Goal: Feedback & Contribution: Leave review/rating

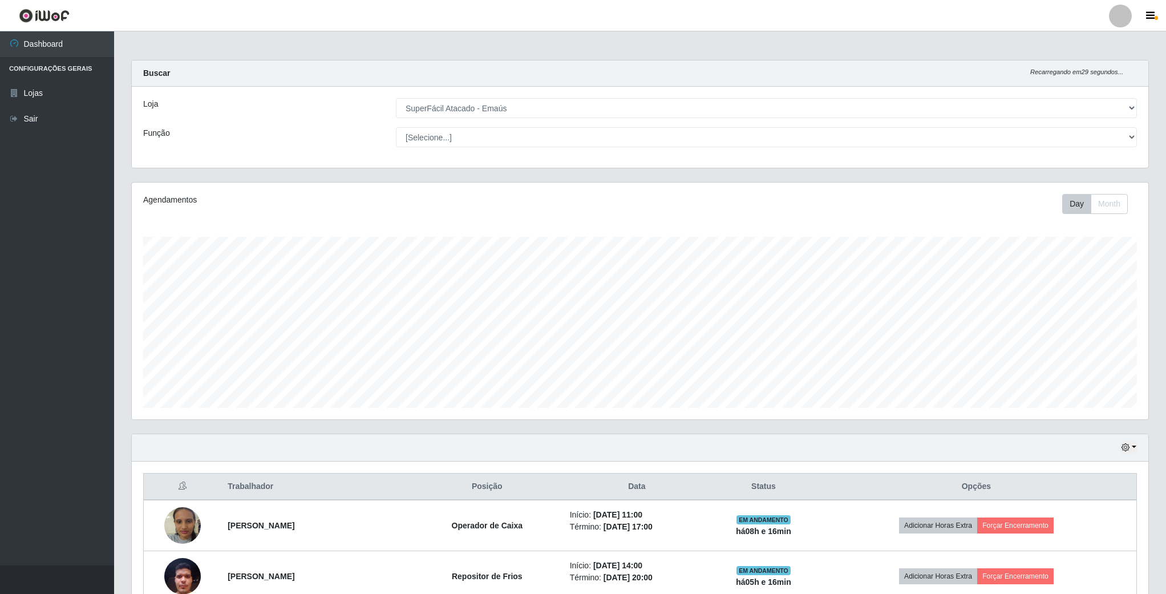
select select "407"
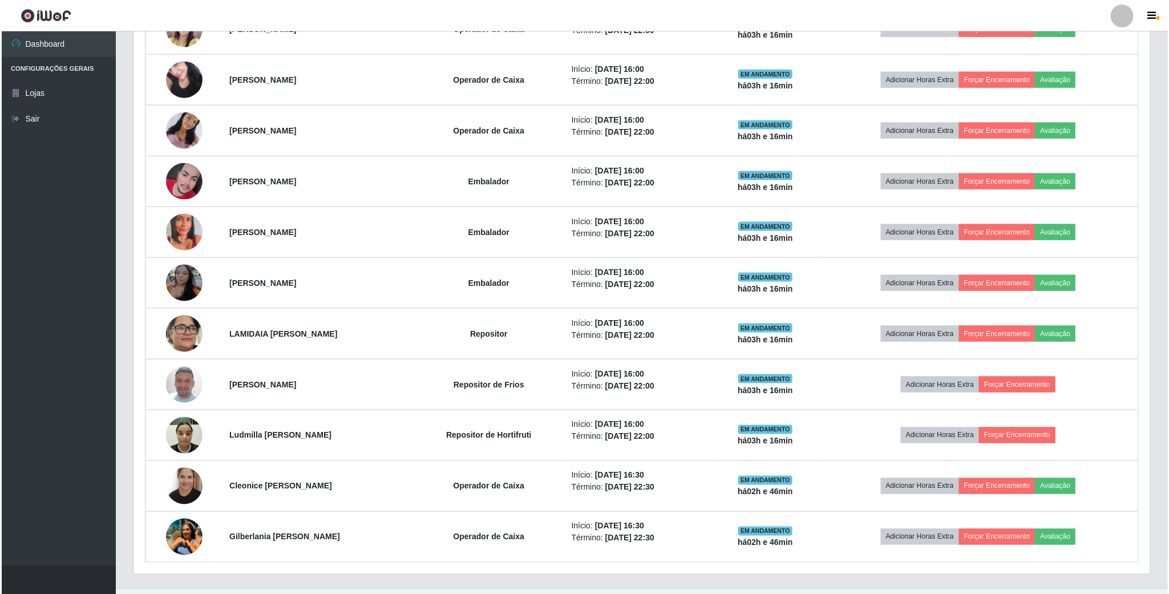
scroll to position [780, 0]
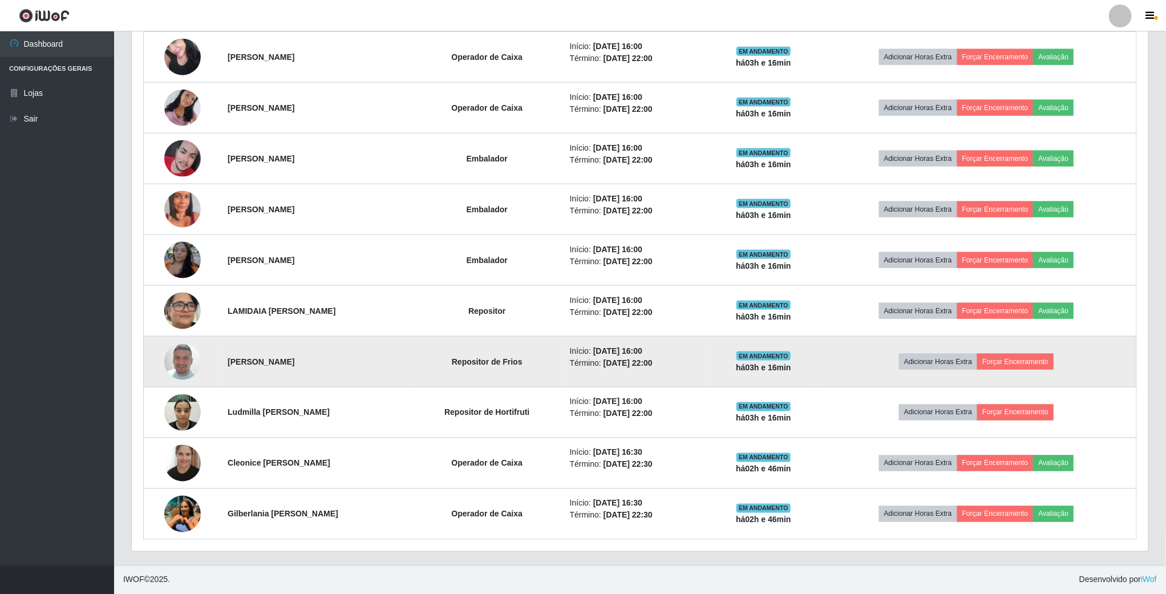
click at [180, 363] on img at bounding box center [182, 361] width 37 height 65
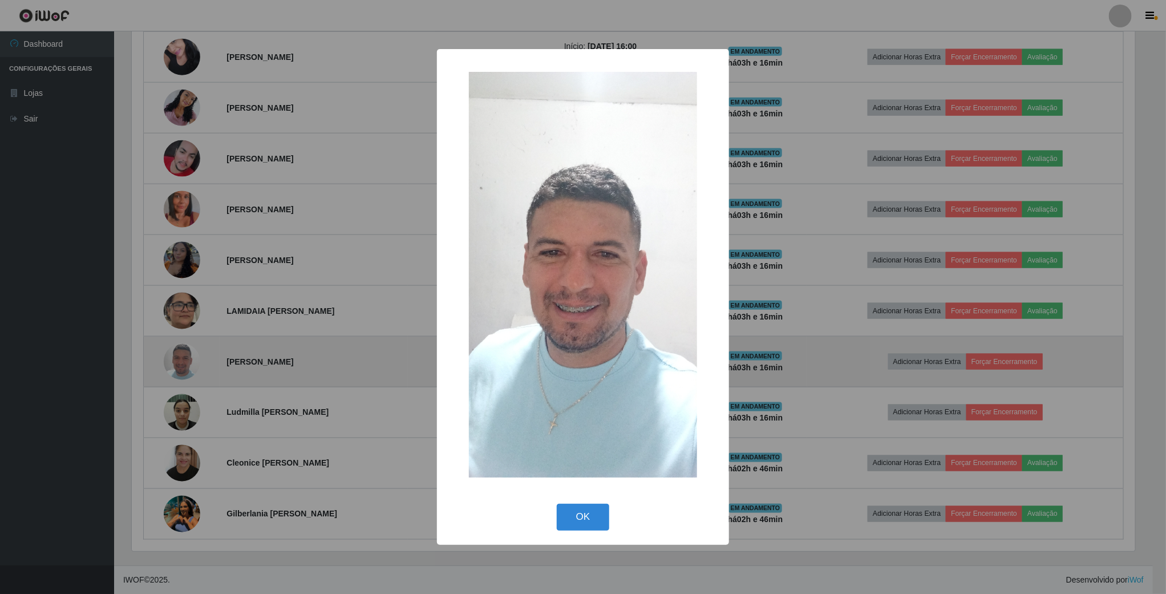
scroll to position [238, 1006]
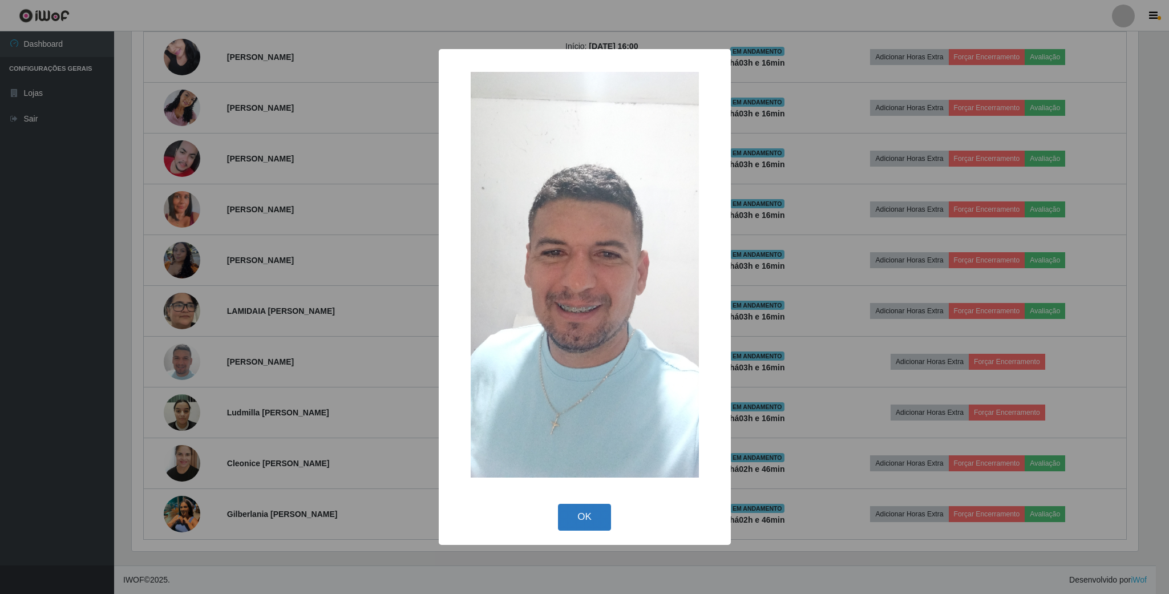
click at [578, 522] on button "OK" at bounding box center [584, 517] width 53 height 27
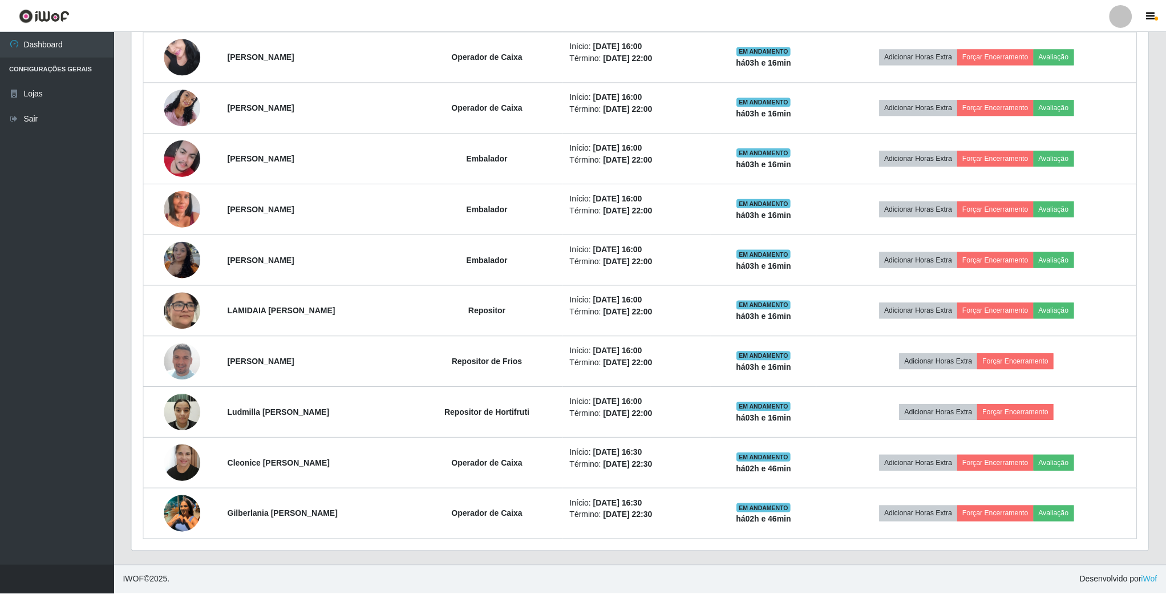
scroll to position [238, 1015]
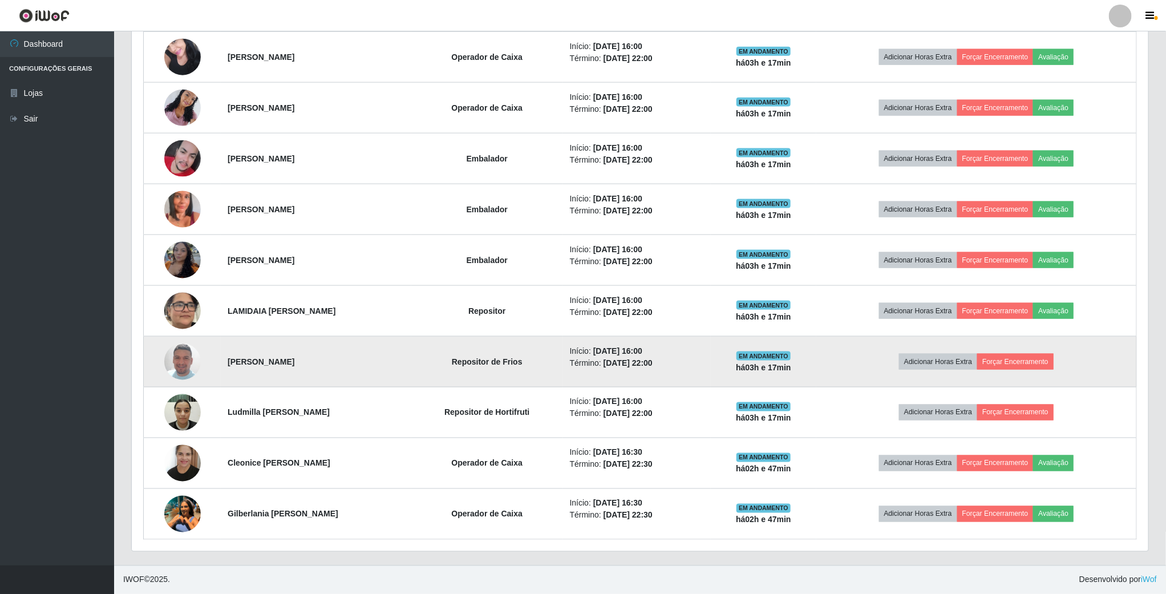
click at [187, 357] on img at bounding box center [182, 361] width 37 height 65
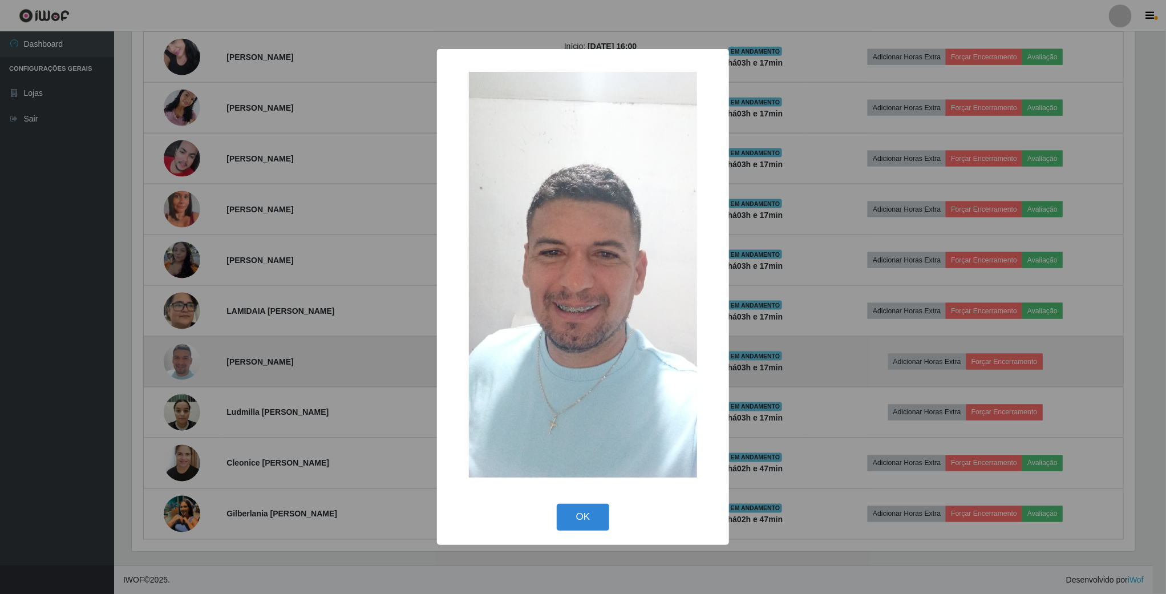
scroll to position [238, 1006]
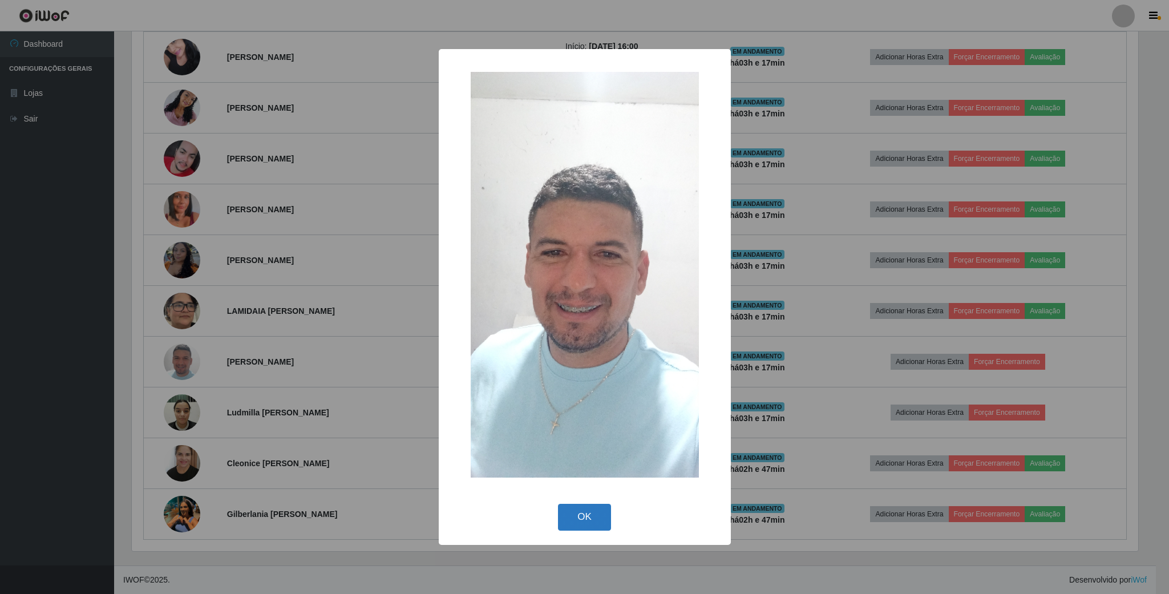
click at [560, 507] on button "OK" at bounding box center [584, 517] width 53 height 27
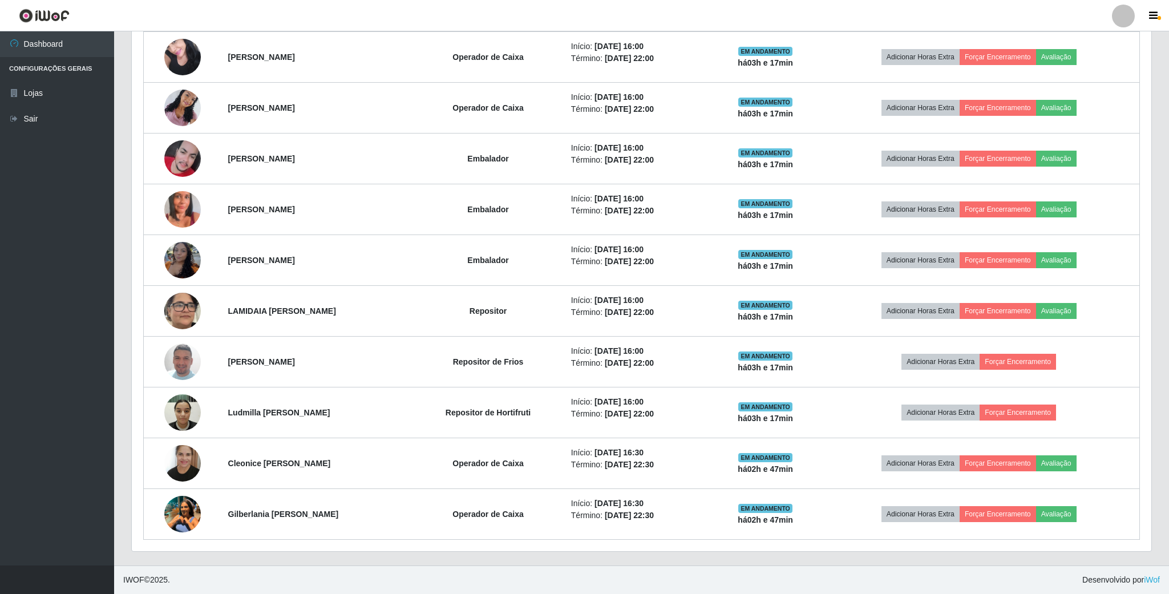
scroll to position [238, 1015]
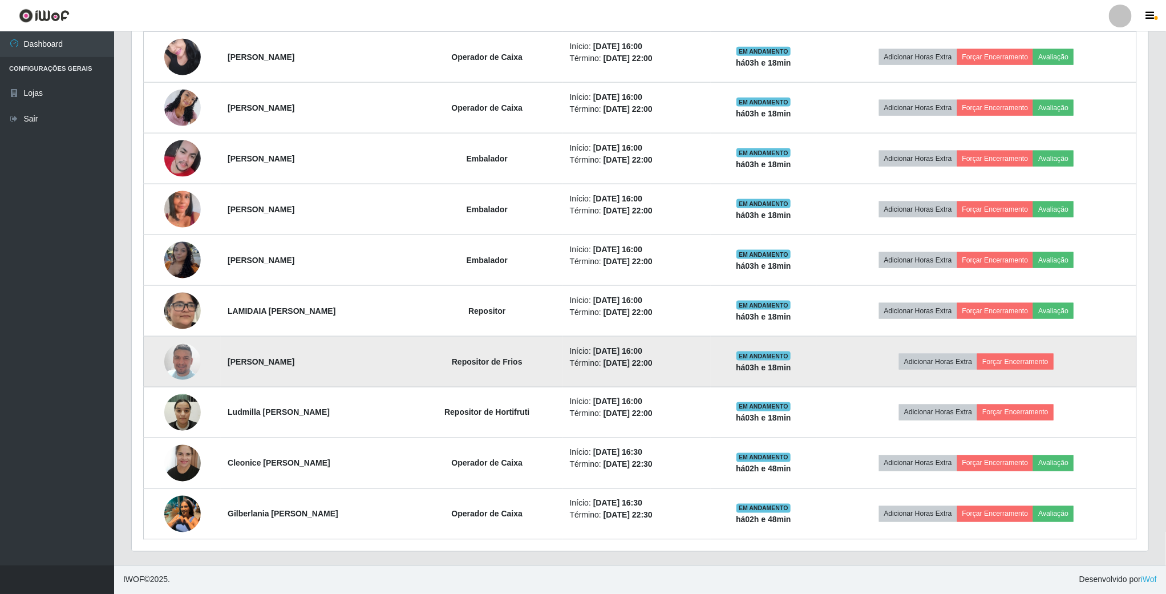
click at [164, 358] on img at bounding box center [182, 361] width 37 height 65
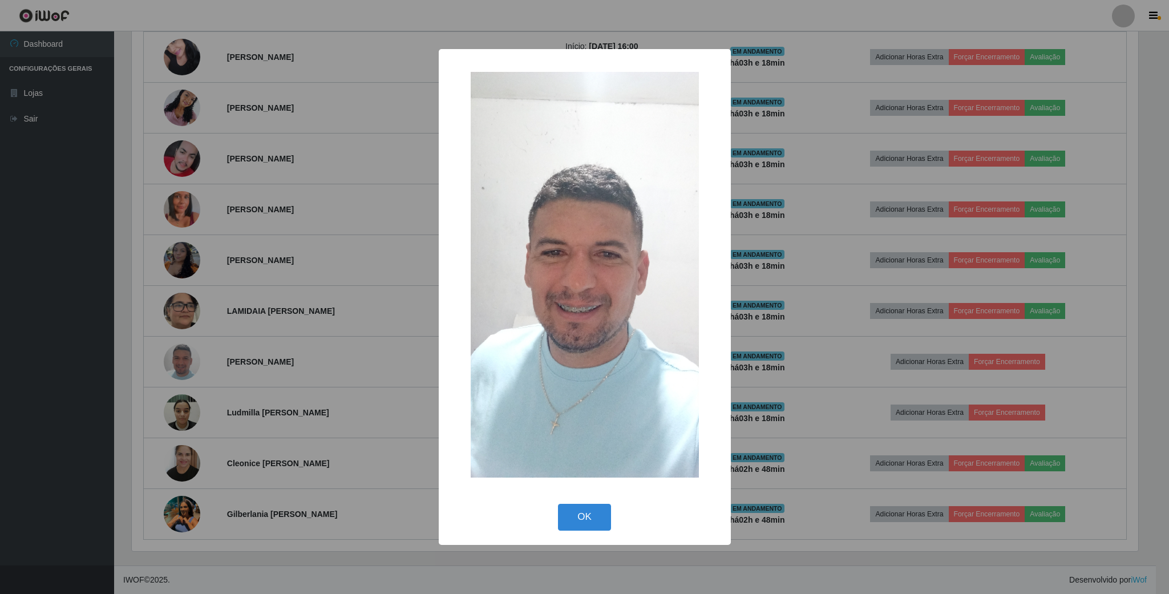
click at [94, 440] on div "× OK Cancel" at bounding box center [584, 297] width 1169 height 594
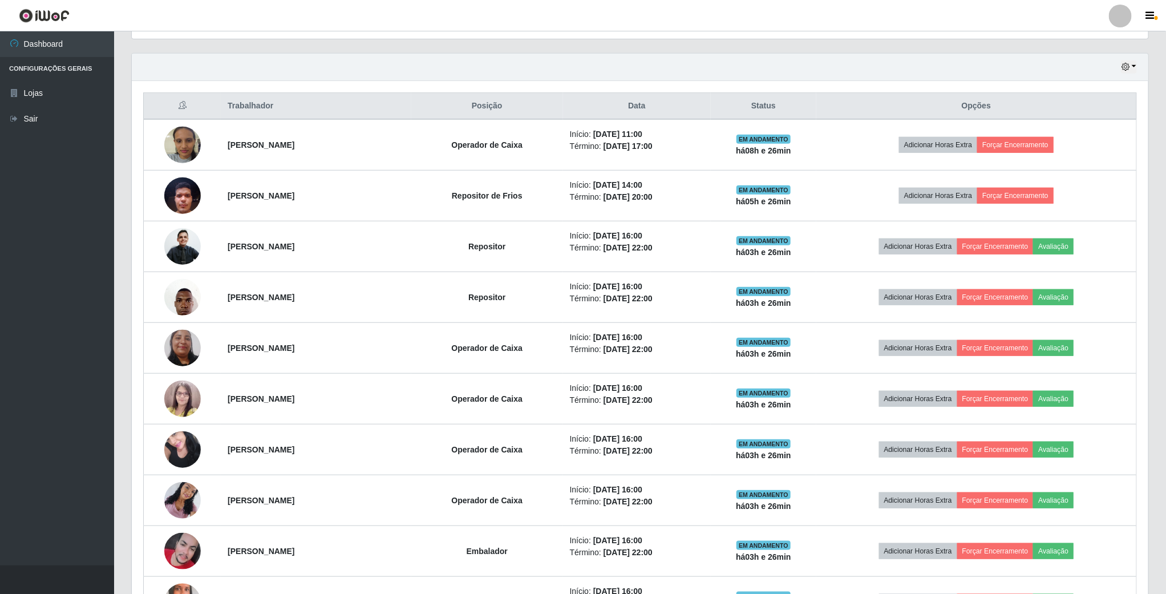
scroll to position [353, 0]
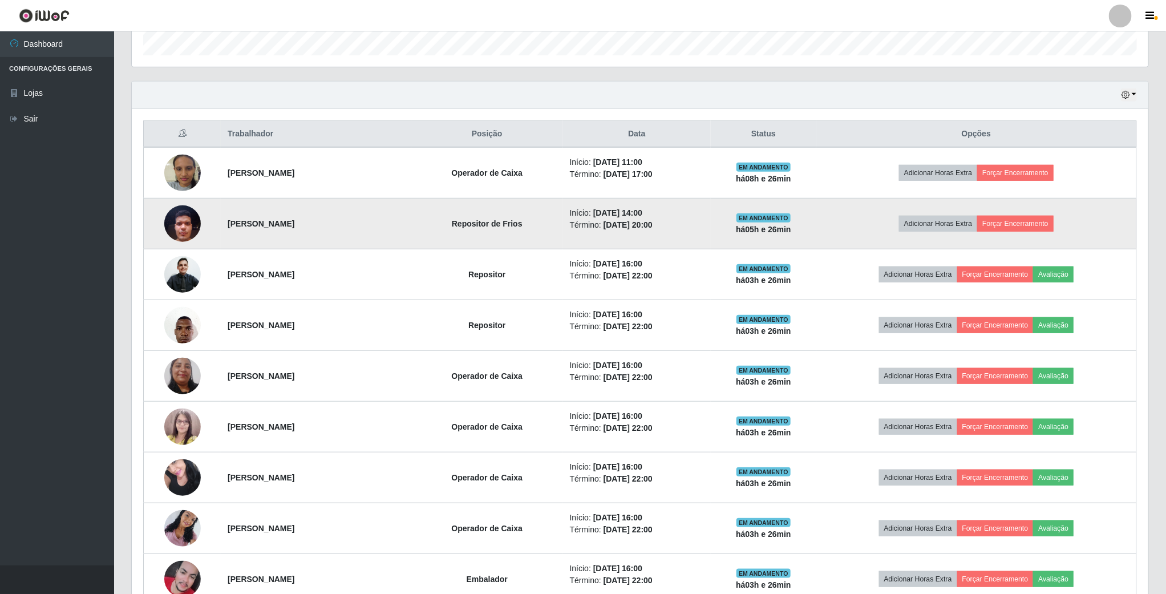
click at [183, 229] on img at bounding box center [182, 223] width 37 height 48
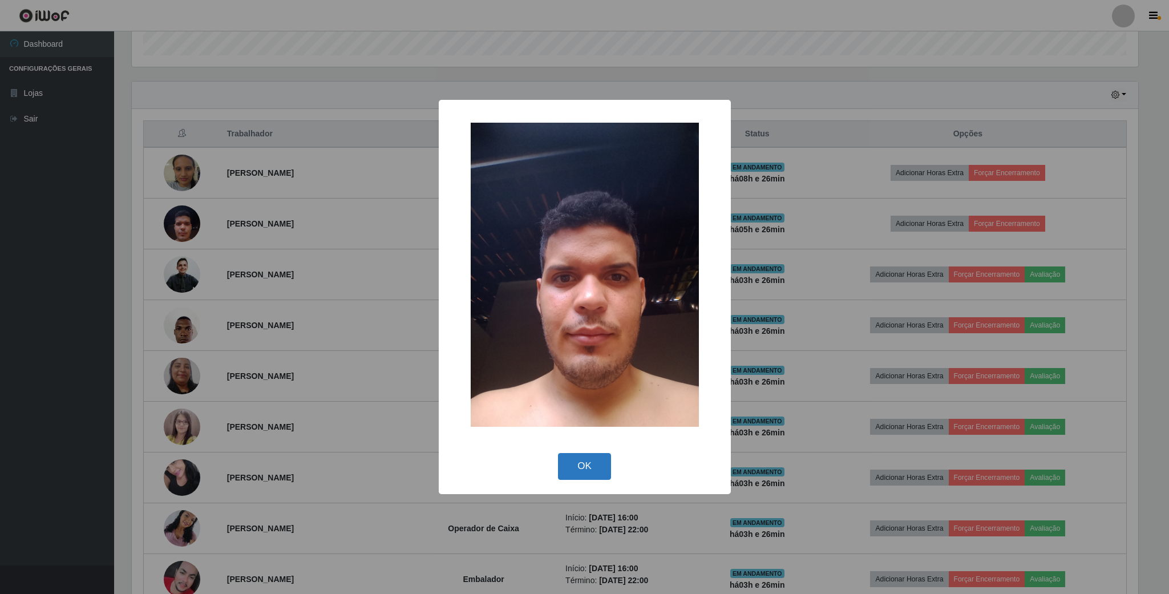
click at [584, 462] on button "OK" at bounding box center [584, 466] width 53 height 27
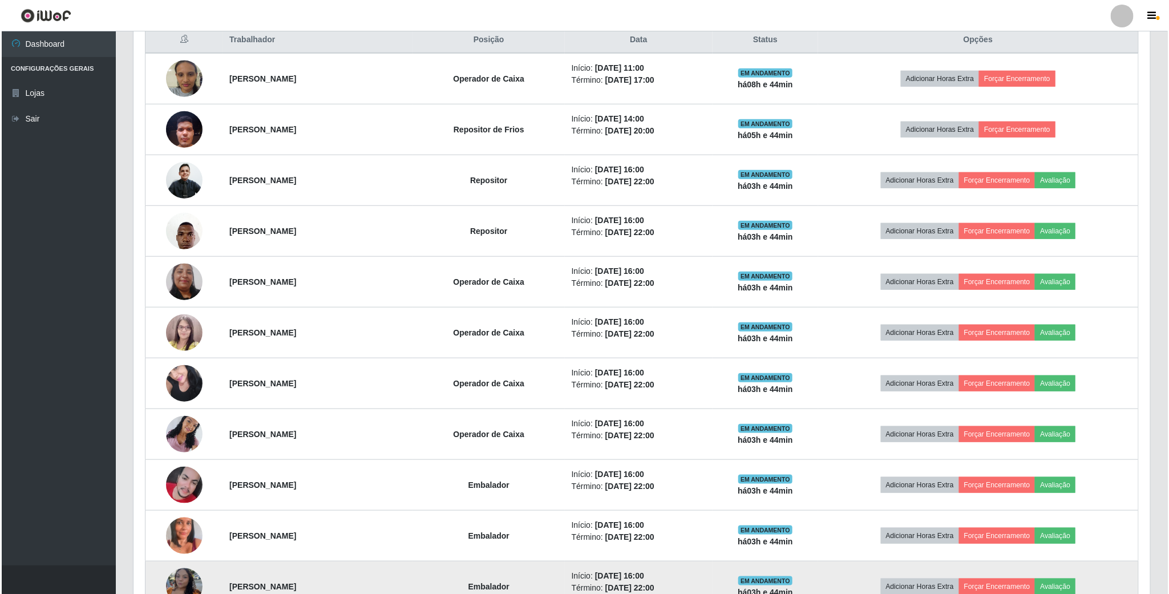
scroll to position [181, 0]
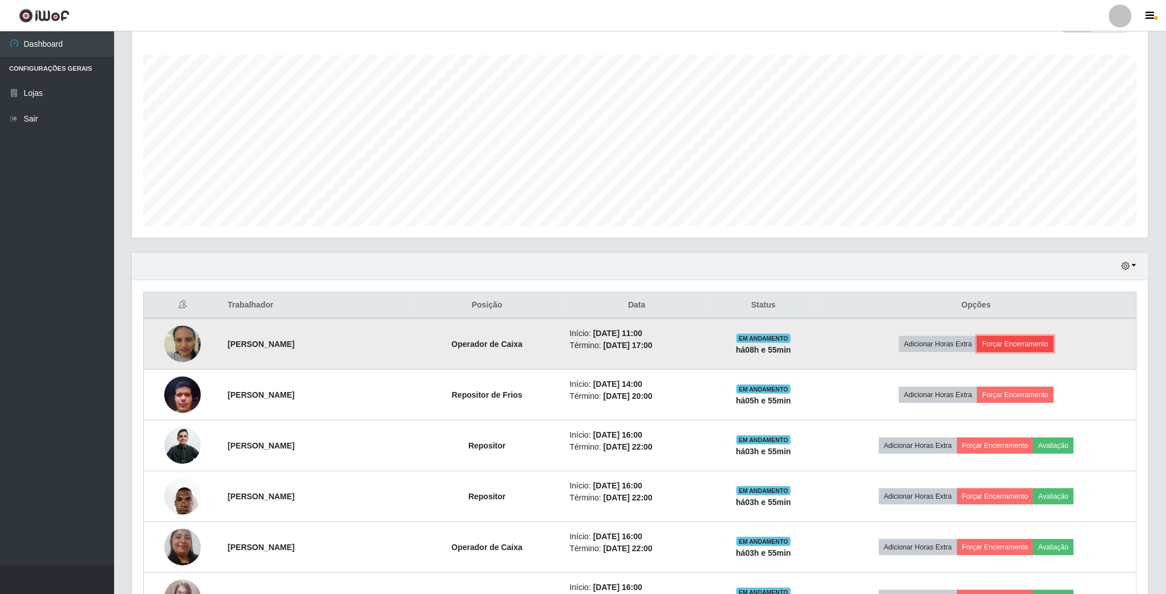
click at [1031, 350] on button "Forçar Encerramento" at bounding box center [1015, 344] width 76 height 16
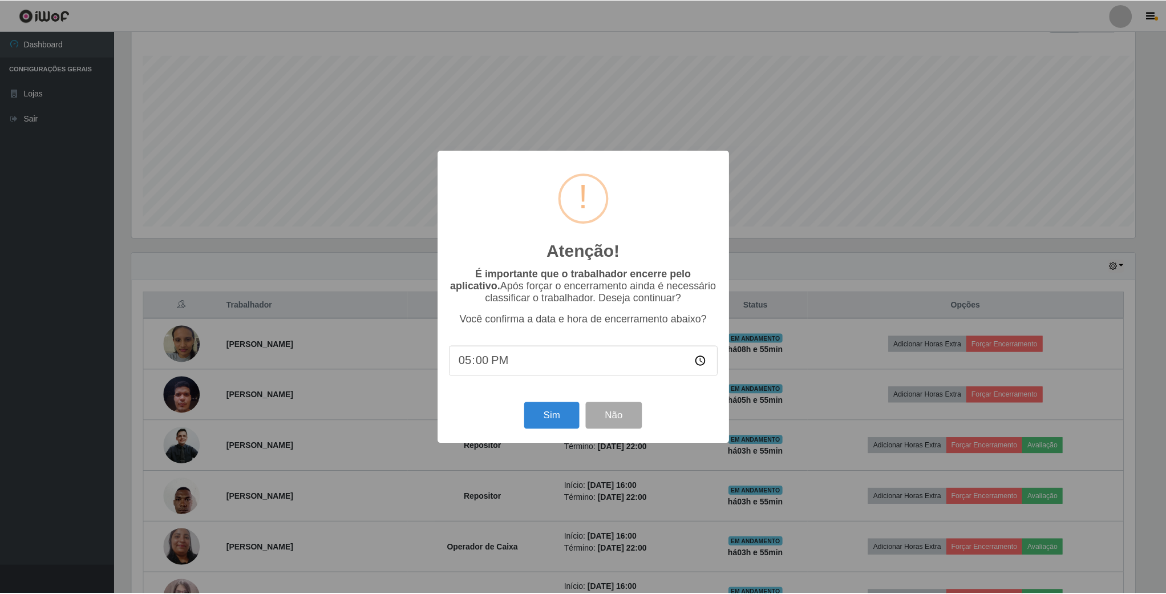
scroll to position [238, 1006]
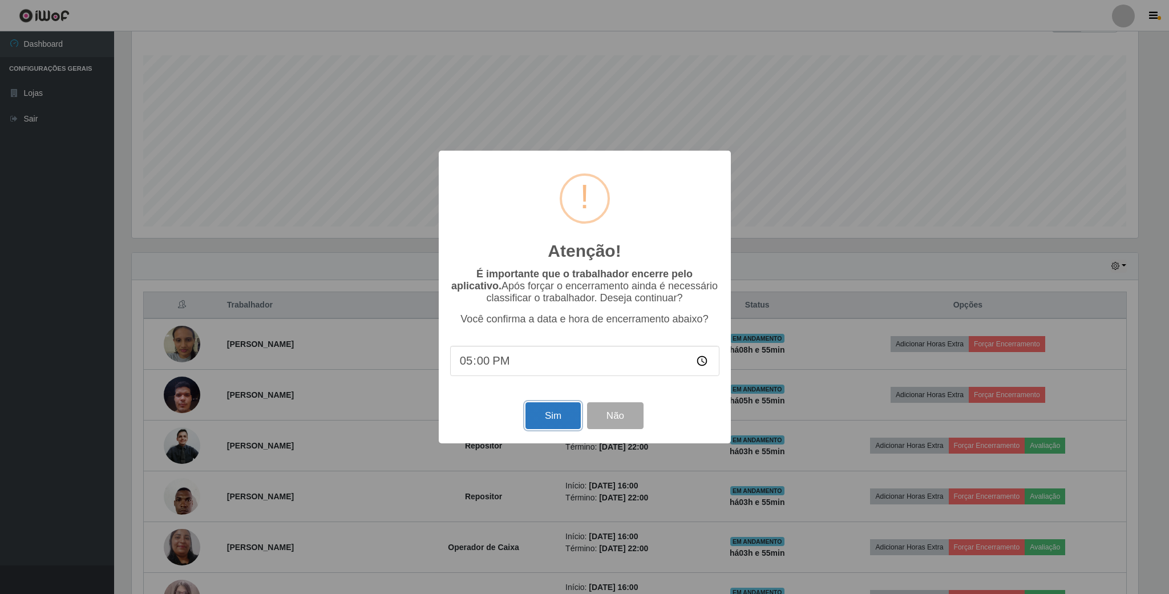
click at [541, 414] on button "Sim" at bounding box center [552, 415] width 55 height 27
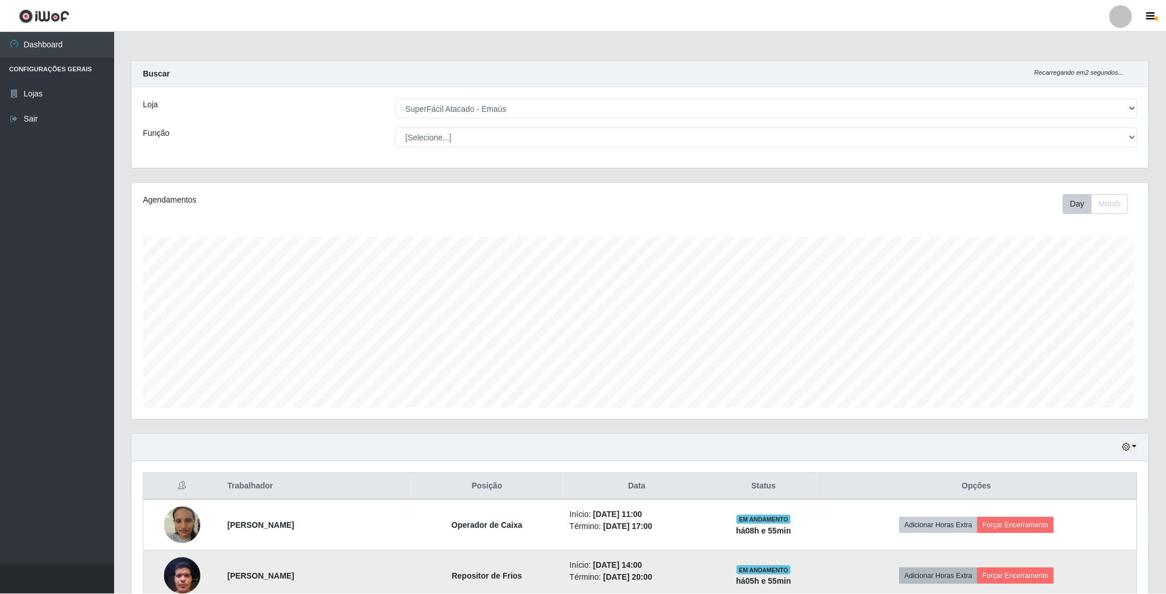
scroll to position [238, 1018]
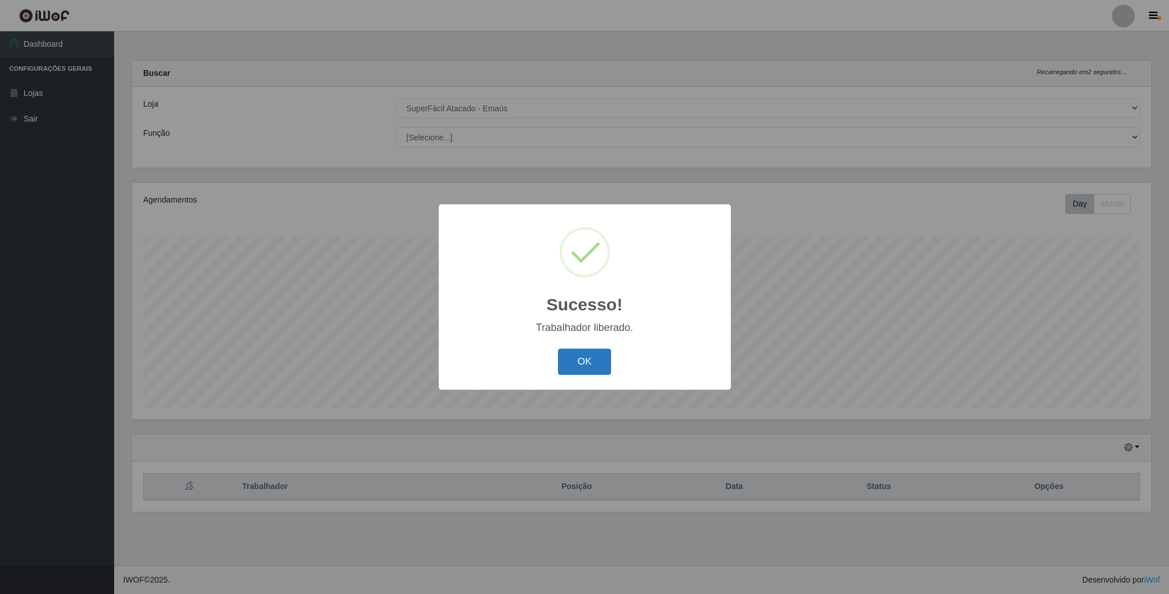
click at [584, 363] on button "OK" at bounding box center [584, 362] width 53 height 27
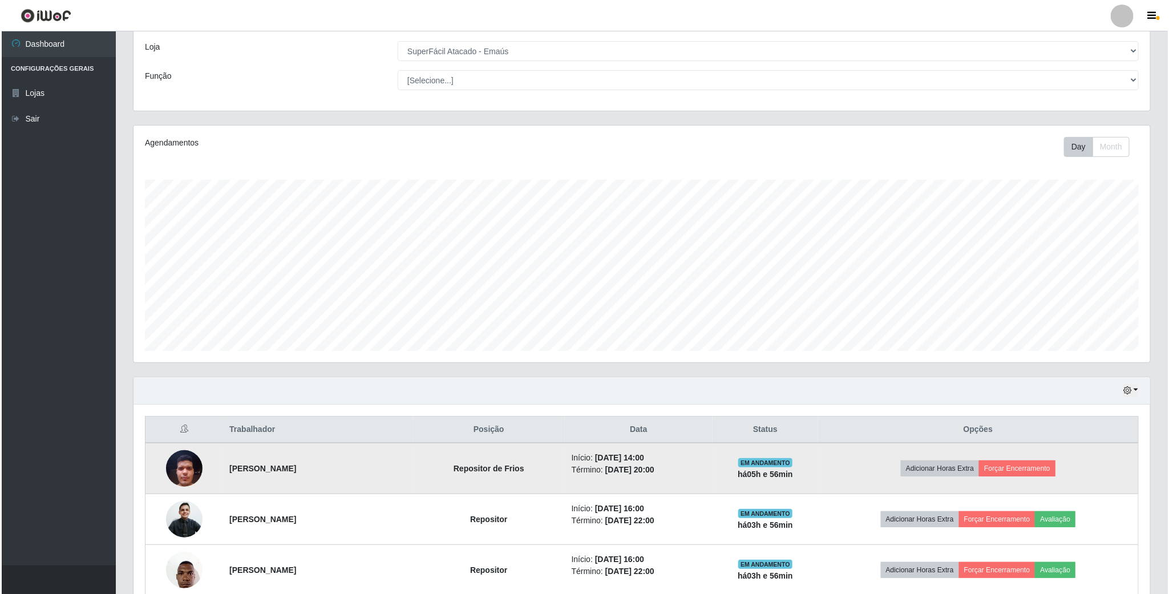
scroll to position [86, 0]
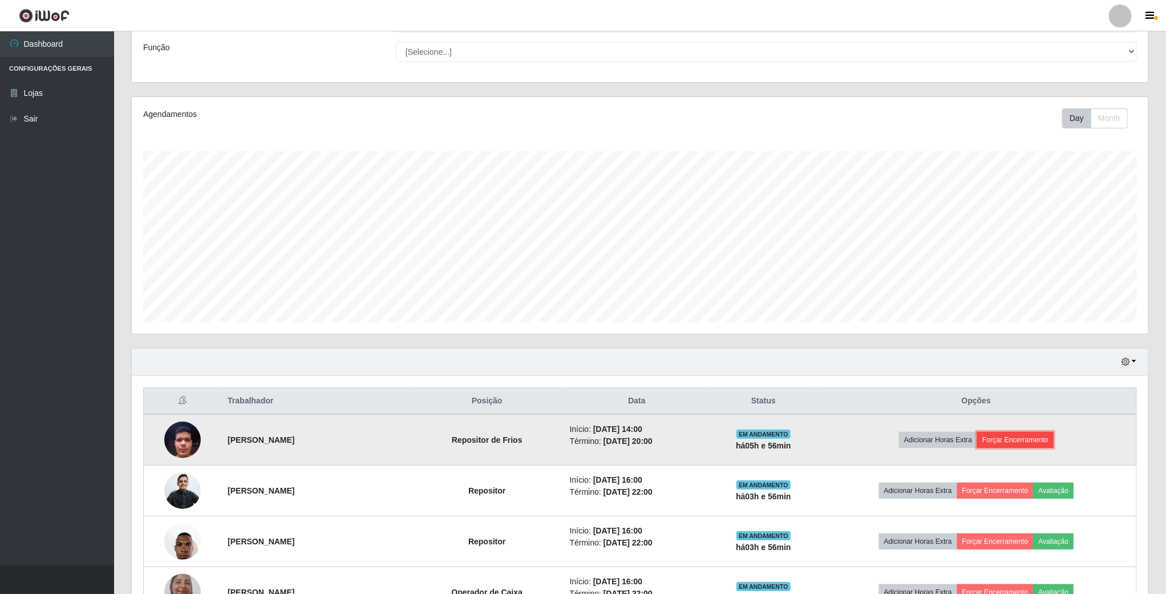
click at [1054, 436] on button "Forçar Encerramento" at bounding box center [1015, 440] width 76 height 16
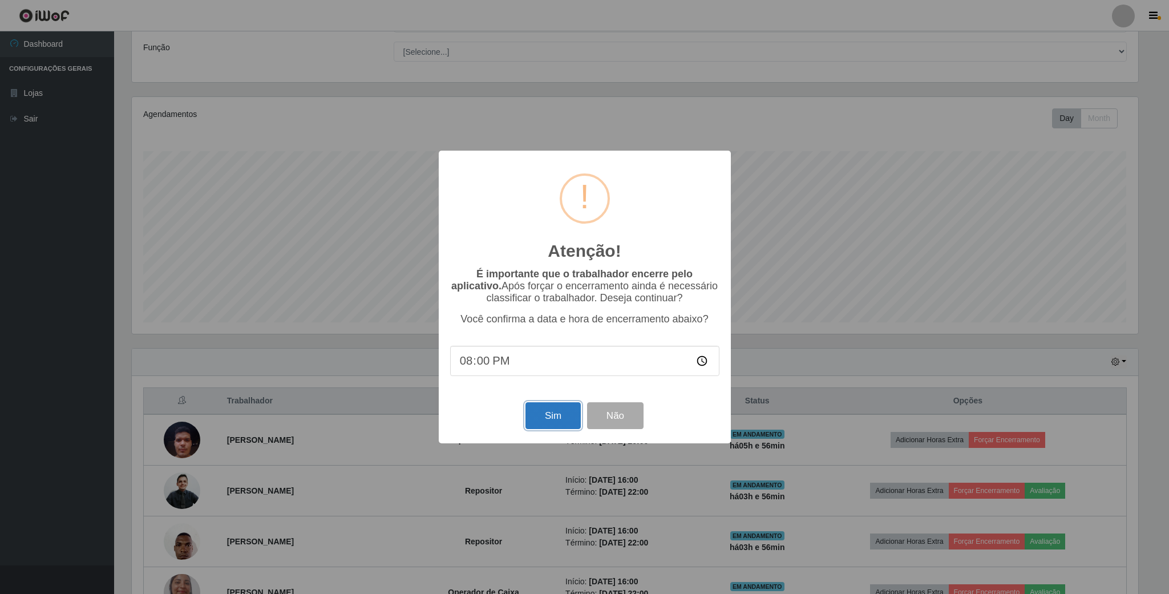
click at [549, 416] on button "Sim" at bounding box center [552, 415] width 55 height 27
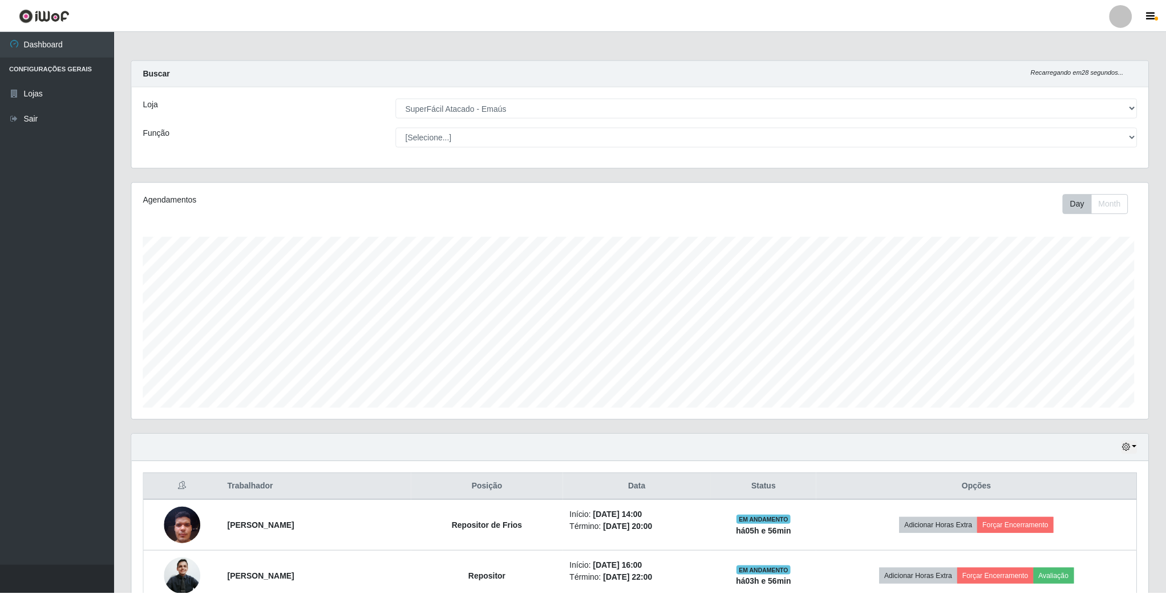
scroll to position [238, 1018]
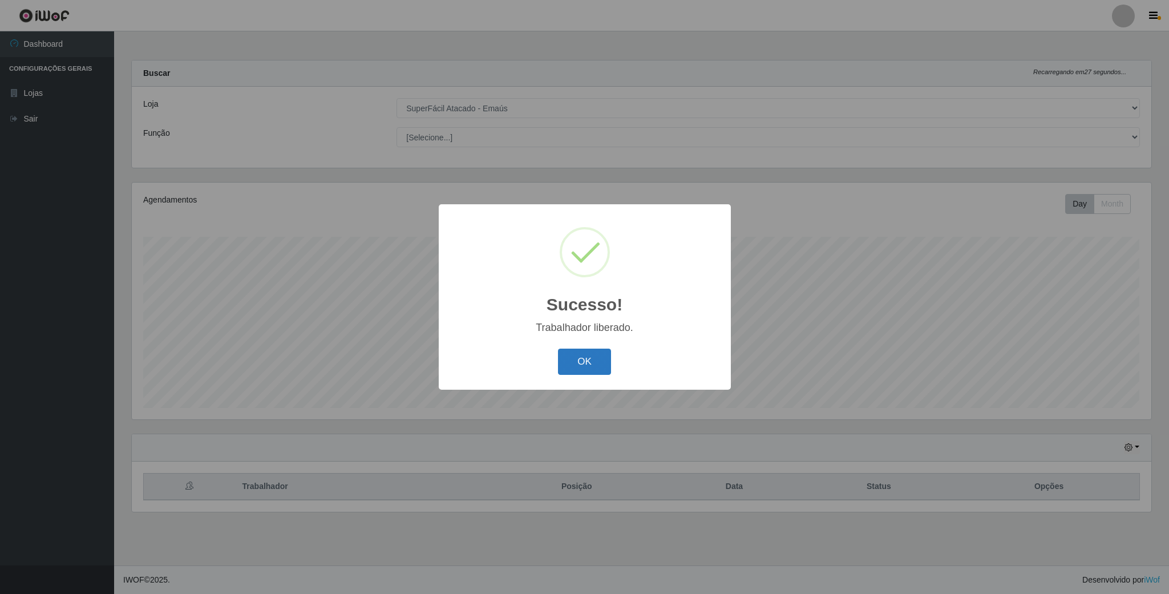
click at [593, 351] on button "OK" at bounding box center [584, 362] width 53 height 27
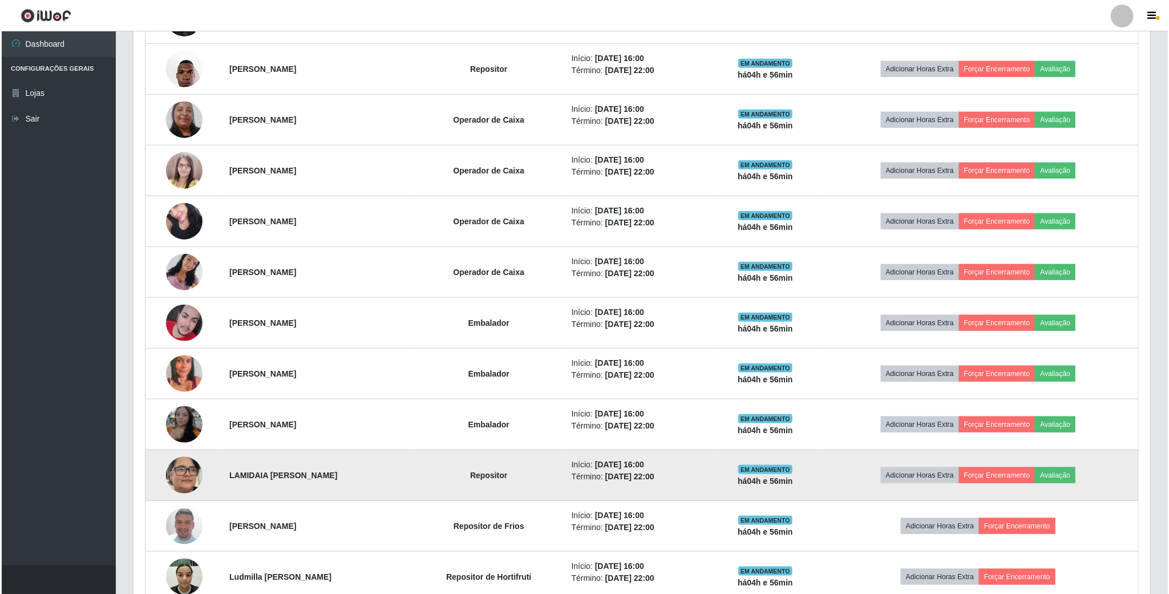
scroll to position [336, 0]
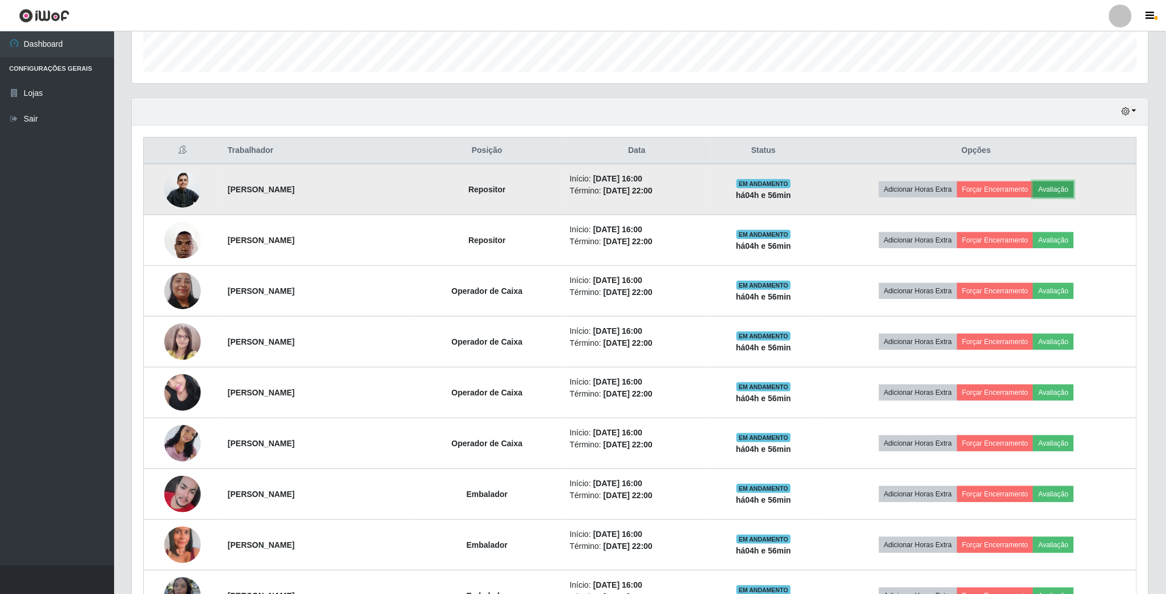
click at [1074, 188] on button "Avaliação" at bounding box center [1053, 189] width 41 height 16
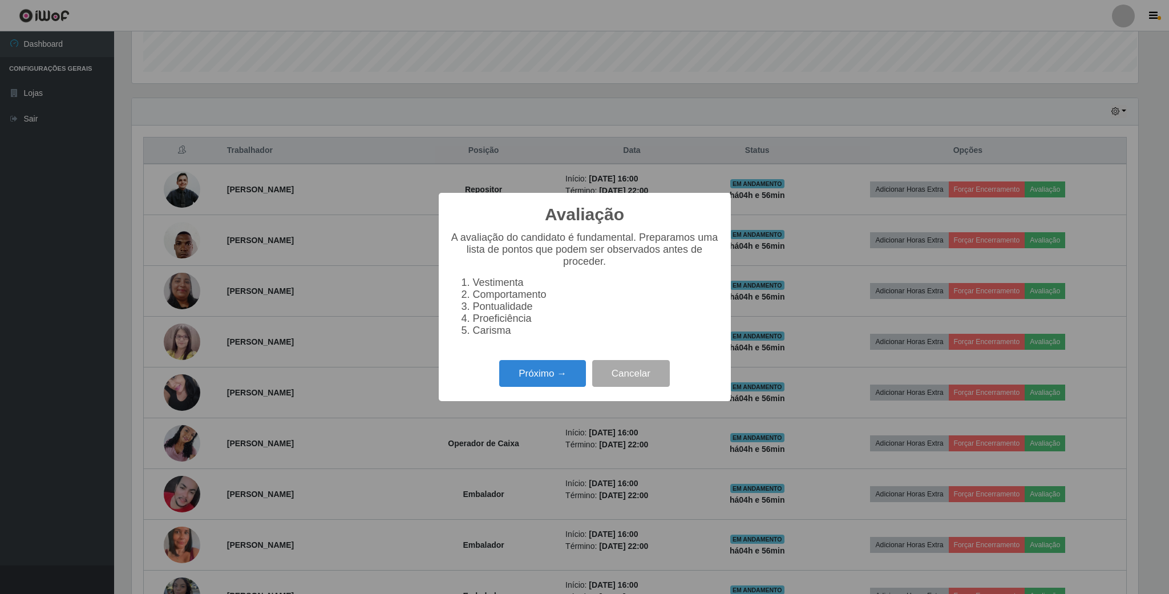
scroll to position [238, 1006]
click at [536, 384] on button "Próximo →" at bounding box center [542, 373] width 87 height 27
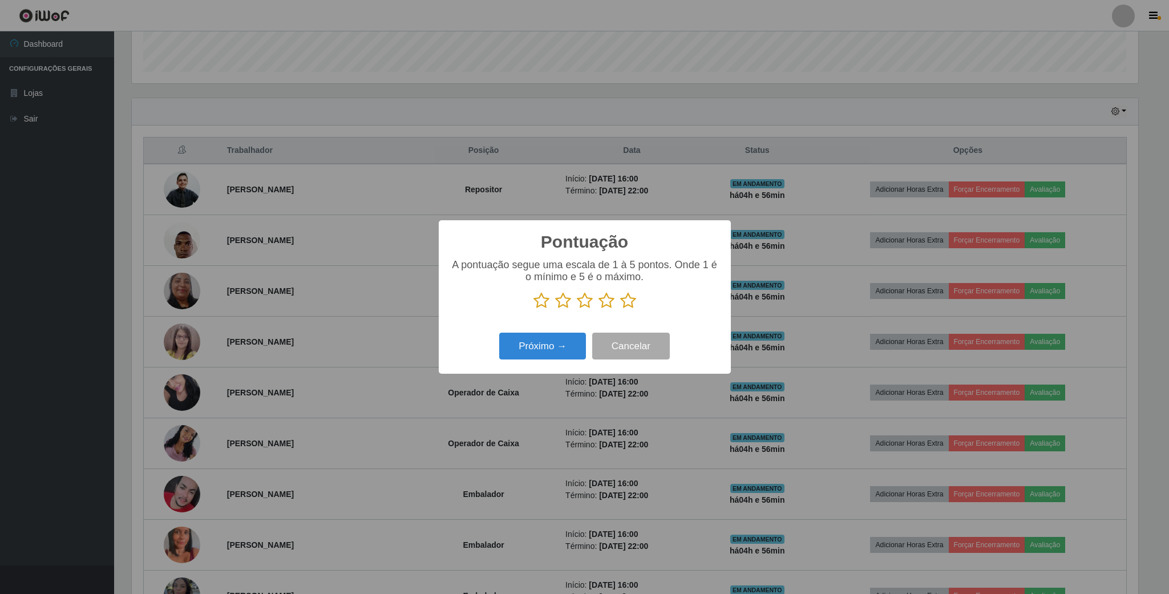
click at [578, 307] on icon at bounding box center [585, 300] width 16 height 17
click at [577, 309] on input "radio" at bounding box center [577, 309] width 0 height 0
click at [560, 336] on button "Próximo →" at bounding box center [542, 346] width 87 height 27
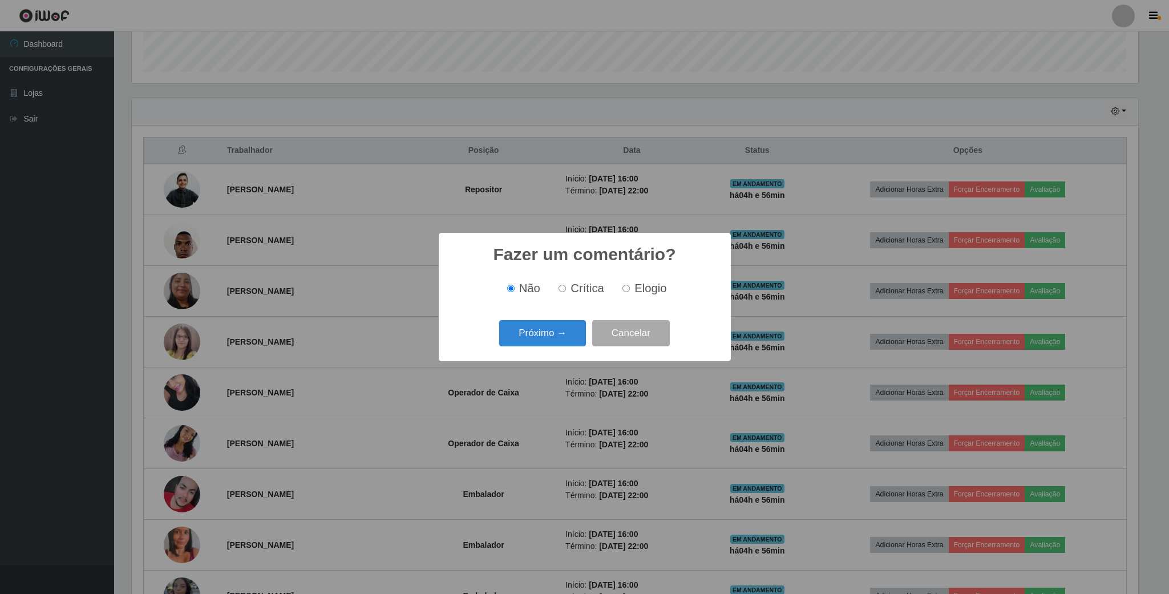
click at [639, 286] on span "Elogio" at bounding box center [650, 288] width 32 height 13
click at [630, 286] on input "Elogio" at bounding box center [625, 288] width 7 height 7
radio input "true"
drag, startPoint x: 630, startPoint y: 290, endPoint x: 570, endPoint y: 320, distance: 66.6
click at [628, 292] on label "Elogio" at bounding box center [642, 288] width 48 height 13
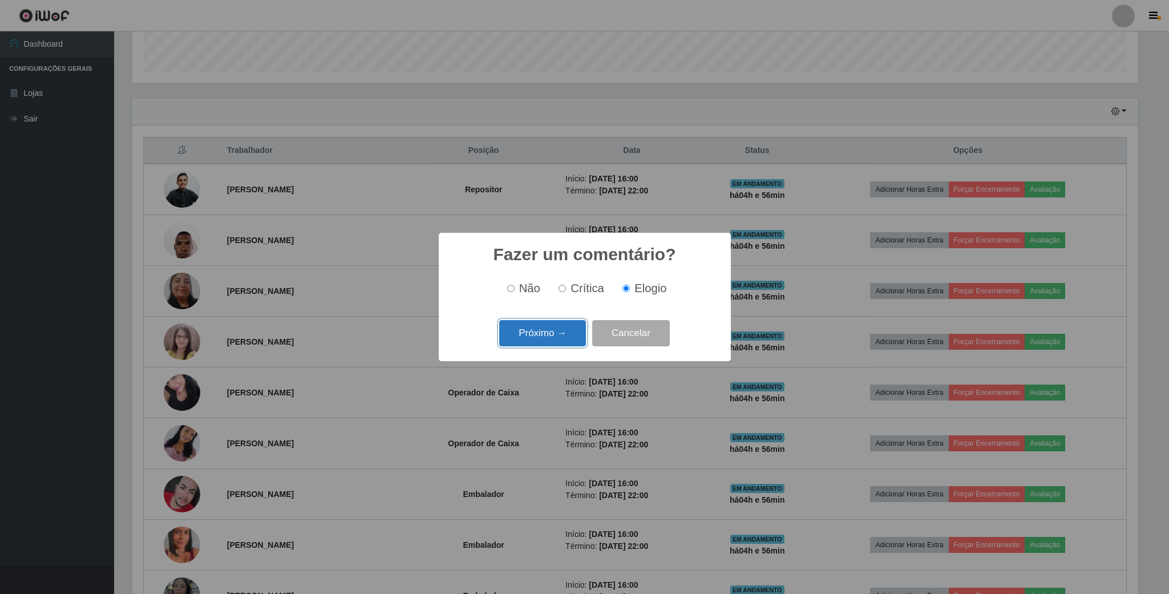
click at [560, 335] on button "Próximo →" at bounding box center [542, 333] width 87 height 27
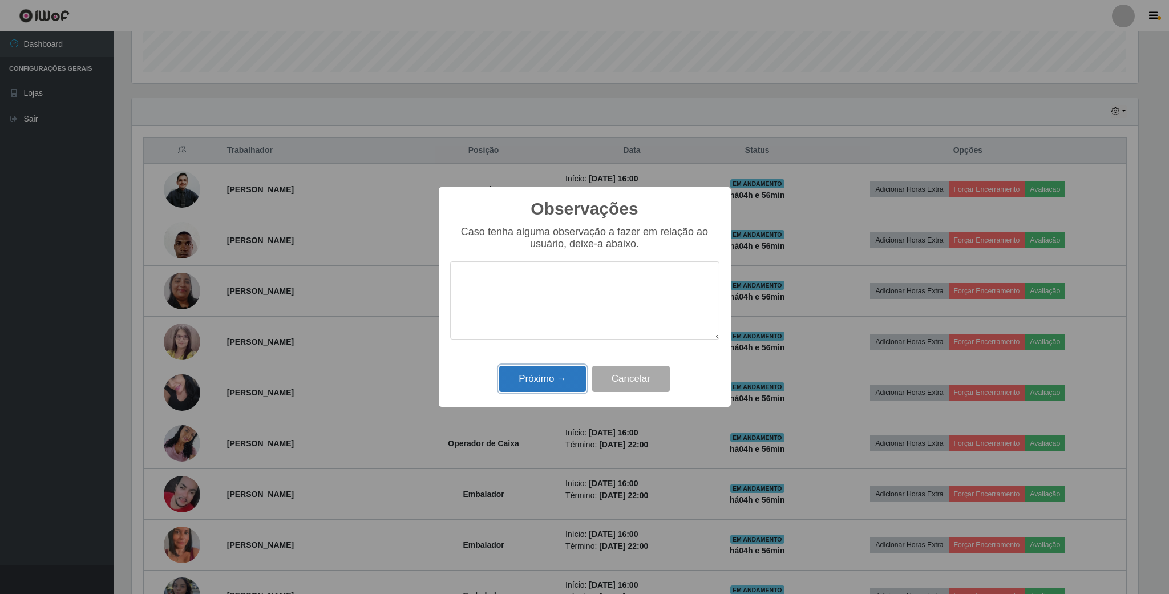
click at [553, 380] on button "Próximo →" at bounding box center [542, 379] width 87 height 27
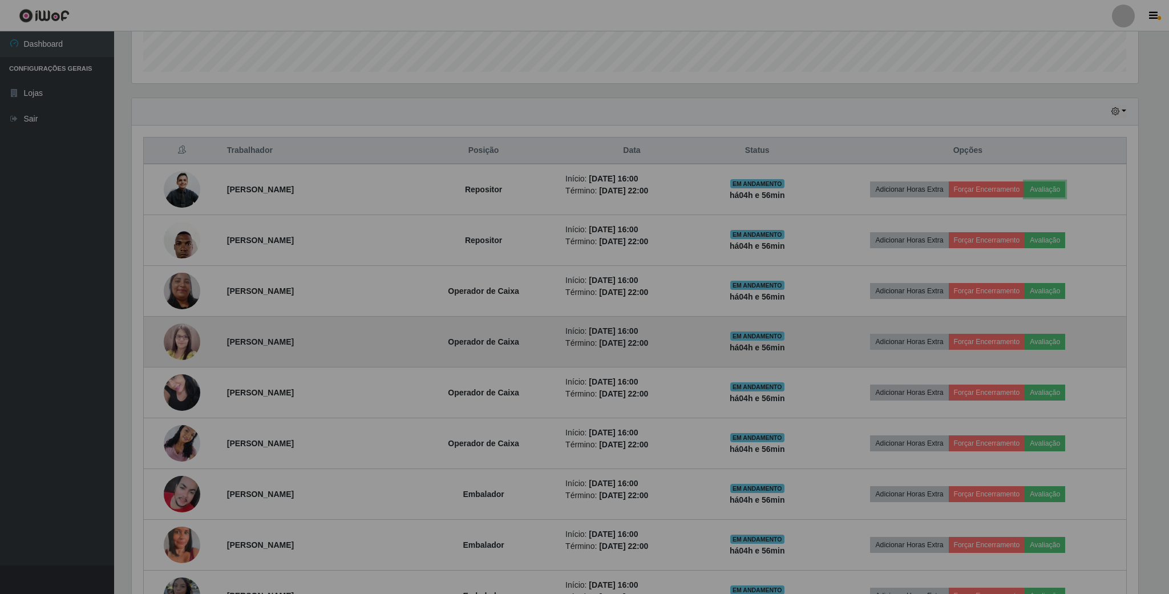
scroll to position [238, 1015]
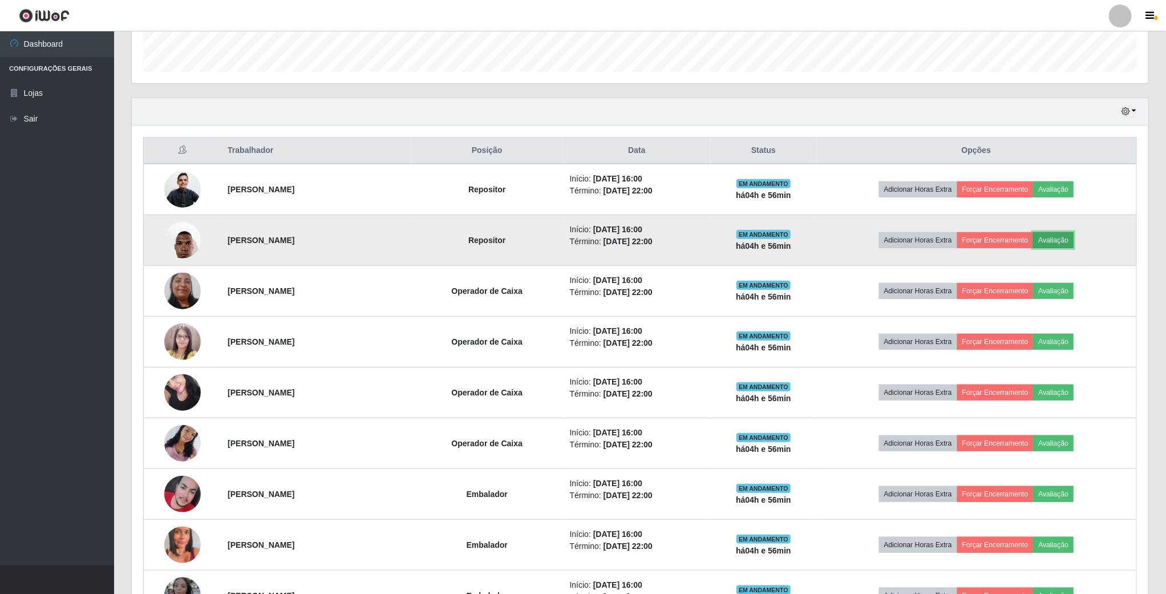
click at [1074, 248] on button "Avaliação" at bounding box center [1053, 240] width 41 height 16
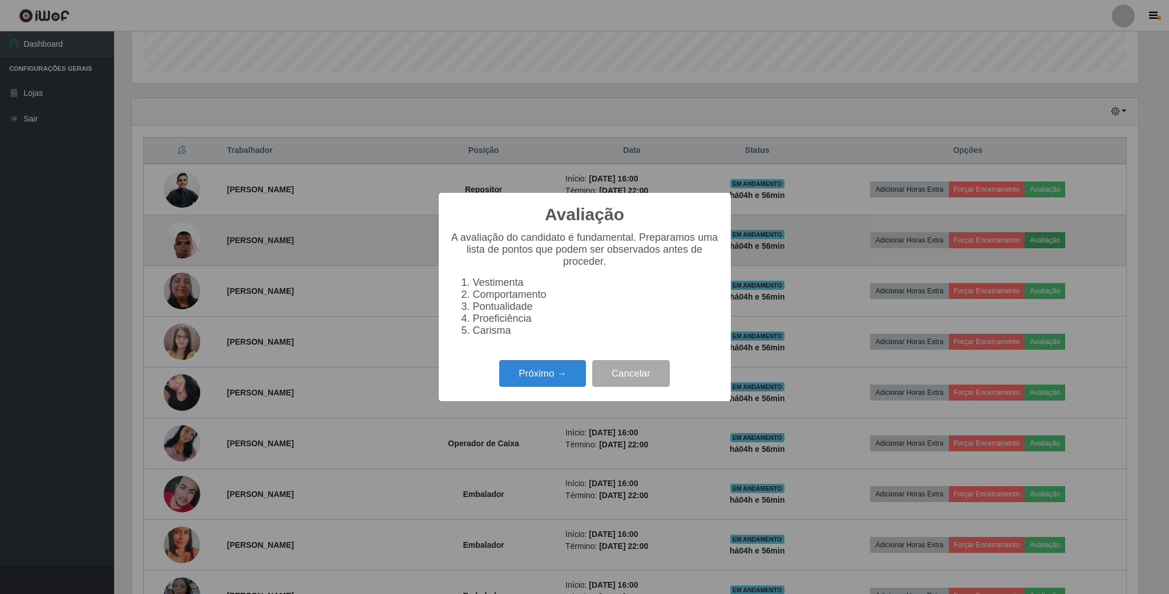
scroll to position [238, 1006]
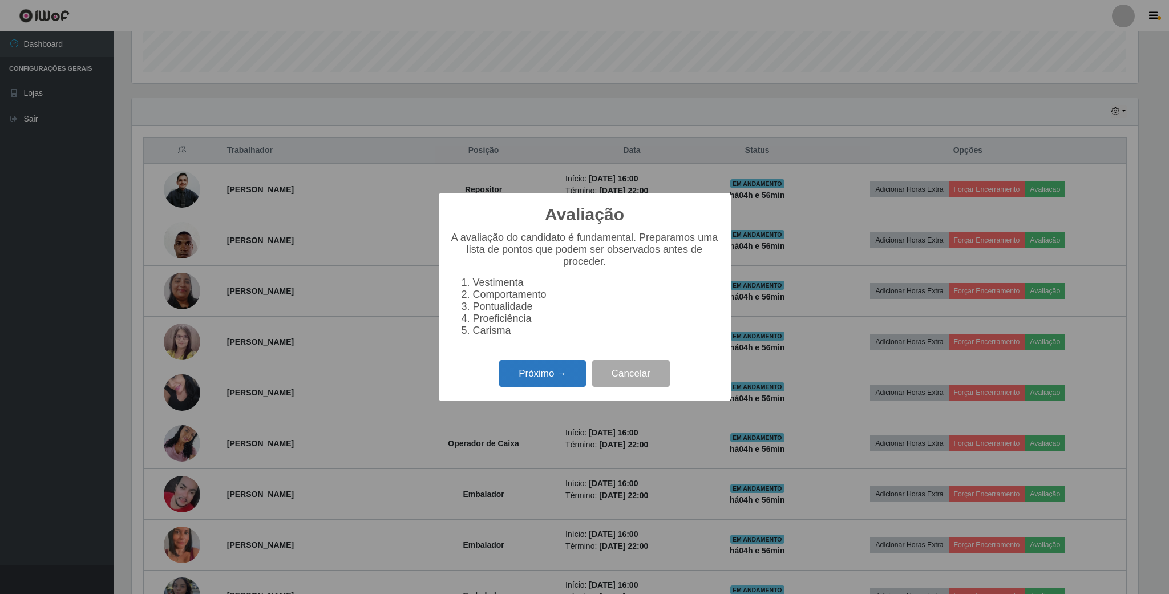
click at [570, 387] on button "Próximo →" at bounding box center [542, 373] width 87 height 27
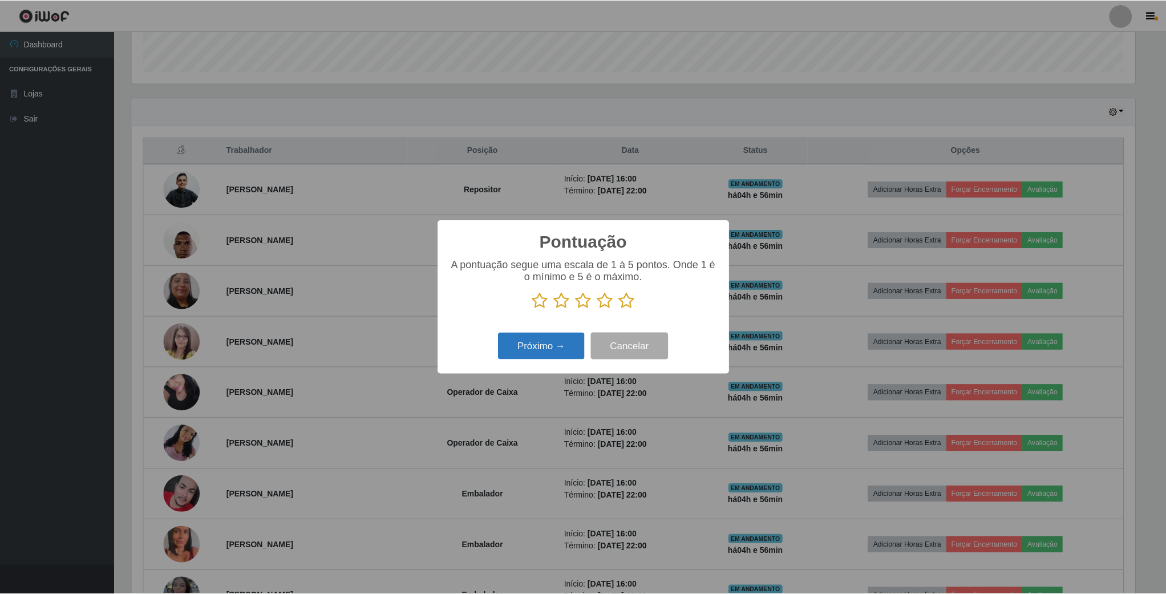
scroll to position [570215, 569447]
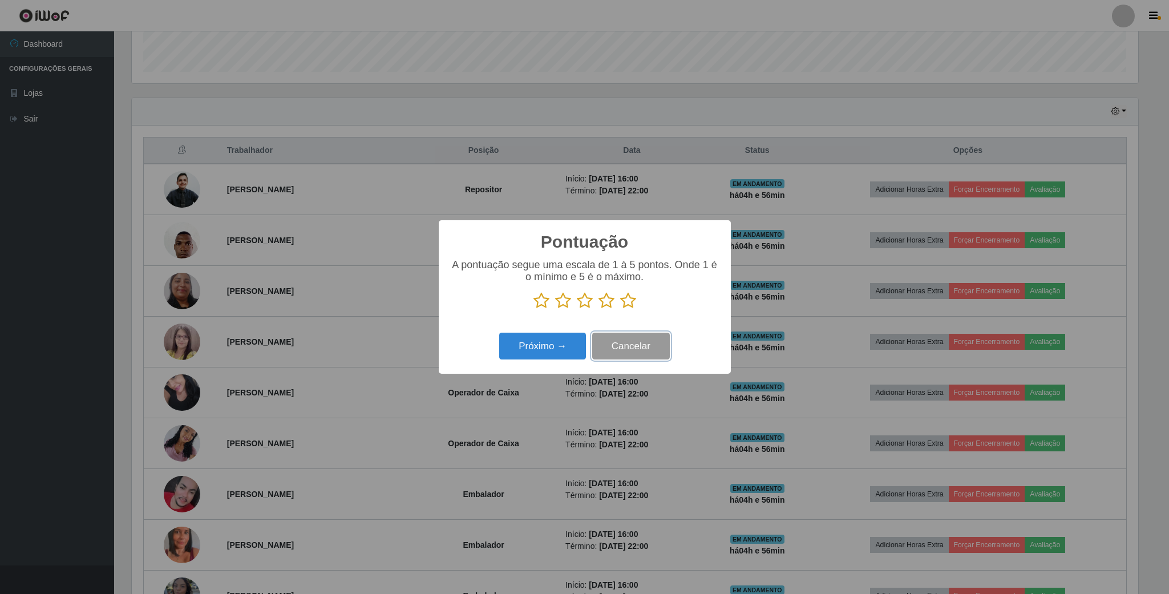
click at [618, 351] on button "Cancelar" at bounding box center [631, 346] width 78 height 27
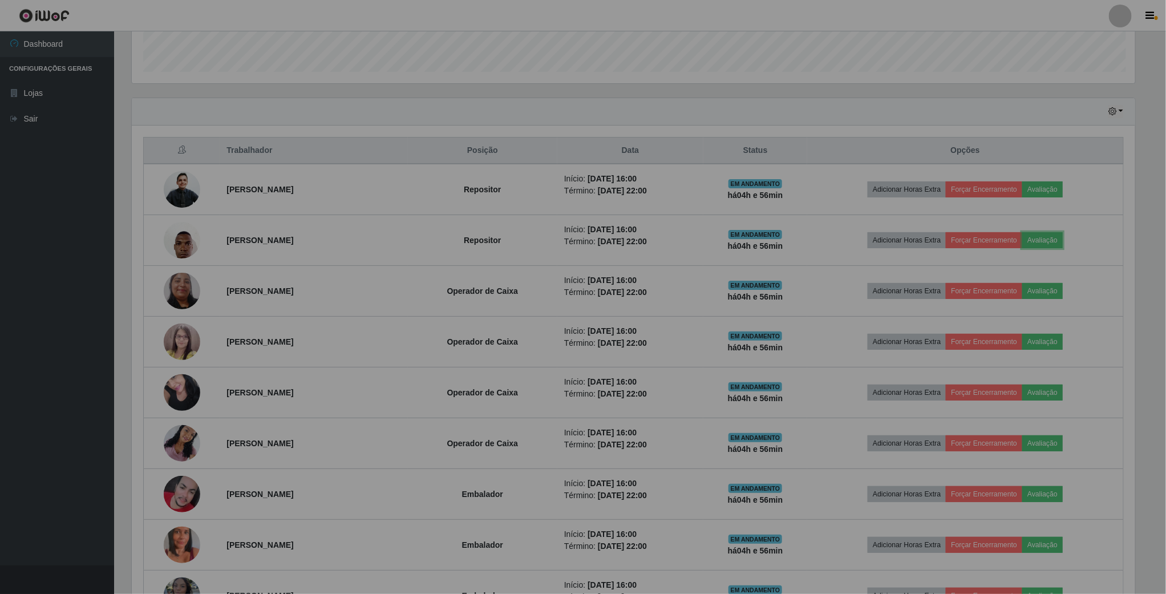
scroll to position [238, 1015]
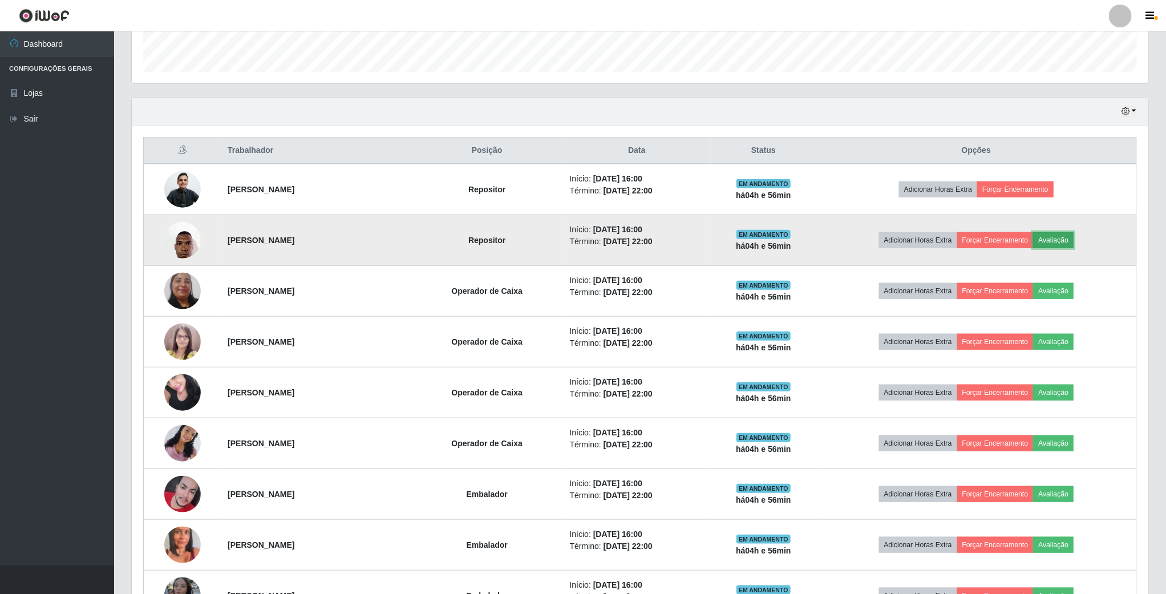
click at [1074, 238] on button "Avaliação" at bounding box center [1053, 240] width 41 height 16
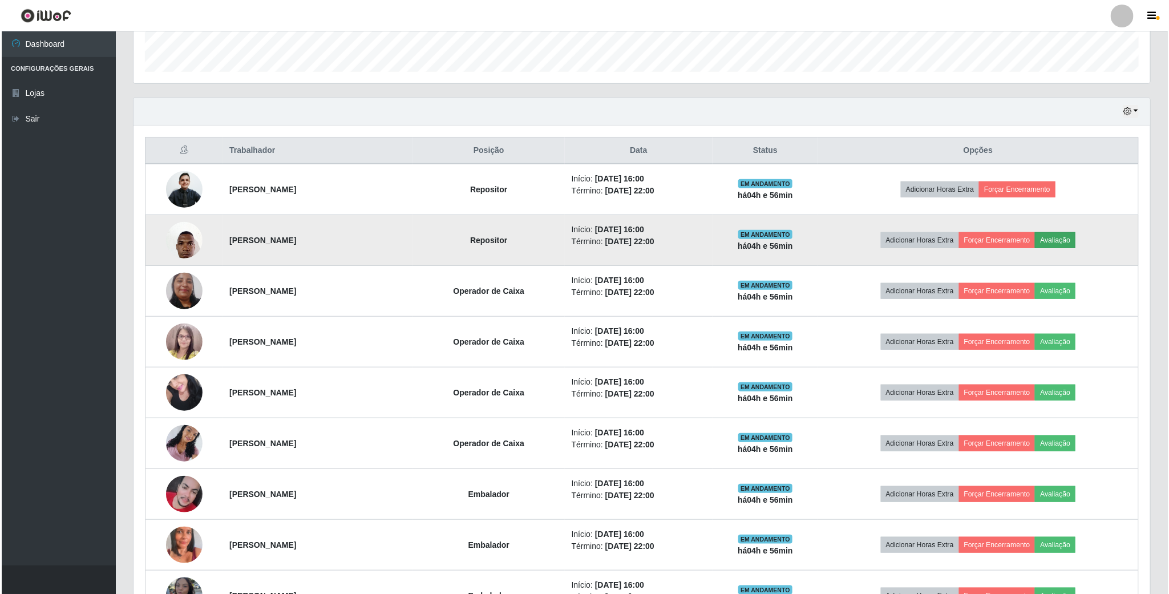
scroll to position [238, 1006]
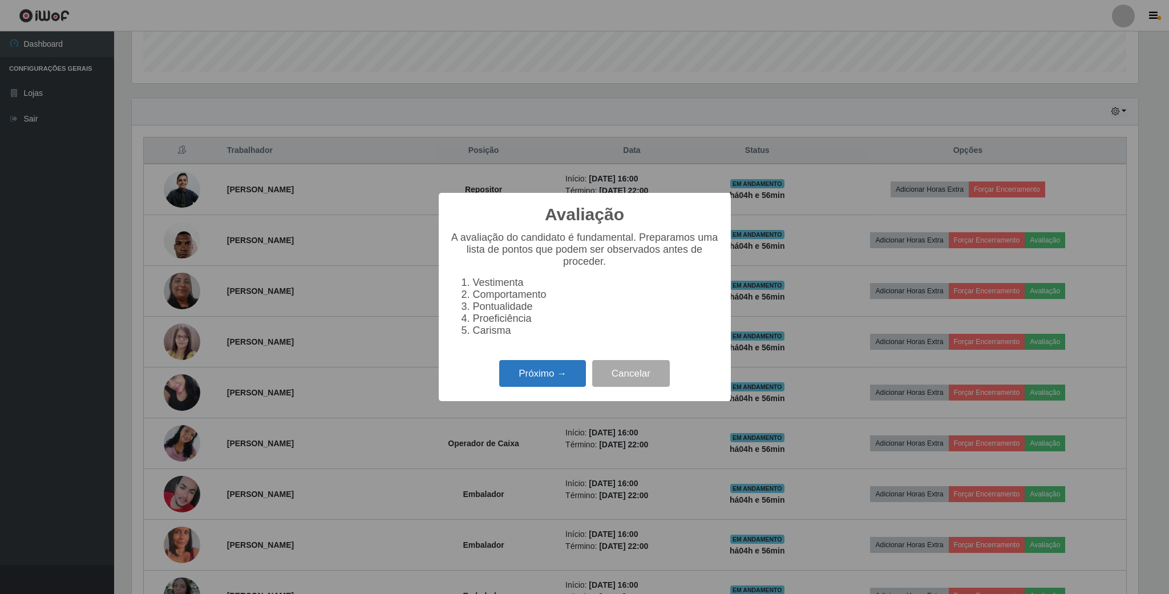
click at [566, 385] on button "Próximo →" at bounding box center [542, 373] width 87 height 27
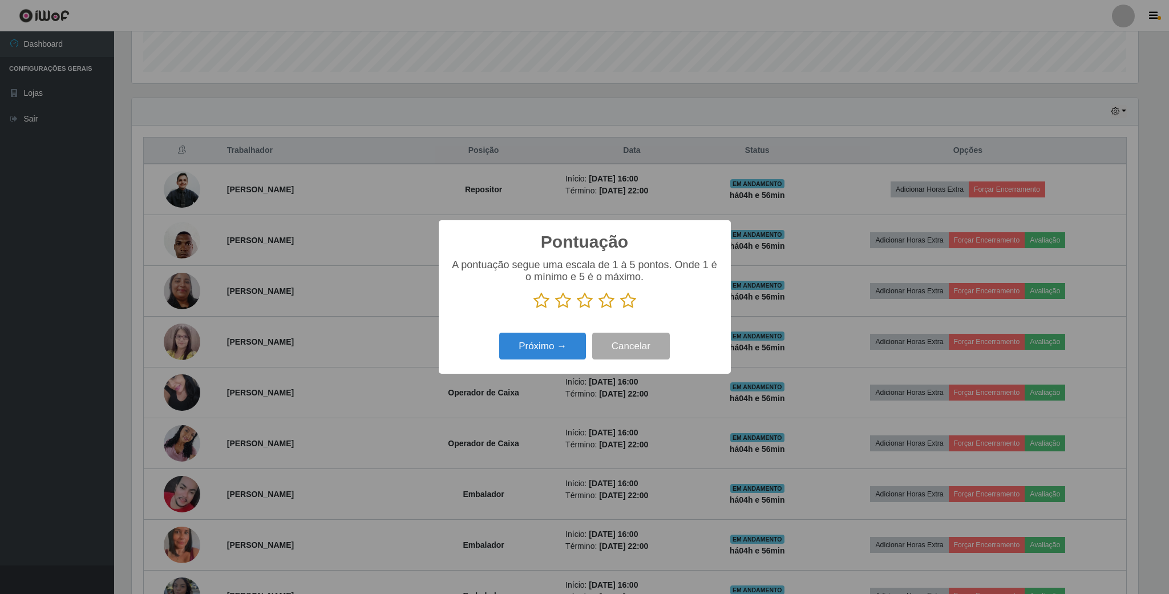
click at [580, 306] on icon at bounding box center [585, 300] width 16 height 17
click at [577, 309] on input "radio" at bounding box center [577, 309] width 0 height 0
click at [558, 341] on button "Próximo →" at bounding box center [542, 346] width 87 height 27
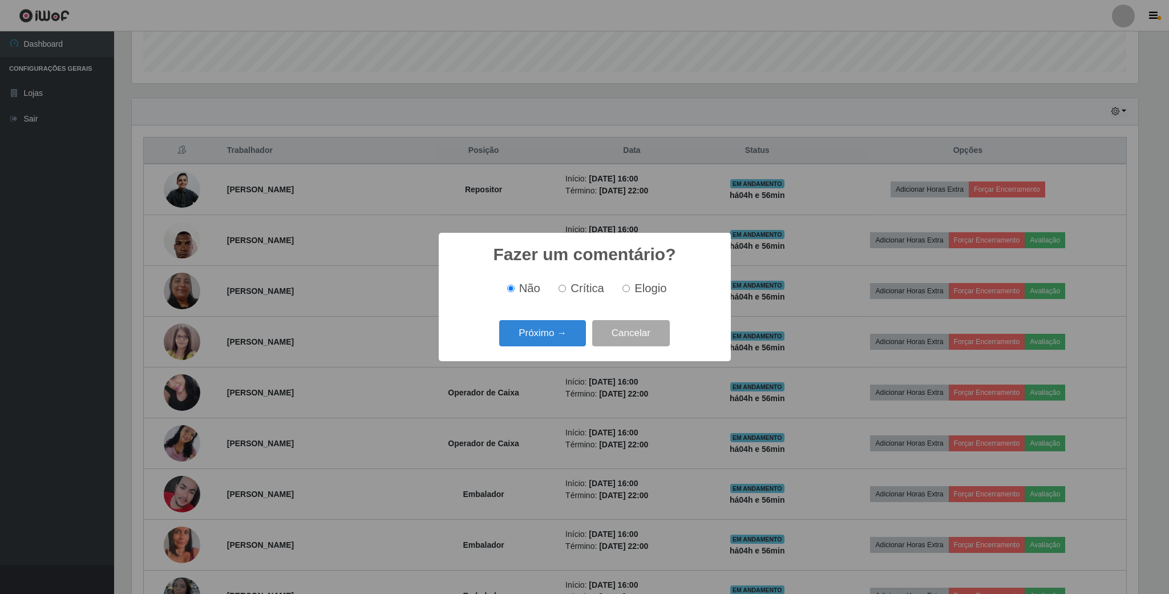
click at [622, 292] on input "Elogio" at bounding box center [625, 288] width 7 height 7
radio input "true"
click at [551, 327] on button "Próximo →" at bounding box center [542, 333] width 87 height 27
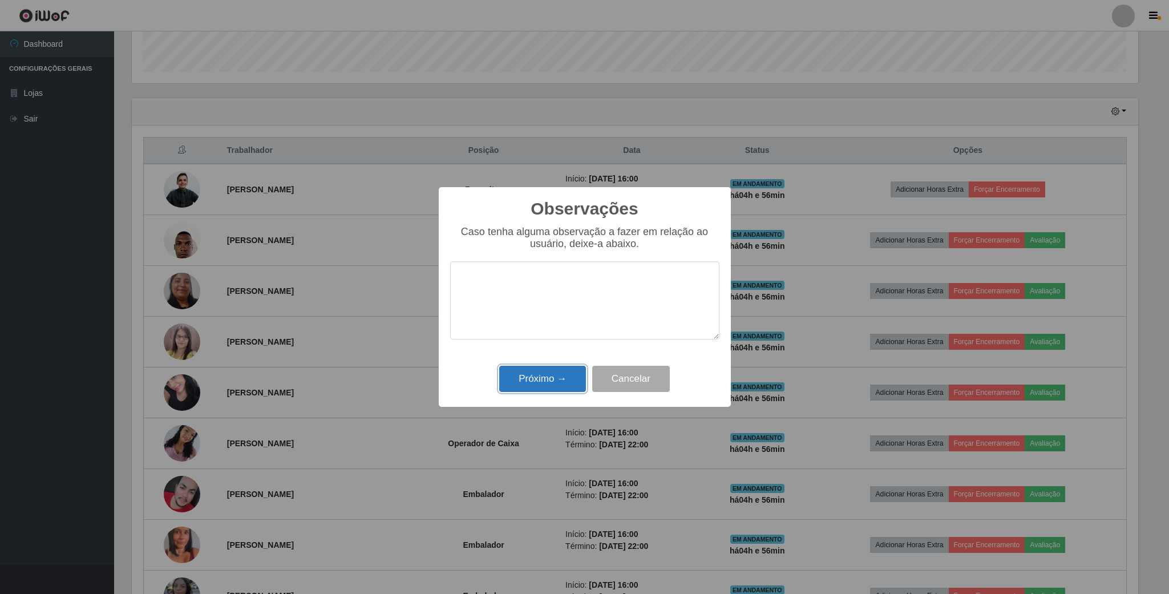
click at [552, 376] on button "Próximo →" at bounding box center [542, 379] width 87 height 27
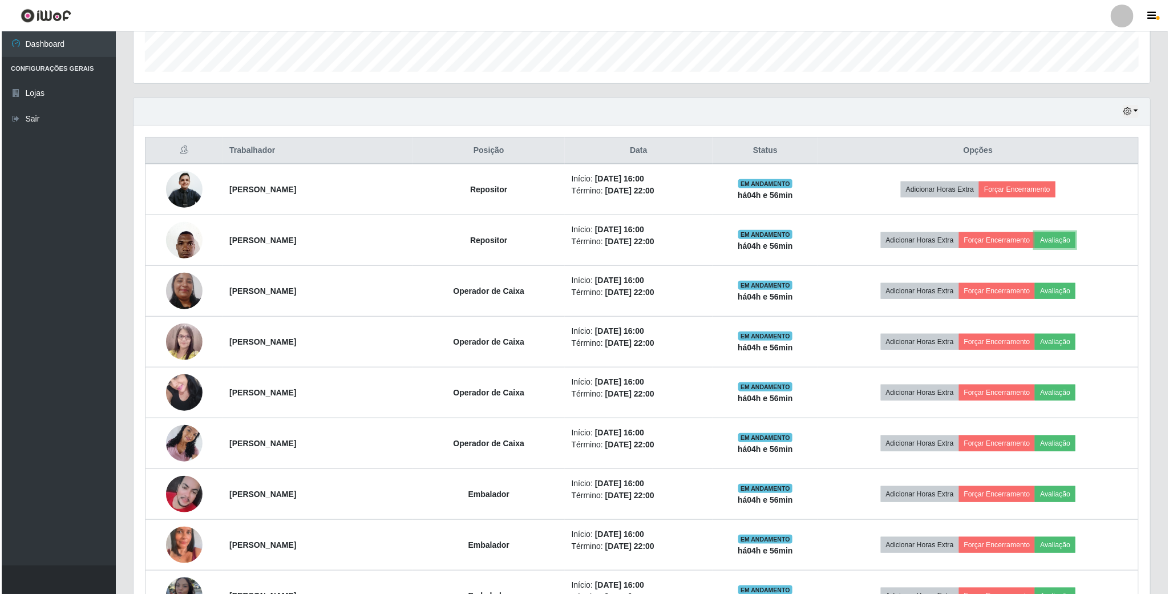
scroll to position [238, 1015]
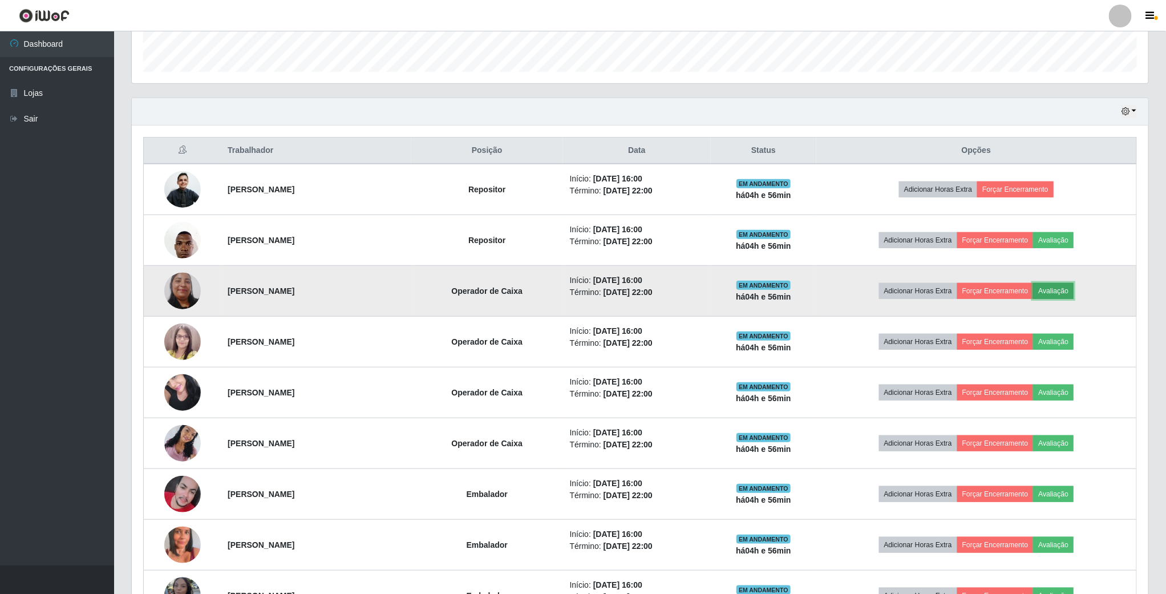
click at [1070, 297] on button "Avaliação" at bounding box center [1053, 291] width 41 height 16
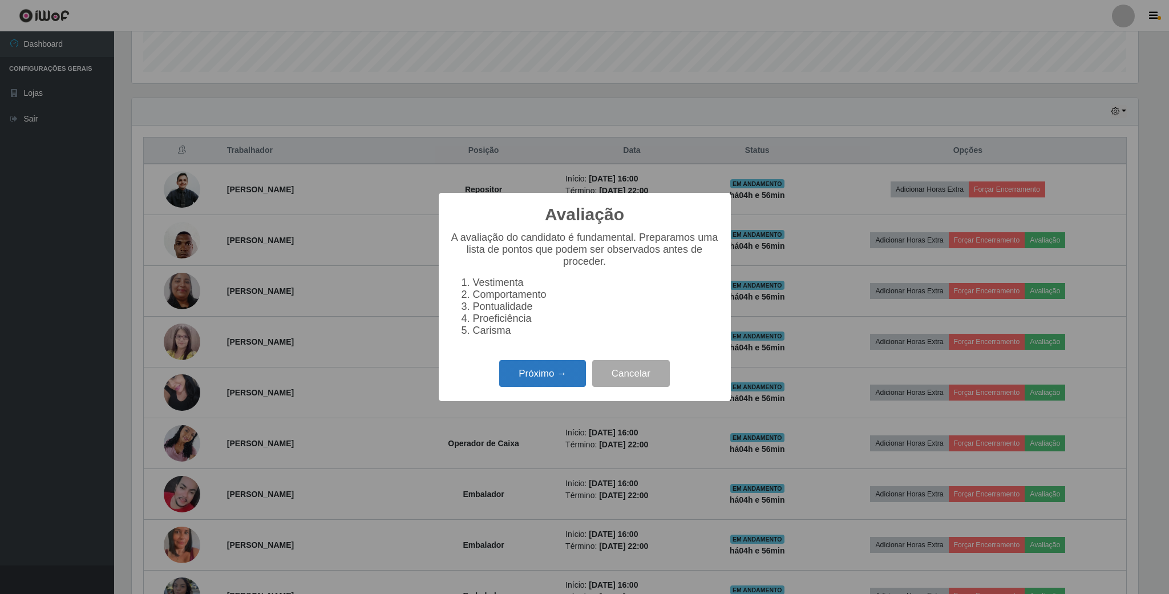
click at [541, 382] on button "Próximo →" at bounding box center [542, 373] width 87 height 27
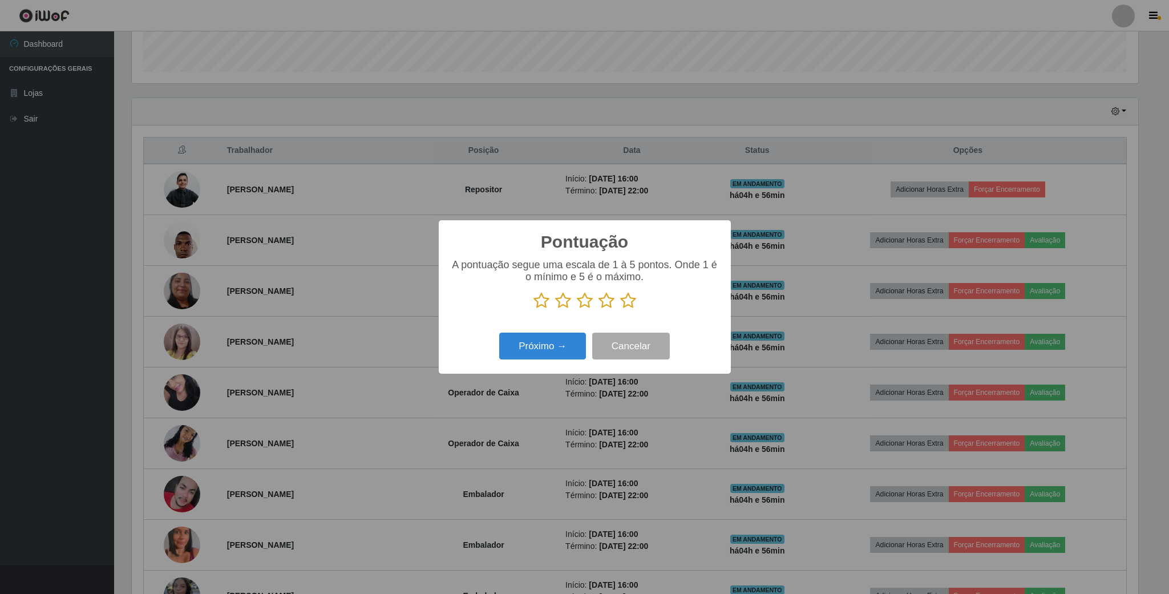
scroll to position [570215, 569447]
click at [584, 305] on icon at bounding box center [585, 300] width 16 height 17
click at [577, 309] on input "radio" at bounding box center [577, 309] width 0 height 0
click at [541, 358] on button "Próximo →" at bounding box center [542, 346] width 87 height 27
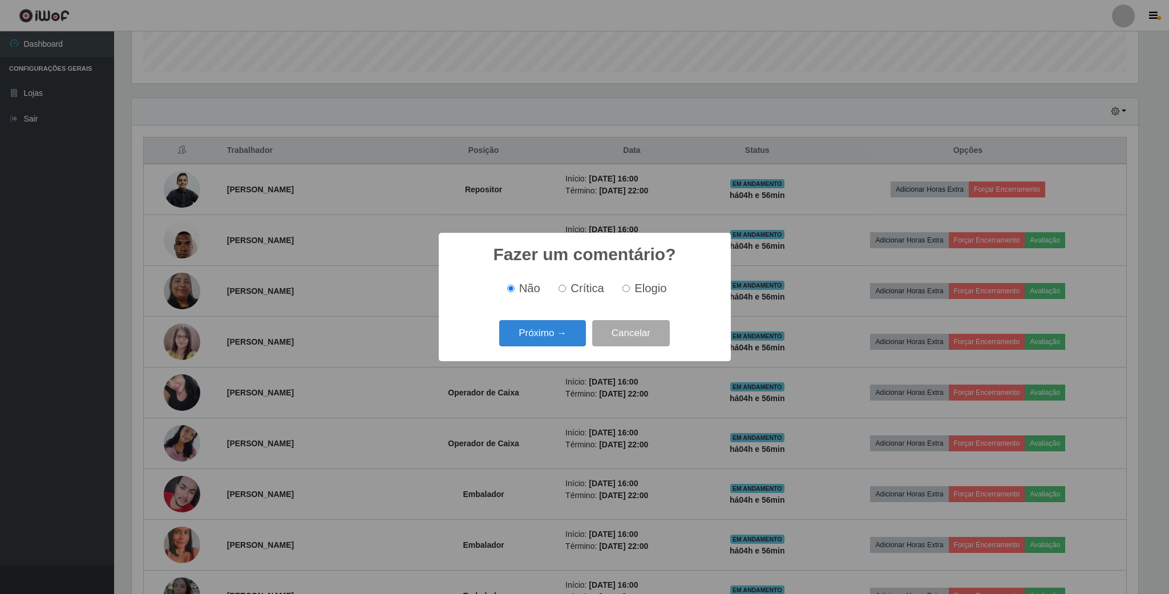
click at [630, 288] on label "Elogio" at bounding box center [642, 288] width 48 height 13
click at [630, 288] on input "Elogio" at bounding box center [625, 288] width 7 height 7
radio input "true"
click at [553, 327] on button "Próximo →" at bounding box center [542, 333] width 87 height 27
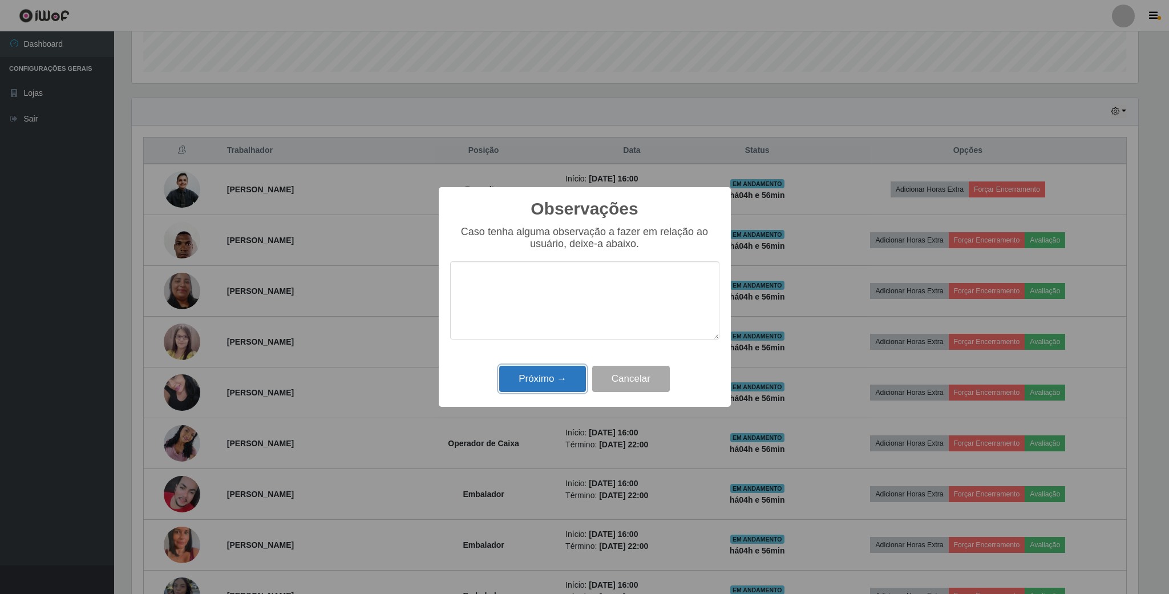
click at [548, 375] on button "Próximo →" at bounding box center [542, 379] width 87 height 27
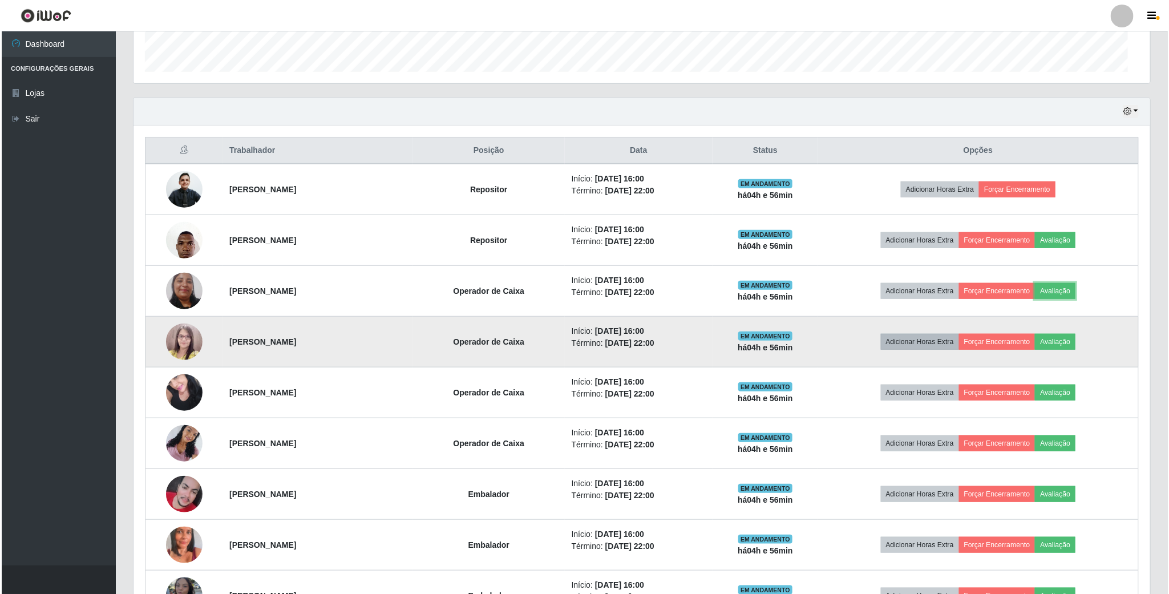
scroll to position [238, 1015]
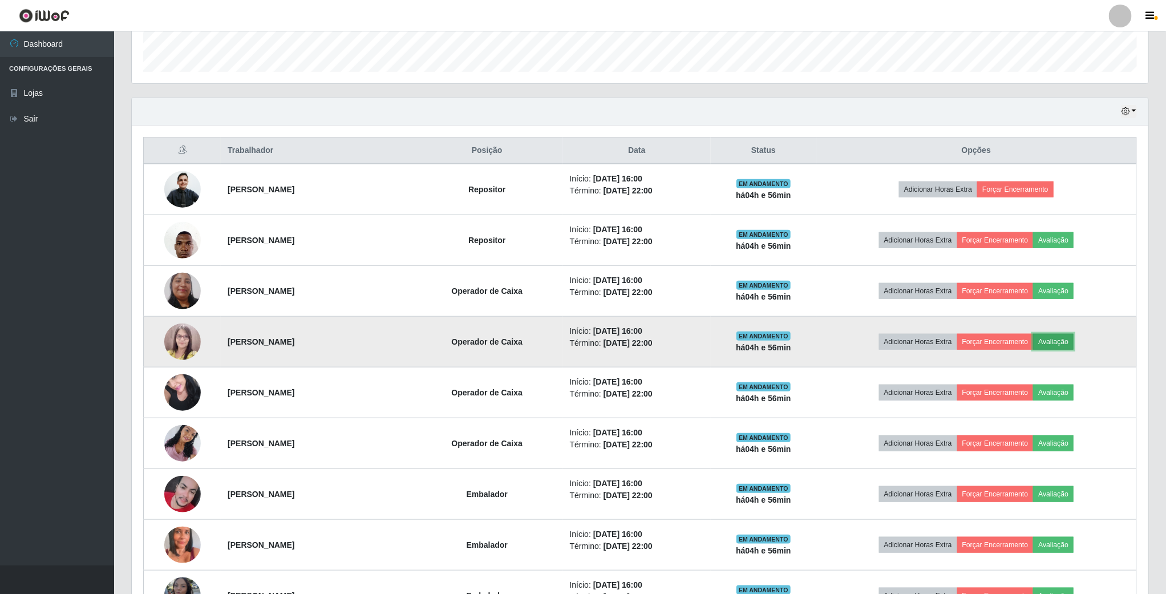
click at [1074, 346] on button "Avaliação" at bounding box center [1053, 342] width 41 height 16
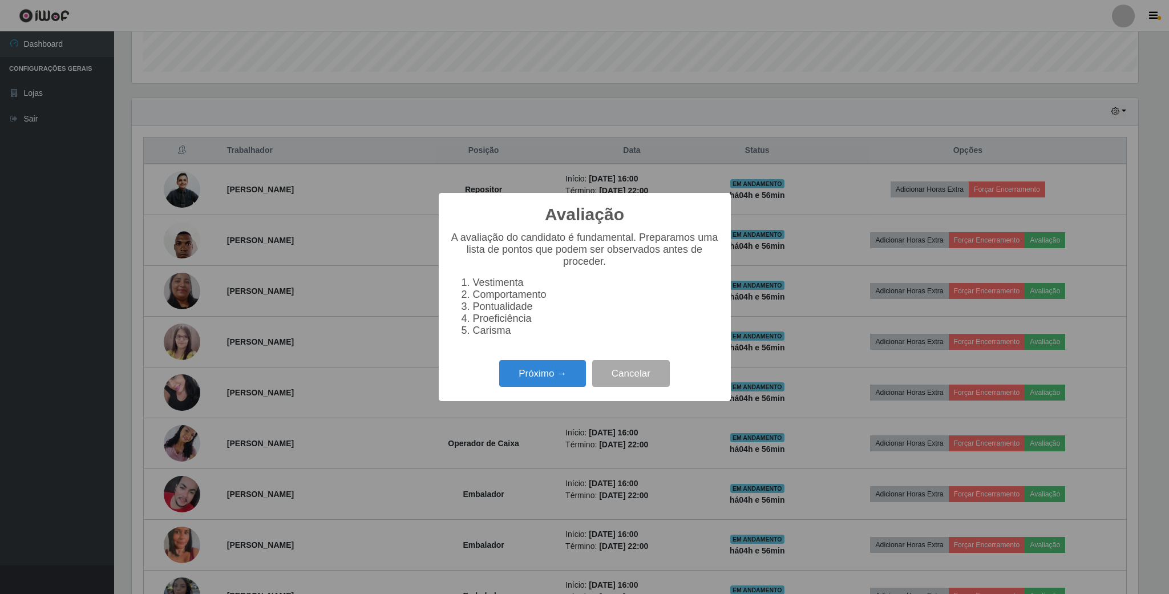
scroll to position [238, 1006]
click at [533, 370] on button "Próximo →" at bounding box center [542, 373] width 87 height 27
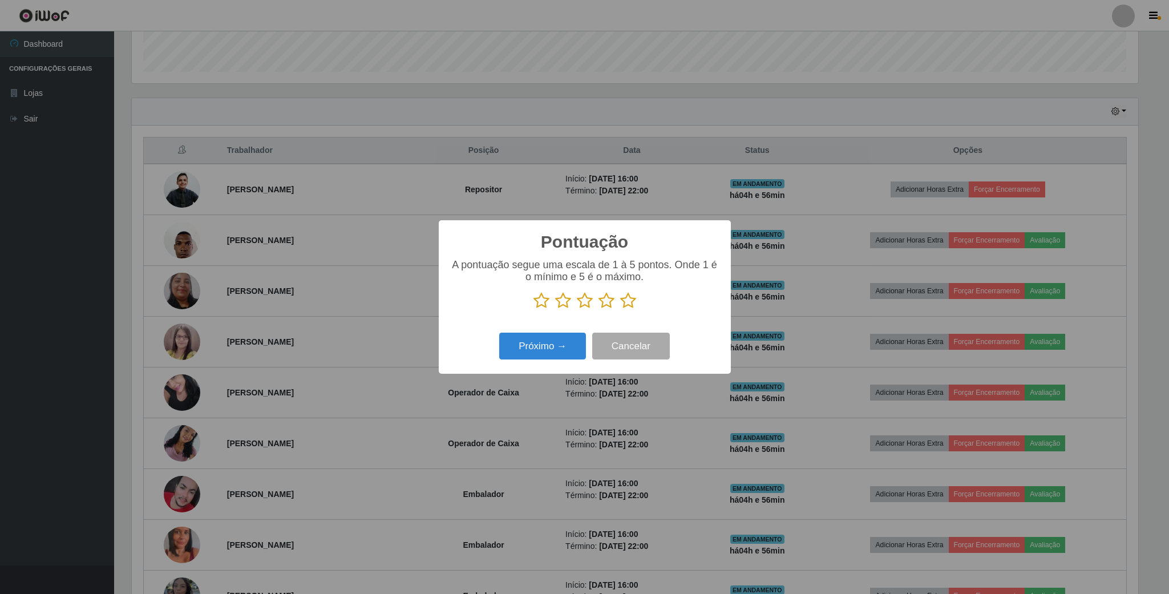
click at [580, 306] on icon at bounding box center [585, 300] width 16 height 17
click at [577, 309] on input "radio" at bounding box center [577, 309] width 0 height 0
click at [541, 353] on button "Próximo →" at bounding box center [542, 346] width 87 height 27
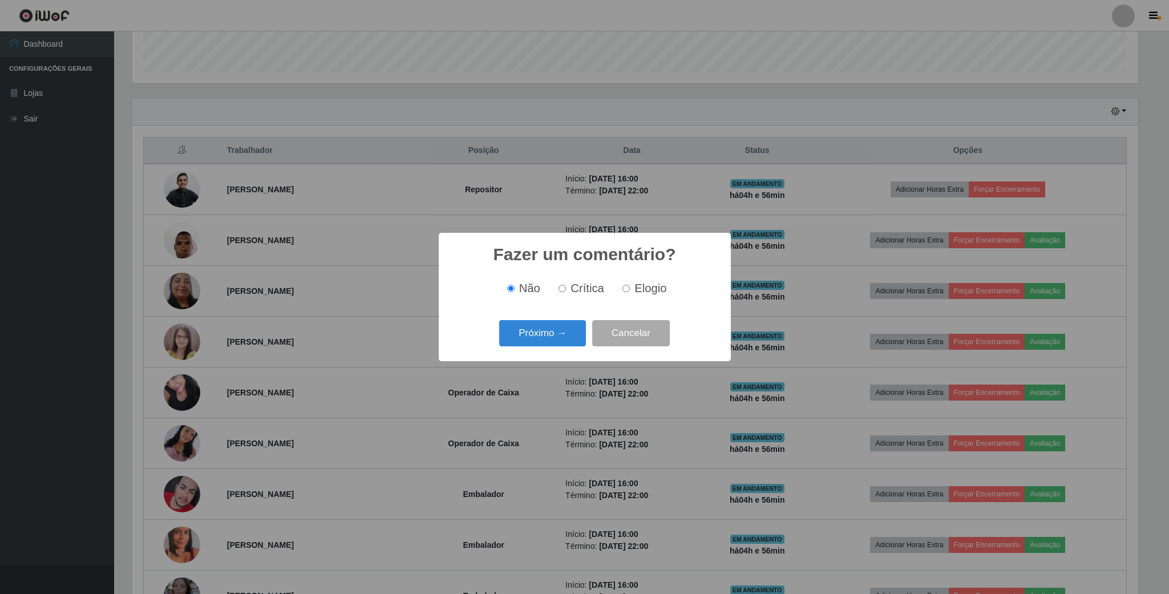
click at [623, 292] on input "Elogio" at bounding box center [625, 288] width 7 height 7
radio input "true"
click at [561, 333] on button "Próximo →" at bounding box center [542, 333] width 87 height 27
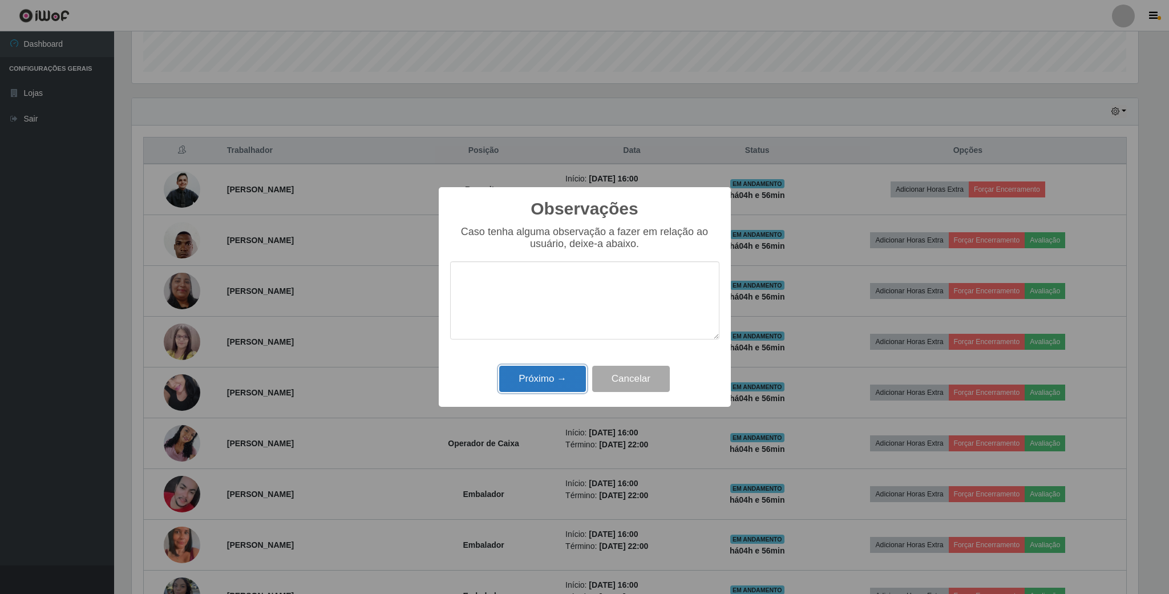
click at [532, 386] on button "Próximo →" at bounding box center [542, 379] width 87 height 27
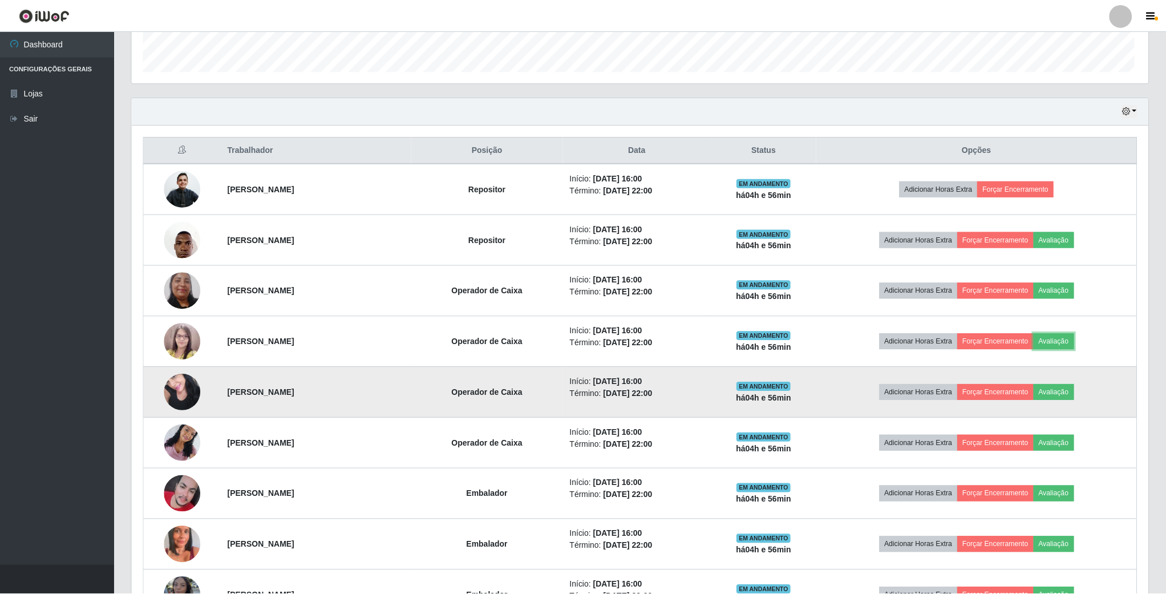
scroll to position [0, 0]
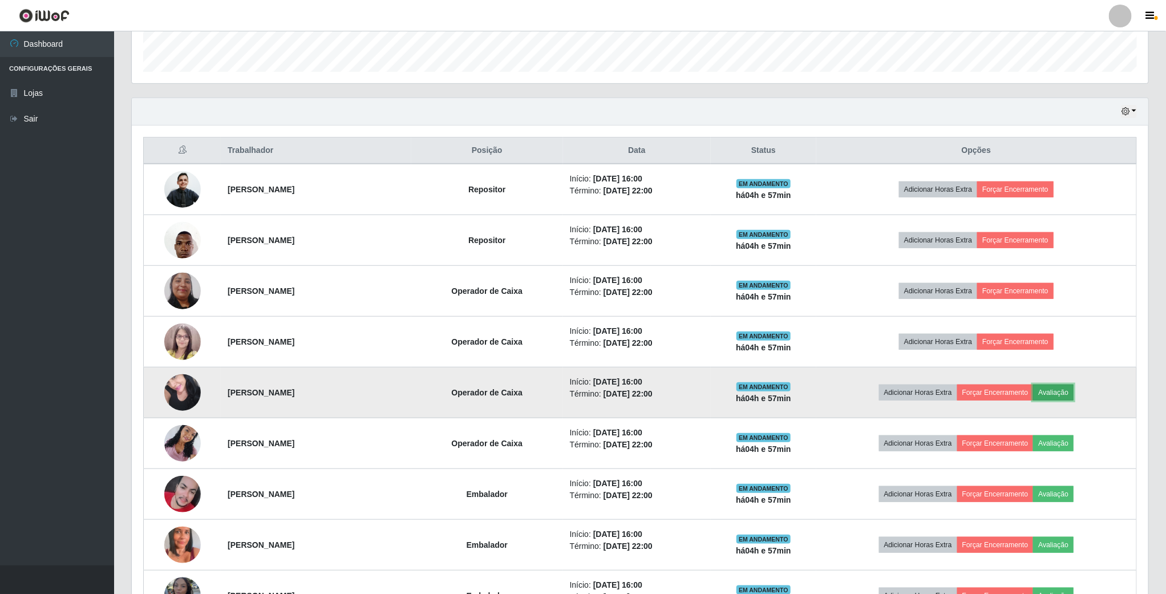
click at [1074, 395] on button "Avaliação" at bounding box center [1053, 392] width 41 height 16
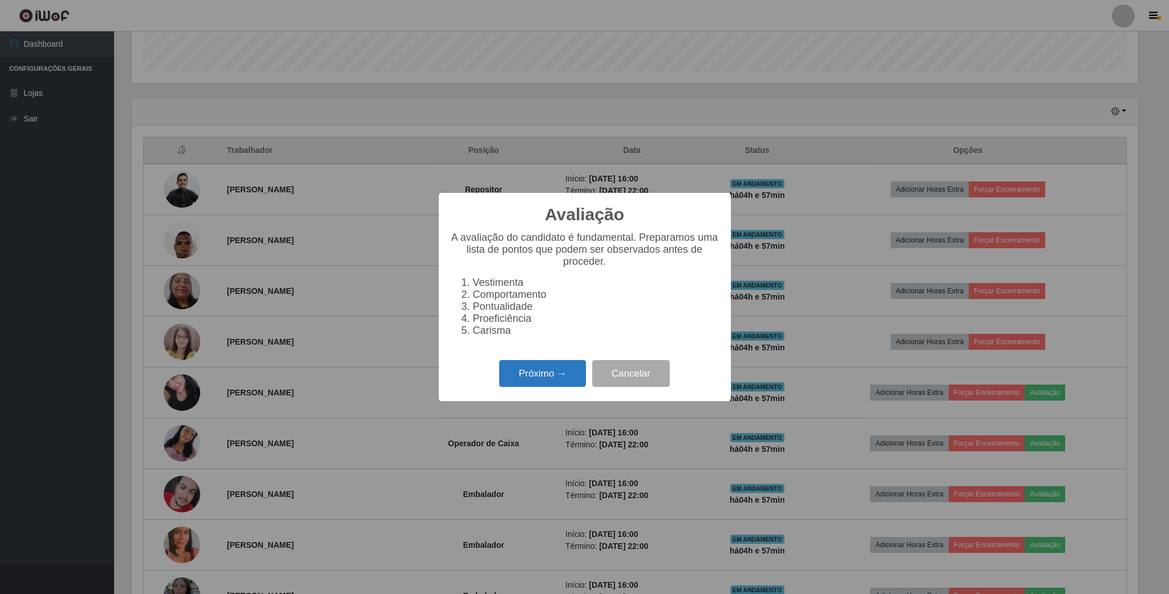
click at [555, 376] on button "Próximo →" at bounding box center [542, 373] width 87 height 27
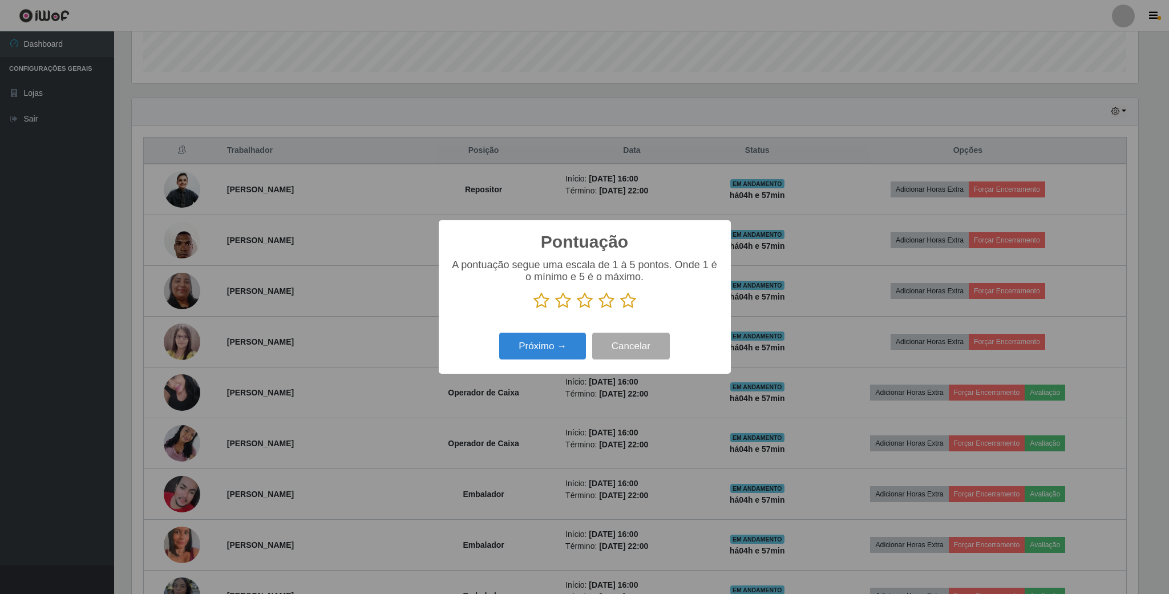
drag, startPoint x: 585, startPoint y: 305, endPoint x: 565, endPoint y: 343, distance: 43.4
click at [585, 305] on icon at bounding box center [585, 300] width 16 height 17
click at [577, 309] on input "radio" at bounding box center [577, 309] width 0 height 0
click at [560, 362] on div "Próximo → Cancelar" at bounding box center [584, 346] width 269 height 33
click at [562, 339] on button "Próximo →" at bounding box center [542, 346] width 87 height 27
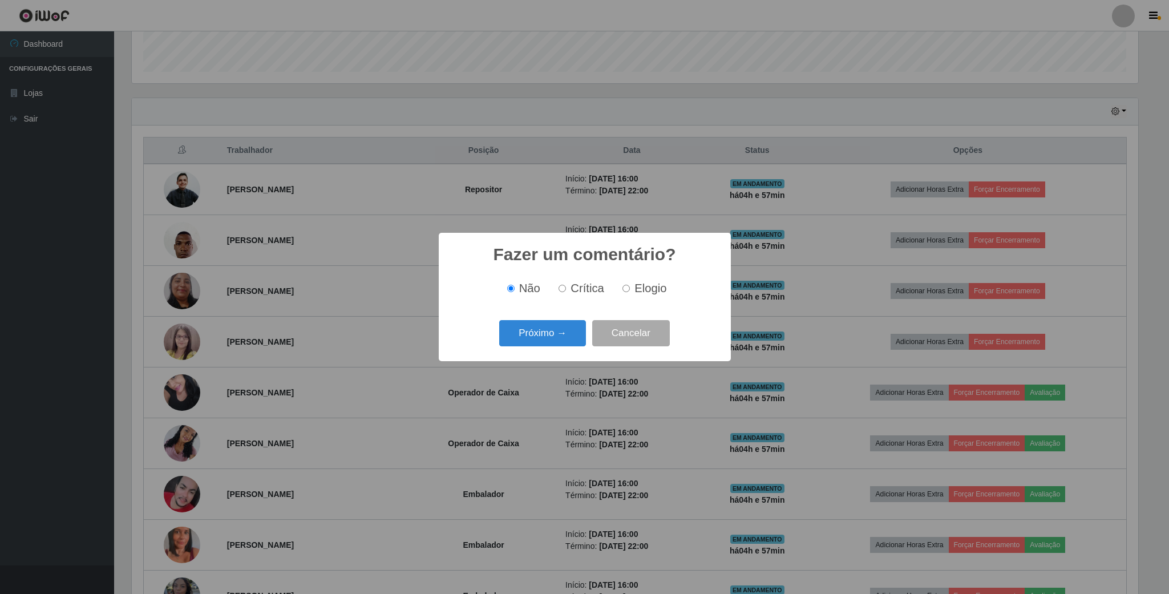
click at [634, 297] on div "Não Crítica Elogio" at bounding box center [584, 289] width 269 height 34
click at [626, 290] on input "Elogio" at bounding box center [625, 288] width 7 height 7
radio input "true"
click at [550, 333] on button "Próximo →" at bounding box center [542, 333] width 87 height 27
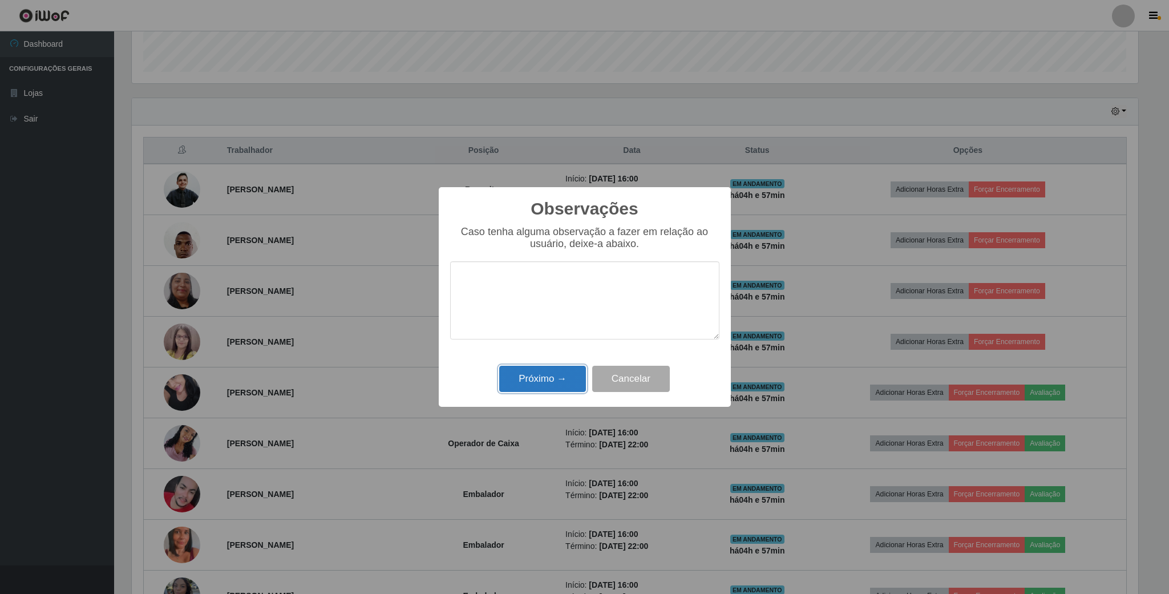
click at [541, 373] on button "Próximo →" at bounding box center [542, 379] width 87 height 27
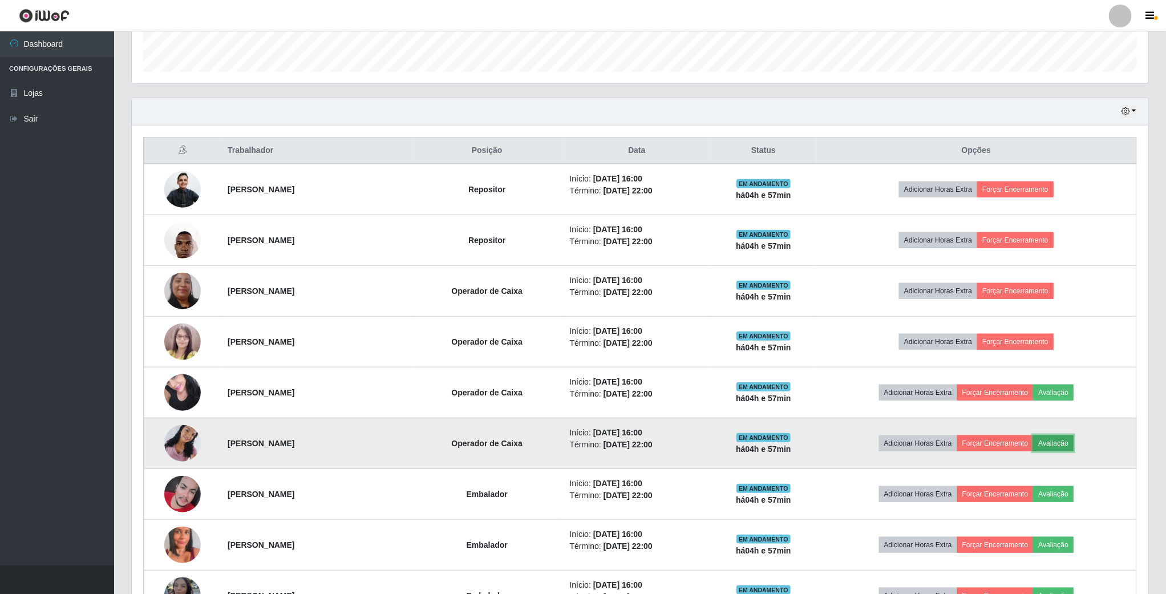
click at [1074, 451] on button "Avaliação" at bounding box center [1053, 443] width 41 height 16
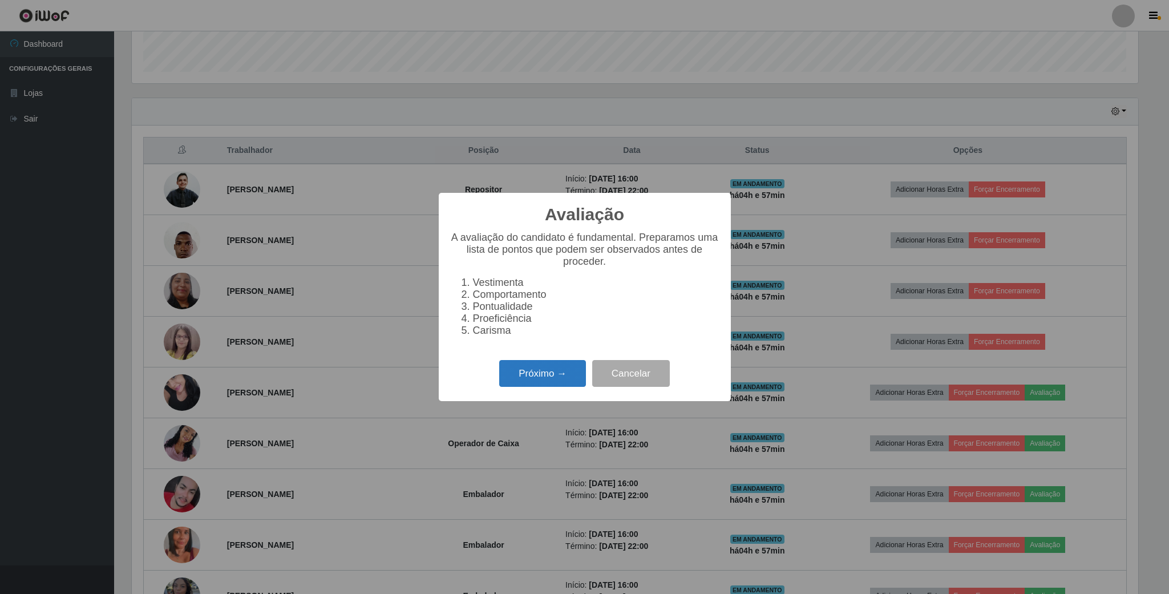
click at [565, 382] on button "Próximo →" at bounding box center [542, 373] width 87 height 27
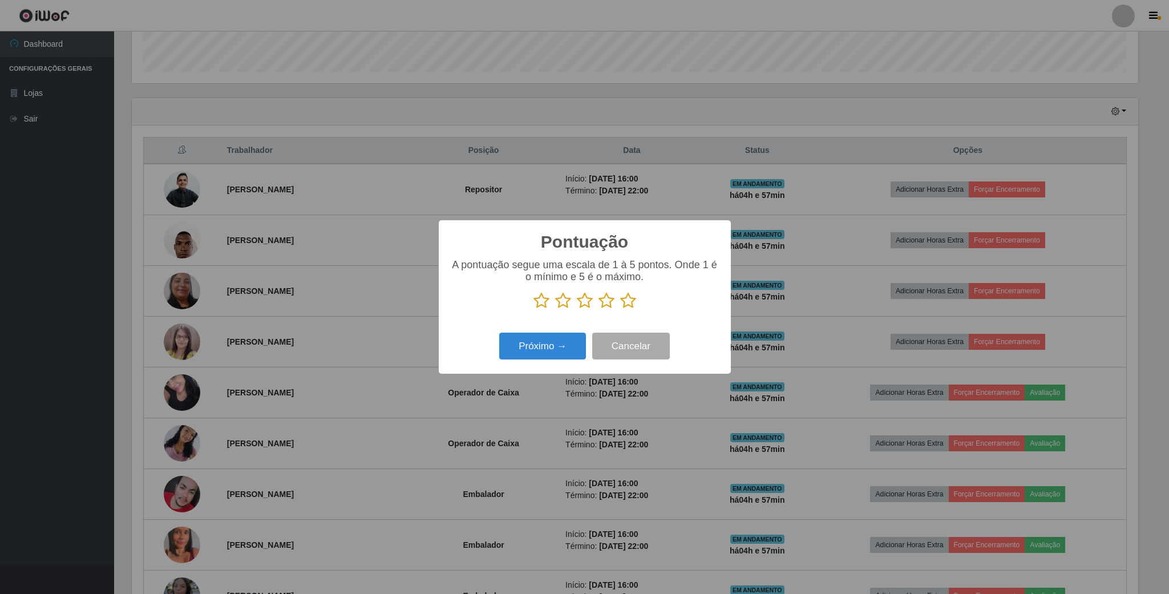
click at [589, 303] on icon at bounding box center [585, 300] width 16 height 17
click at [577, 309] on input "radio" at bounding box center [577, 309] width 0 height 0
click at [565, 346] on button "Próximo →" at bounding box center [542, 346] width 87 height 27
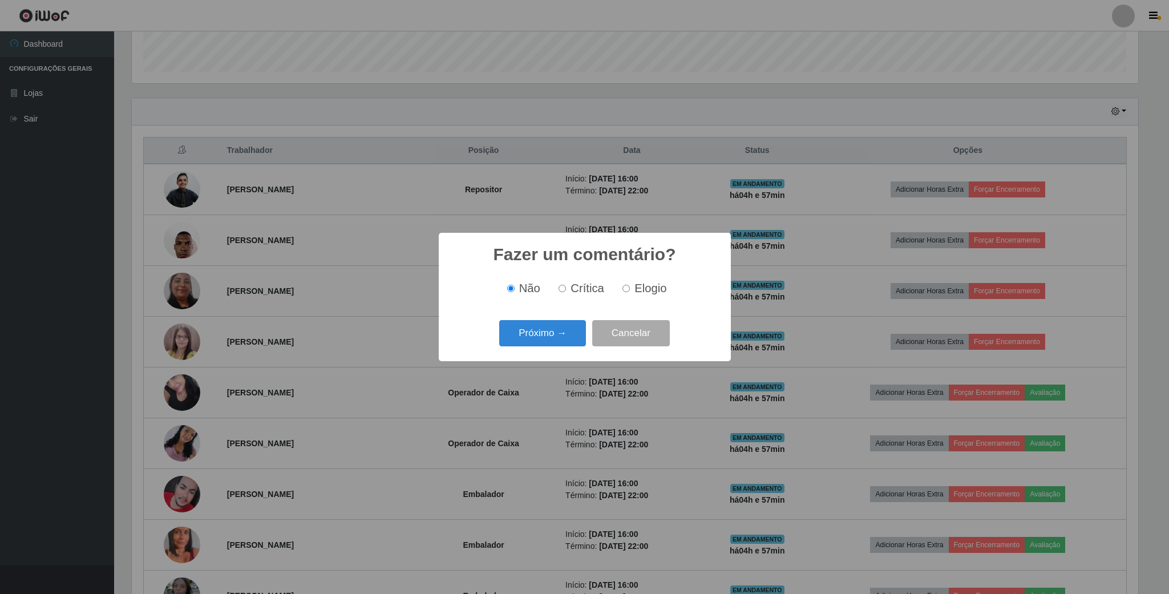
click at [634, 288] on span "Elogio" at bounding box center [650, 288] width 32 height 13
click at [630, 288] on input "Elogio" at bounding box center [625, 288] width 7 height 7
radio input "true"
click at [555, 325] on button "Próximo →" at bounding box center [542, 333] width 87 height 27
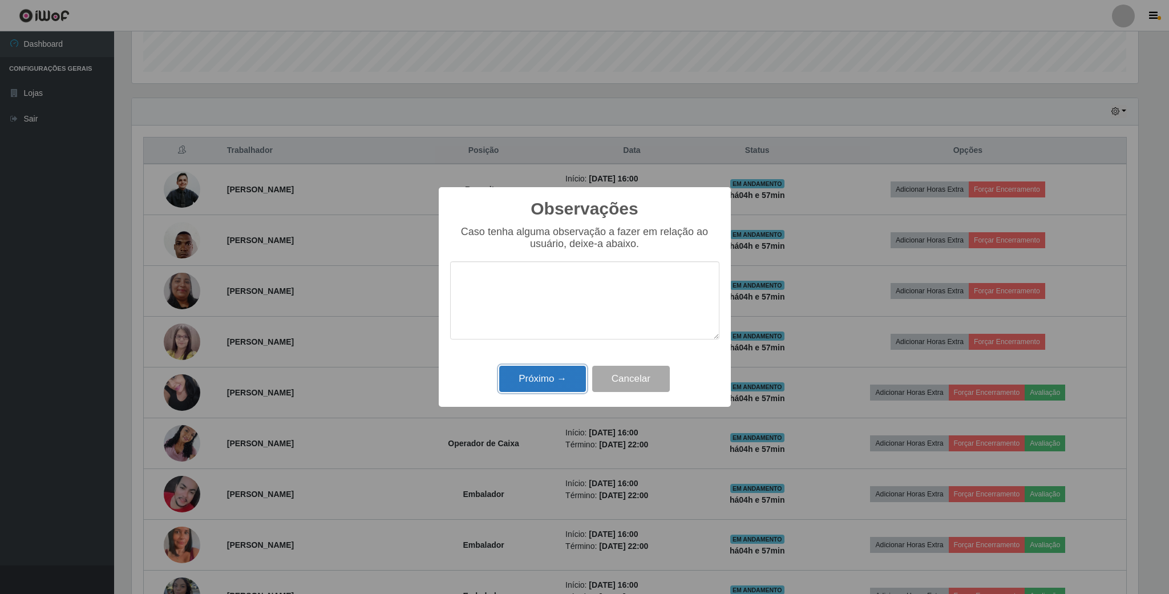
click at [550, 368] on button "Próximo →" at bounding box center [542, 379] width 87 height 27
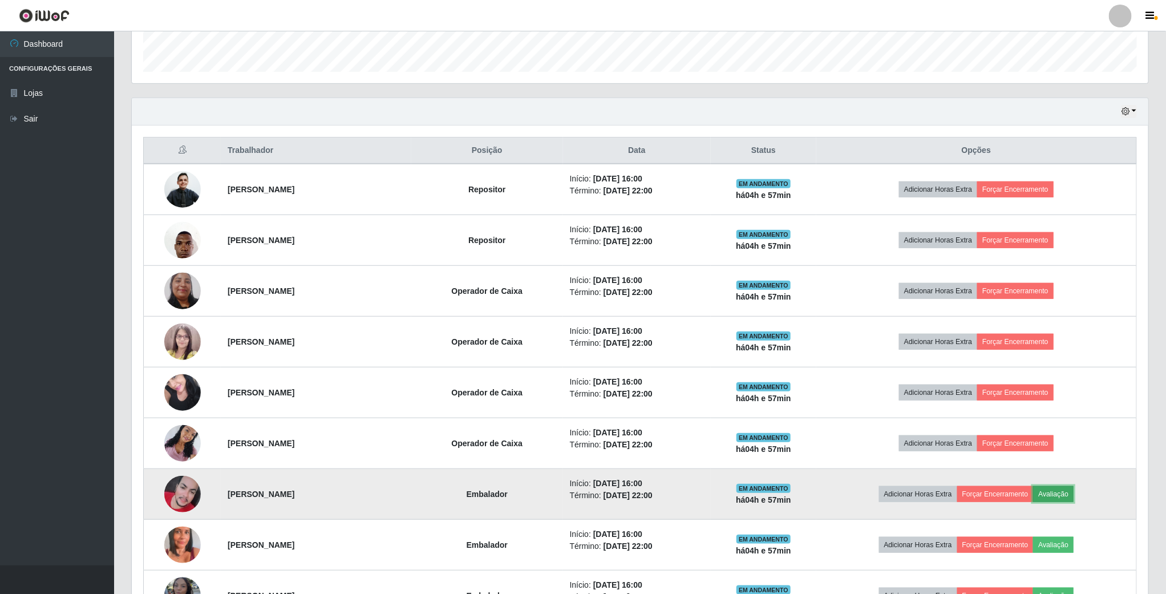
click at [1074, 495] on button "Avaliação" at bounding box center [1053, 494] width 41 height 16
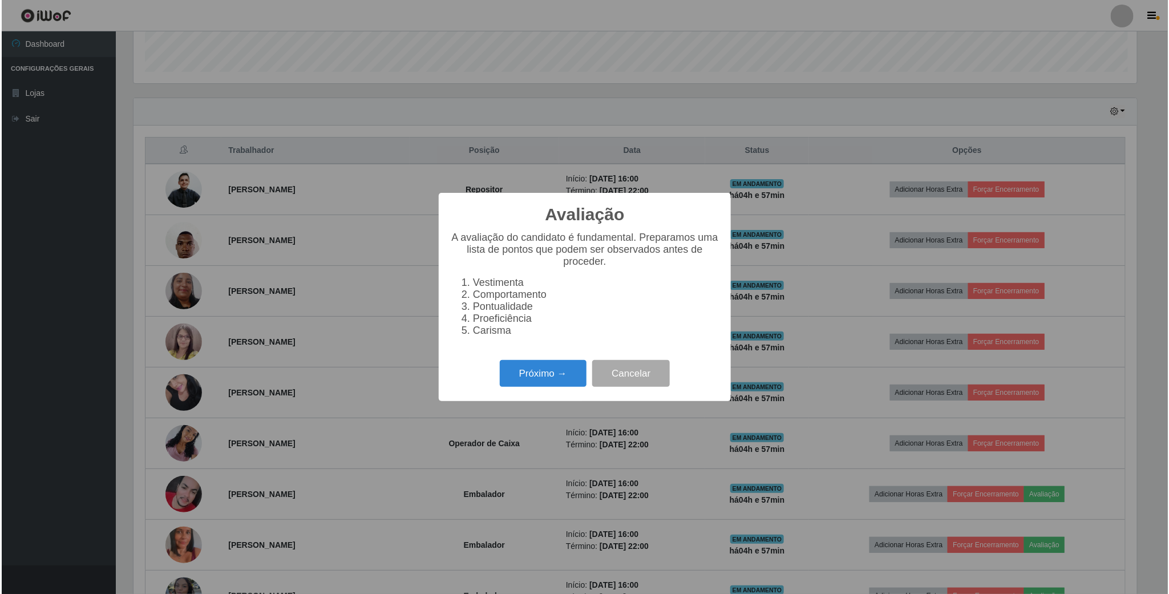
scroll to position [238, 1006]
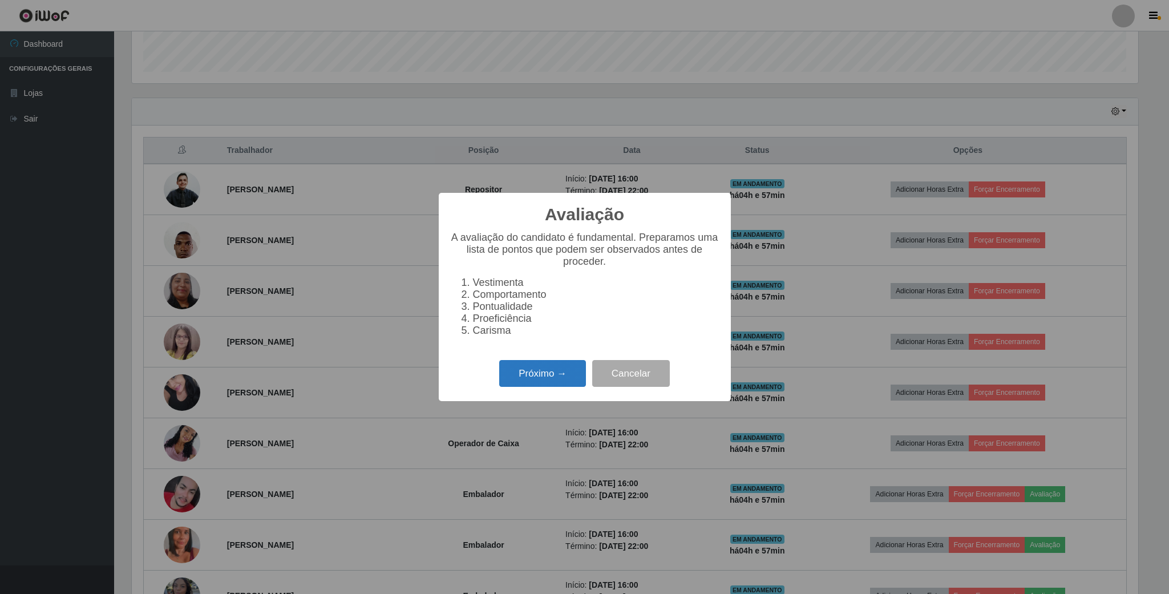
click at [531, 370] on button "Próximo →" at bounding box center [542, 373] width 87 height 27
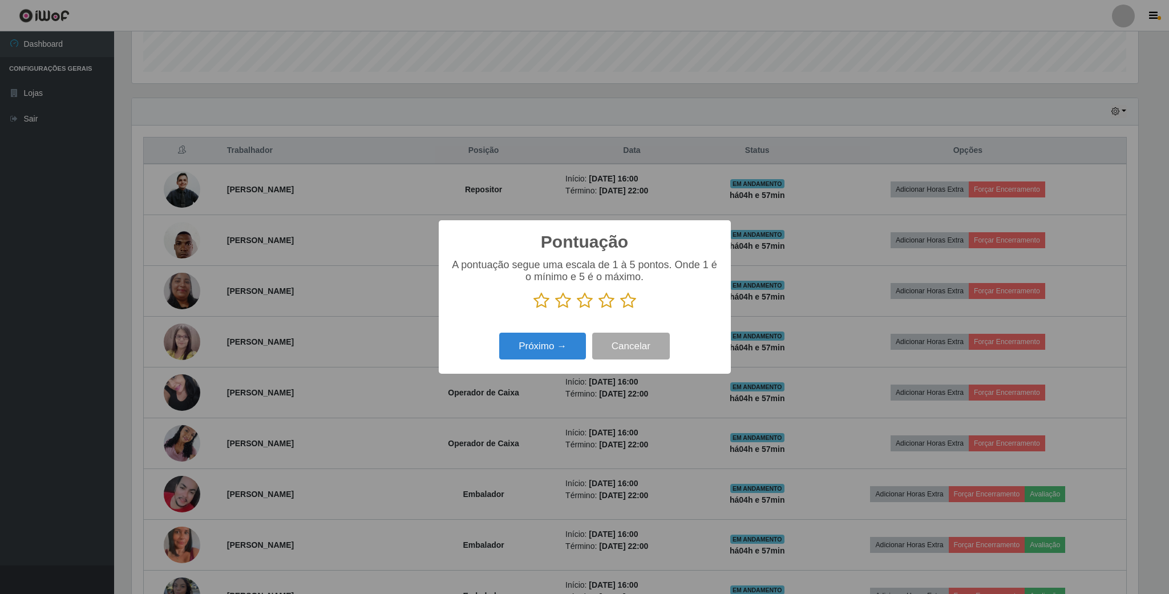
click at [584, 299] on icon at bounding box center [585, 300] width 16 height 17
click at [577, 309] on input "radio" at bounding box center [577, 309] width 0 height 0
click at [544, 348] on button "Próximo →" at bounding box center [542, 346] width 87 height 27
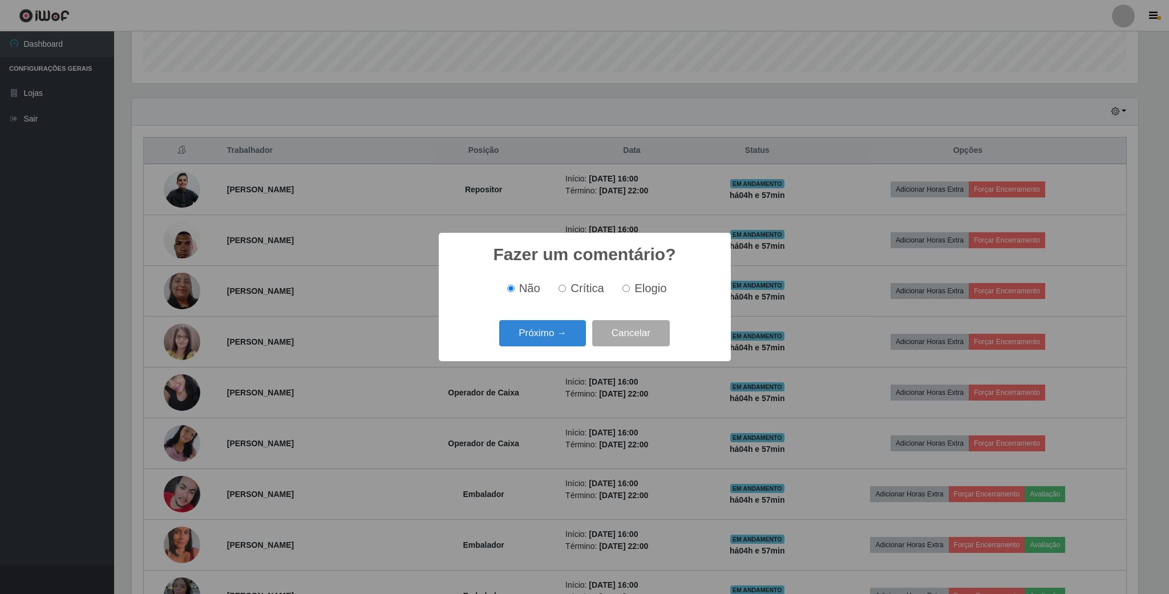
click at [627, 288] on input "Elogio" at bounding box center [625, 288] width 7 height 7
radio input "true"
click at [564, 332] on button "Próximo →" at bounding box center [542, 333] width 87 height 27
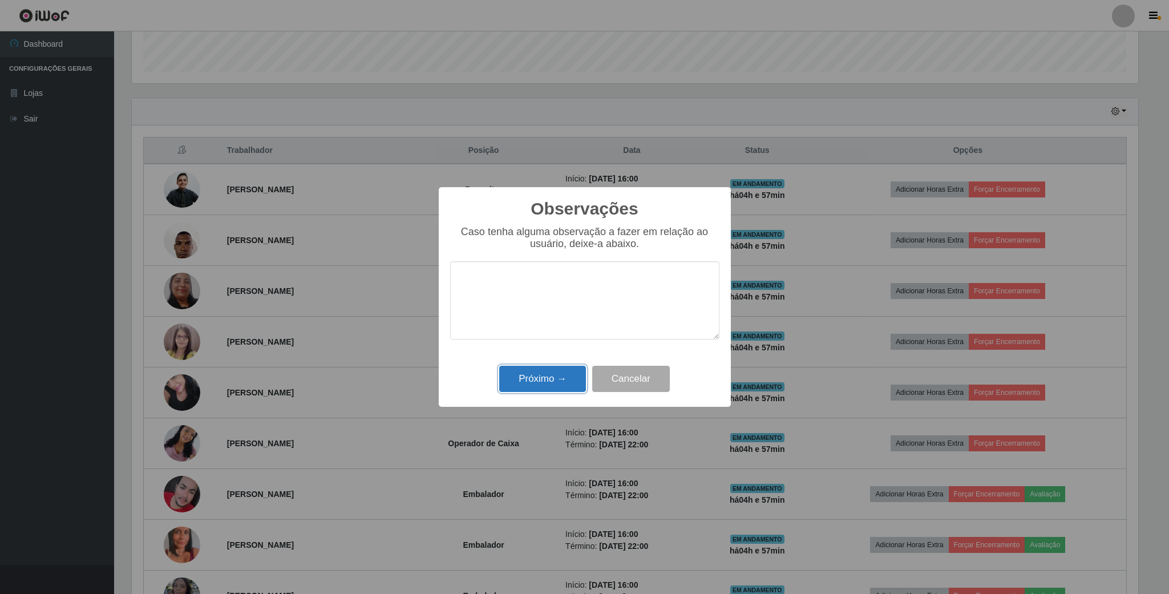
click at [558, 377] on button "Próximo →" at bounding box center [542, 379] width 87 height 27
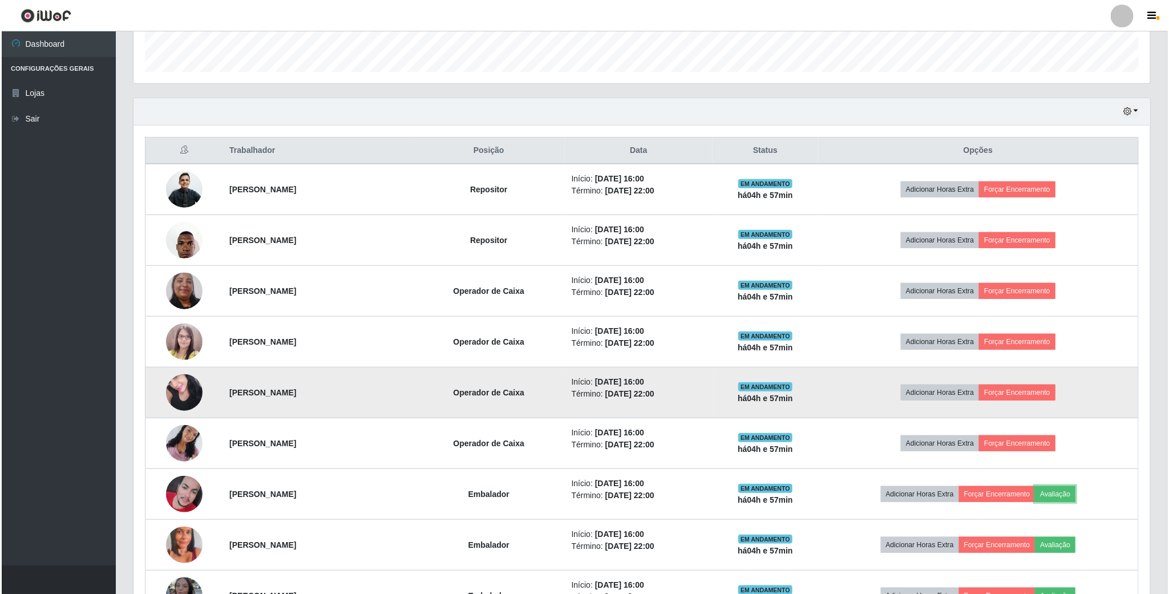
scroll to position [422, 0]
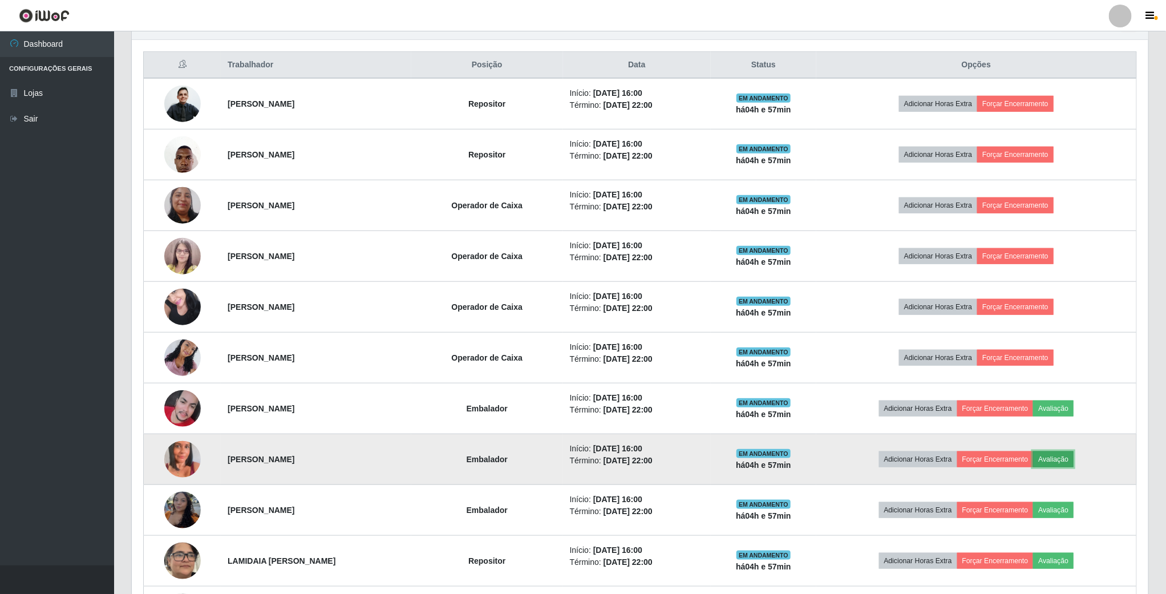
click at [1074, 461] on button "Avaliação" at bounding box center [1053, 459] width 41 height 16
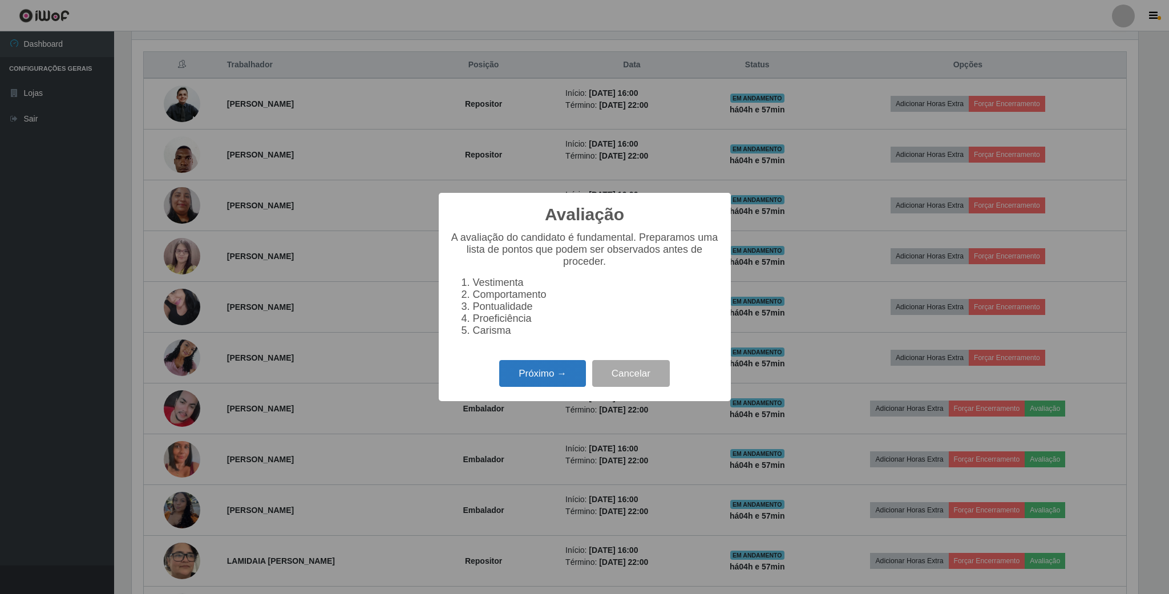
click at [555, 372] on button "Próximo →" at bounding box center [542, 373] width 87 height 27
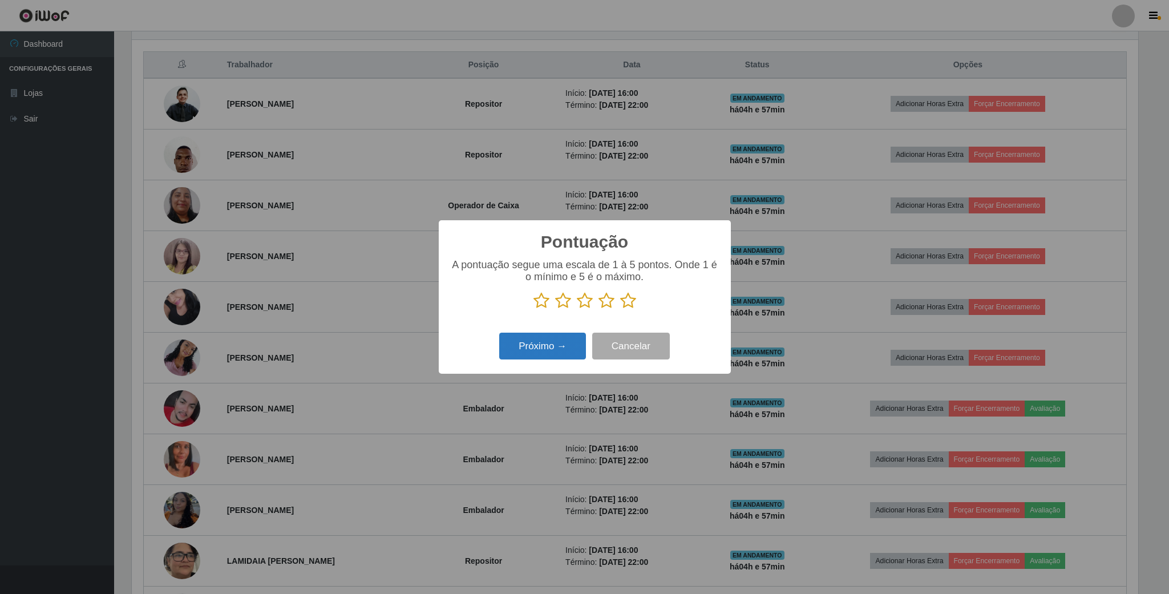
scroll to position [570215, 569447]
click at [589, 303] on icon at bounding box center [585, 300] width 16 height 17
click at [577, 309] on input "radio" at bounding box center [577, 309] width 0 height 0
click at [557, 342] on button "Próximo →" at bounding box center [542, 346] width 87 height 27
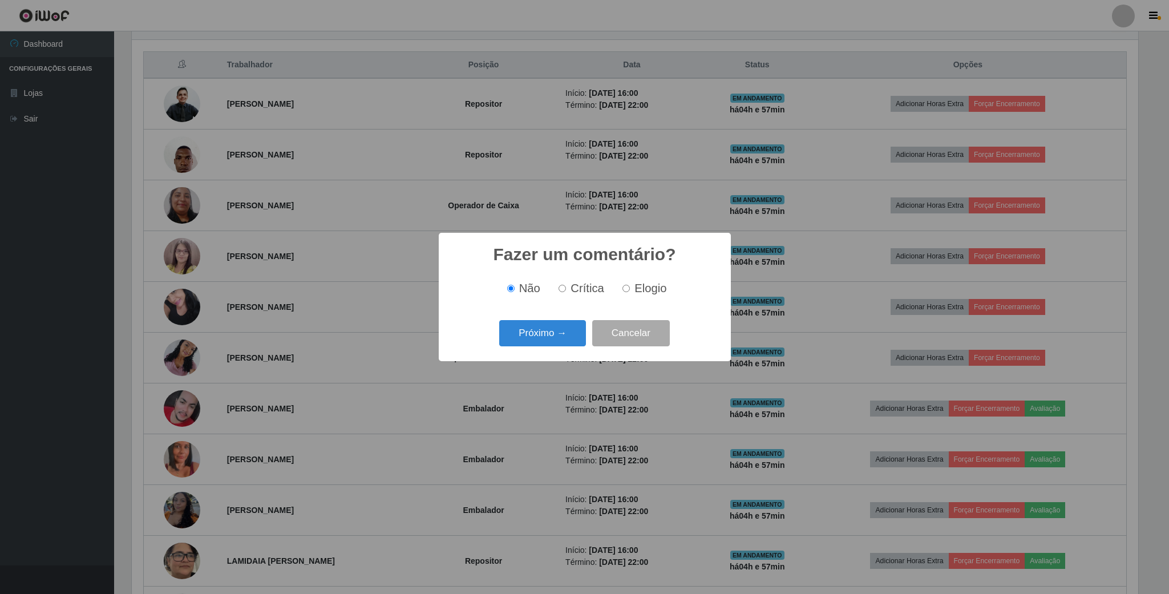
click at [622, 291] on input "Elogio" at bounding box center [625, 288] width 7 height 7
radio input "true"
click at [568, 337] on button "Próximo →" at bounding box center [542, 333] width 87 height 27
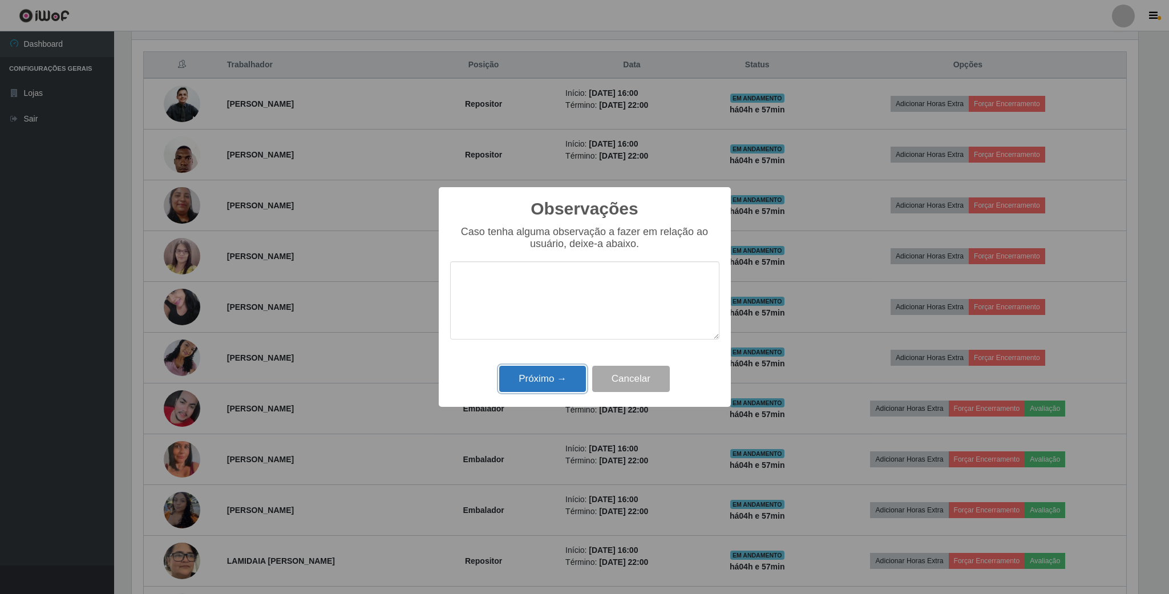
click at [549, 382] on button "Próximo →" at bounding box center [542, 379] width 87 height 27
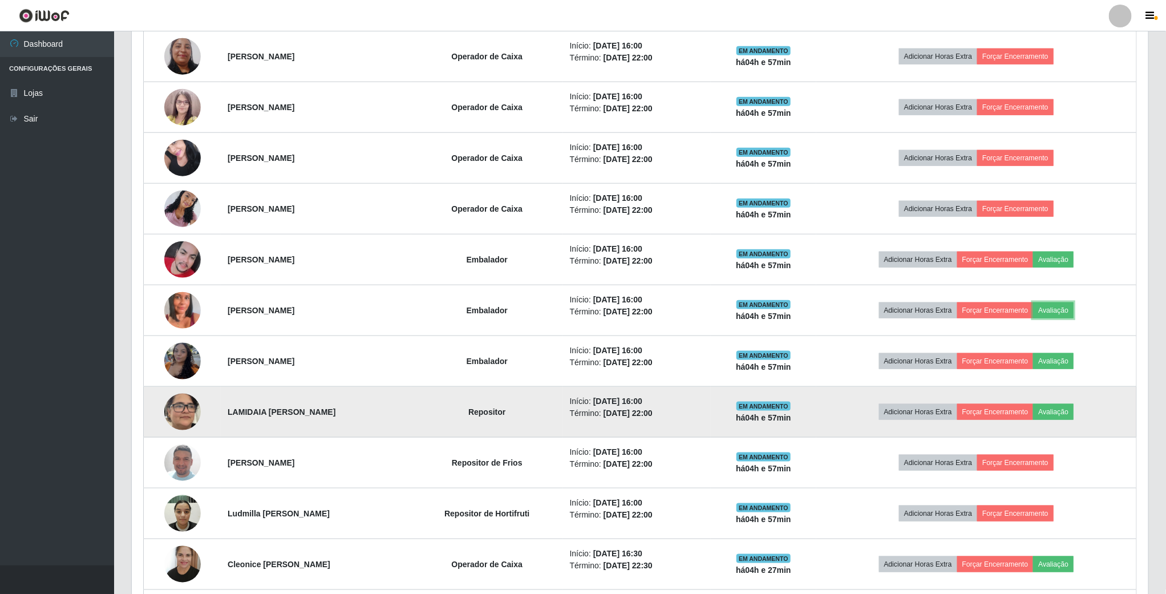
scroll to position [593, 0]
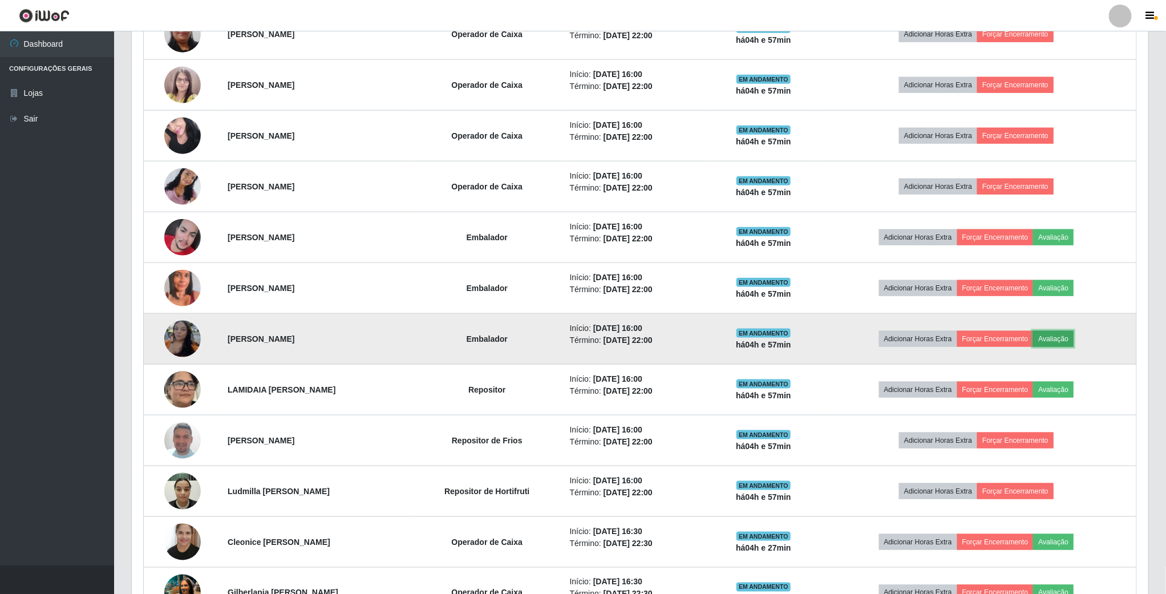
click at [1074, 347] on button "Avaliação" at bounding box center [1053, 339] width 41 height 16
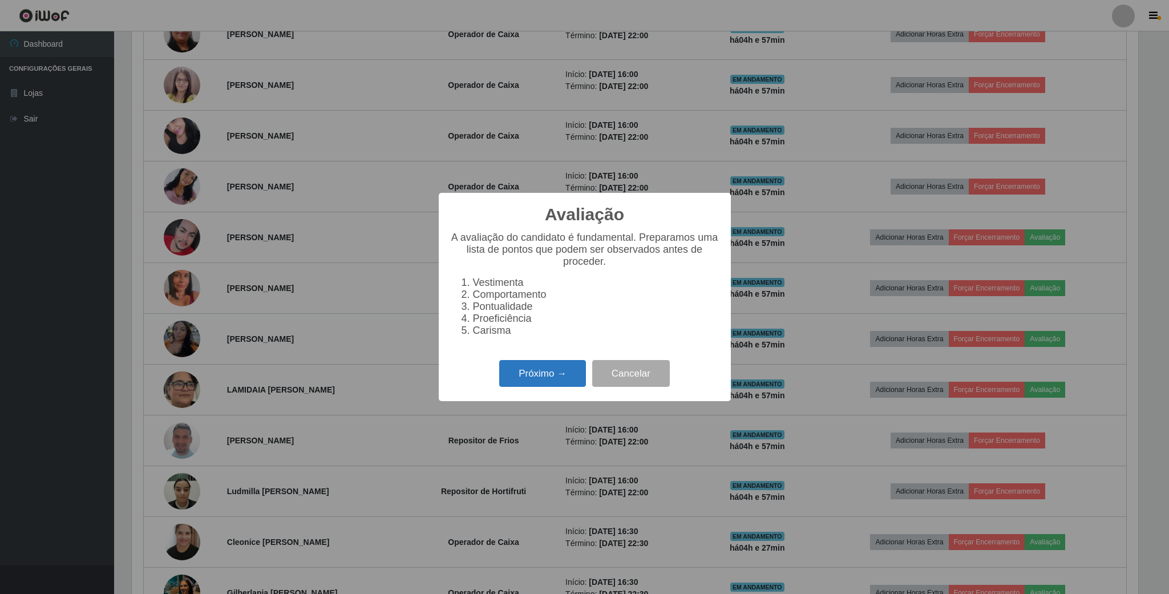
click at [543, 382] on button "Próximo →" at bounding box center [542, 373] width 87 height 27
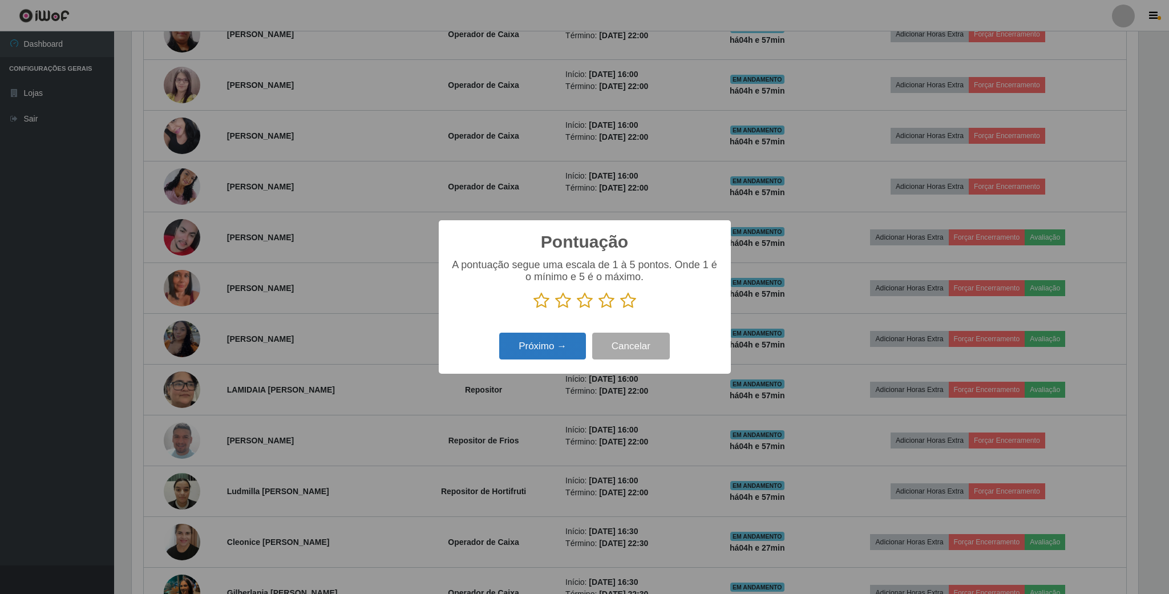
drag, startPoint x: 587, startPoint y: 303, endPoint x: 560, endPoint y: 341, distance: 46.2
click at [584, 307] on icon at bounding box center [585, 300] width 16 height 17
click at [577, 309] on input "radio" at bounding box center [577, 309] width 0 height 0
click at [560, 345] on button "Próximo →" at bounding box center [542, 346] width 87 height 27
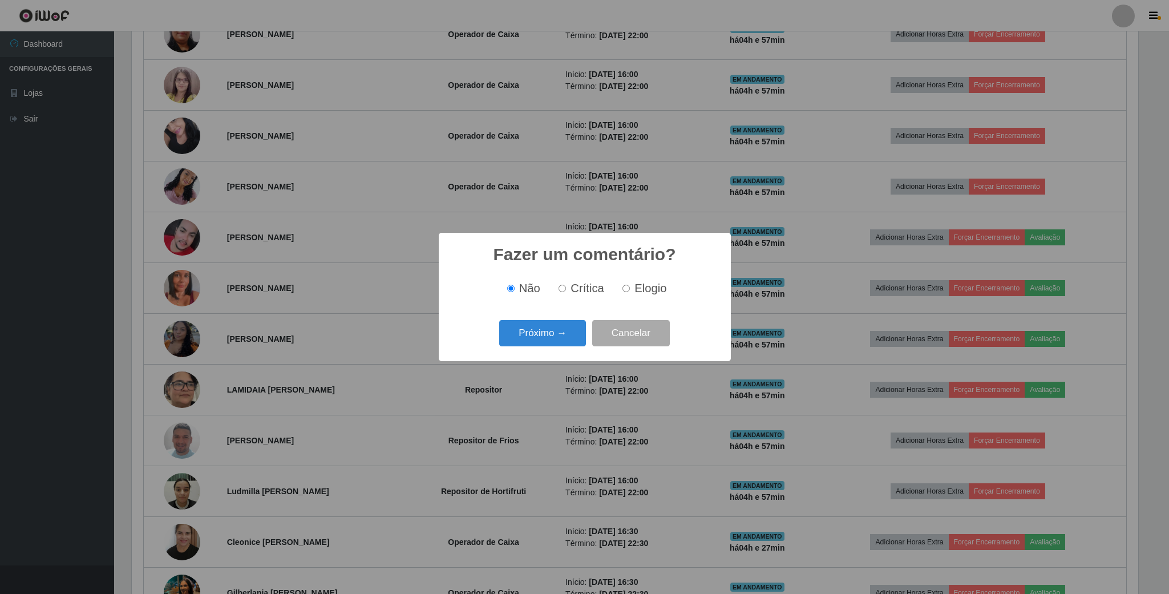
click at [632, 288] on label "Elogio" at bounding box center [642, 288] width 48 height 13
click at [630, 288] on input "Elogio" at bounding box center [625, 288] width 7 height 7
radio input "true"
click at [575, 330] on button "Próximo →" at bounding box center [542, 333] width 87 height 27
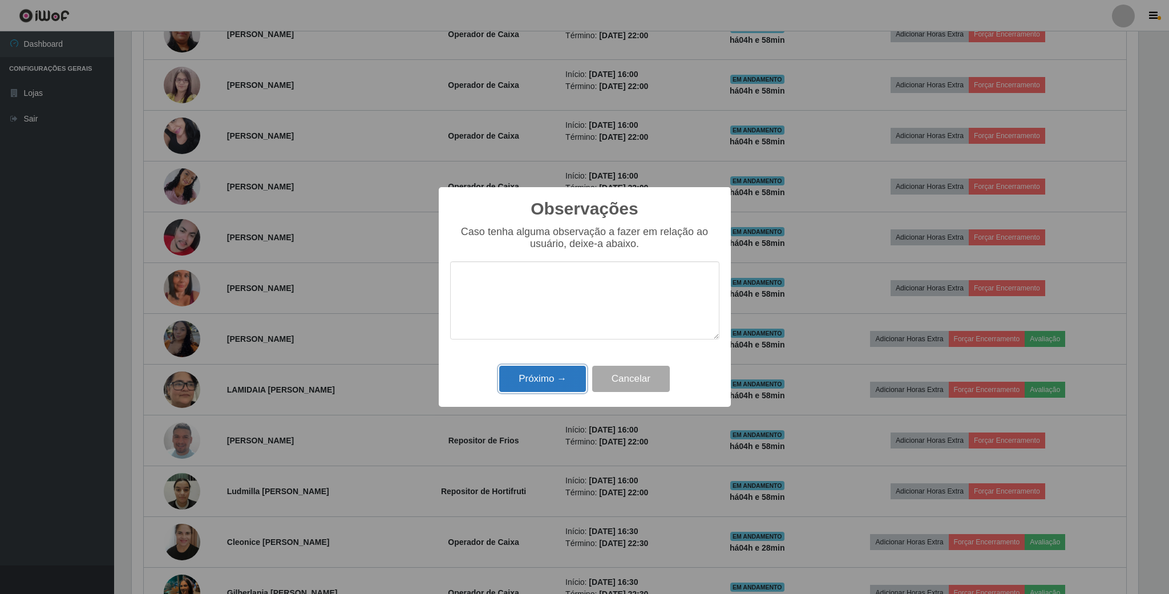
click at [557, 377] on button "Próximo →" at bounding box center [542, 379] width 87 height 27
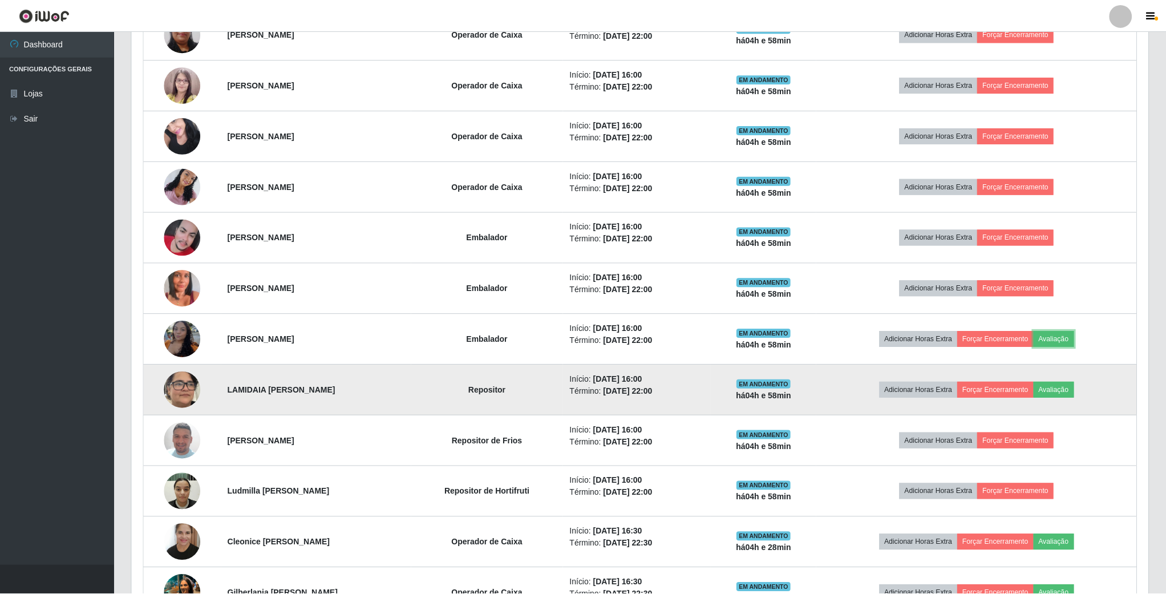
scroll to position [238, 1015]
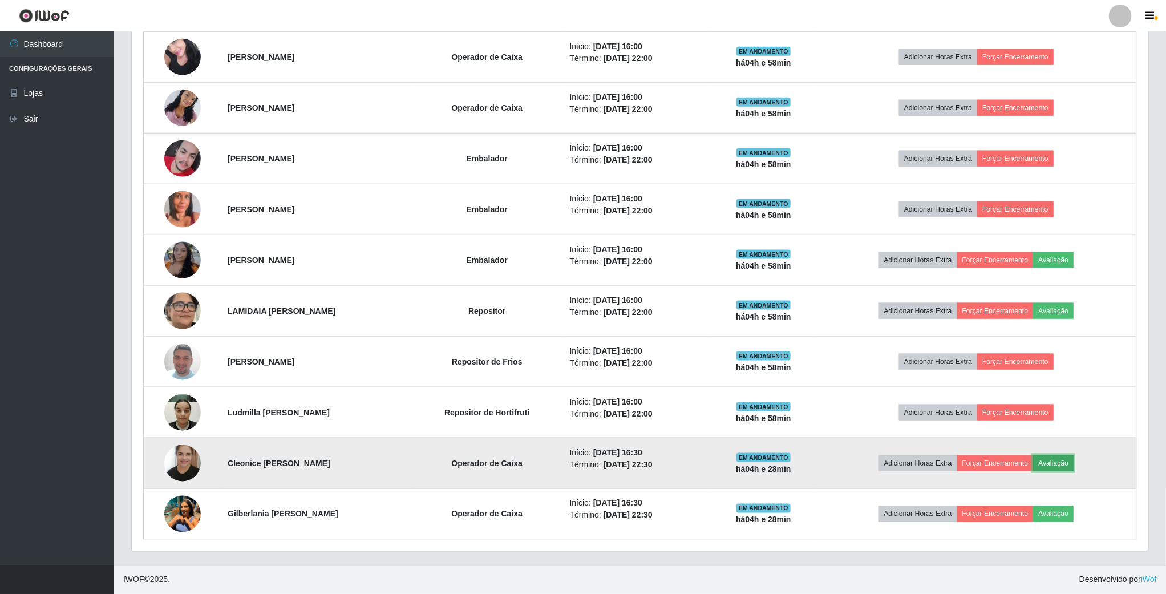
click at [1074, 462] on button "Avaliação" at bounding box center [1053, 463] width 41 height 16
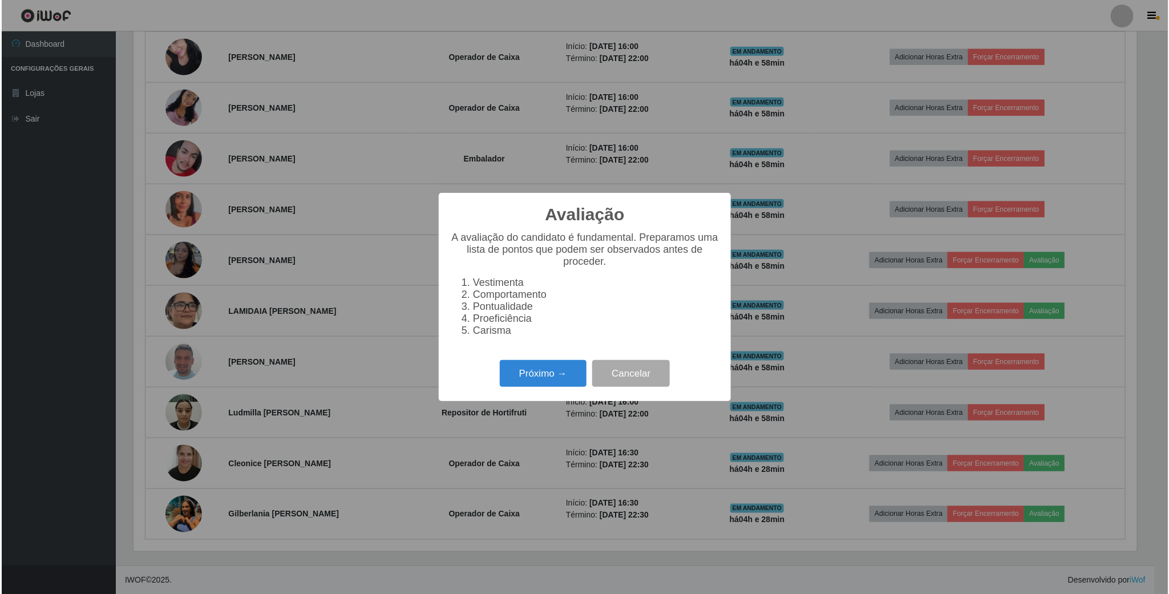
scroll to position [238, 1006]
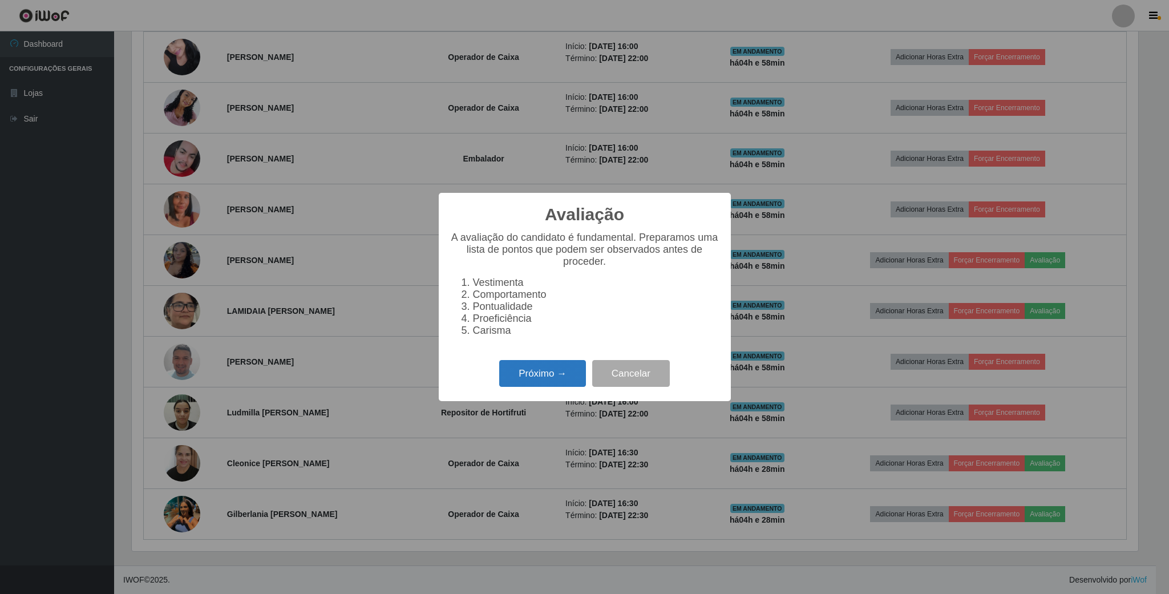
click at [554, 380] on button "Próximo →" at bounding box center [542, 373] width 87 height 27
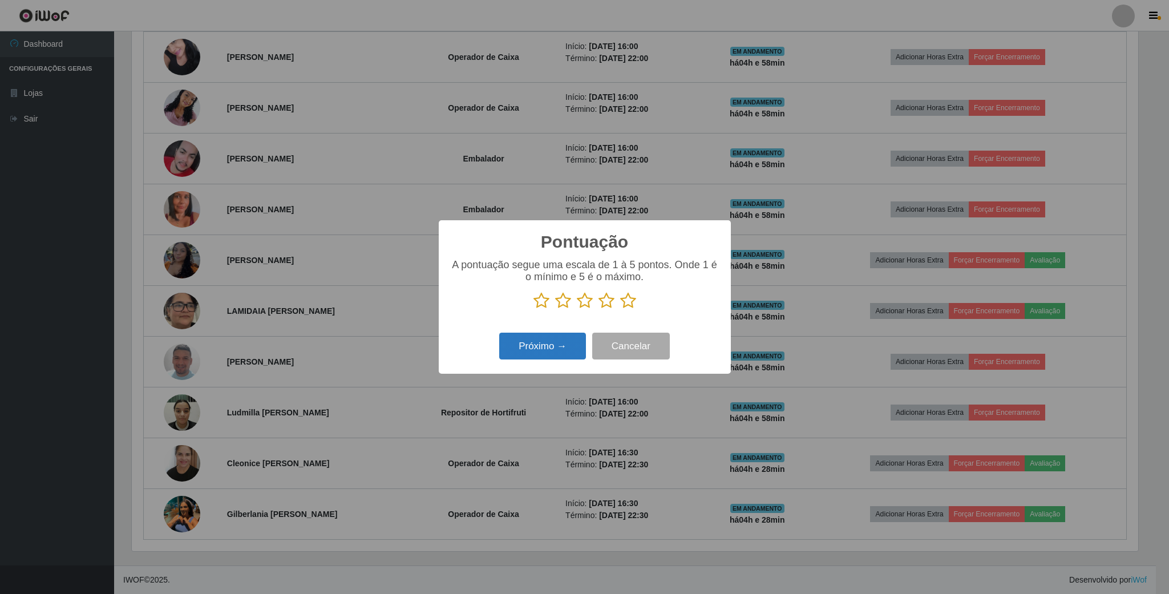
scroll to position [570215, 569447]
click at [584, 303] on icon at bounding box center [585, 300] width 16 height 17
click at [577, 309] on input "radio" at bounding box center [577, 309] width 0 height 0
click at [555, 350] on button "Próximo →" at bounding box center [542, 346] width 87 height 27
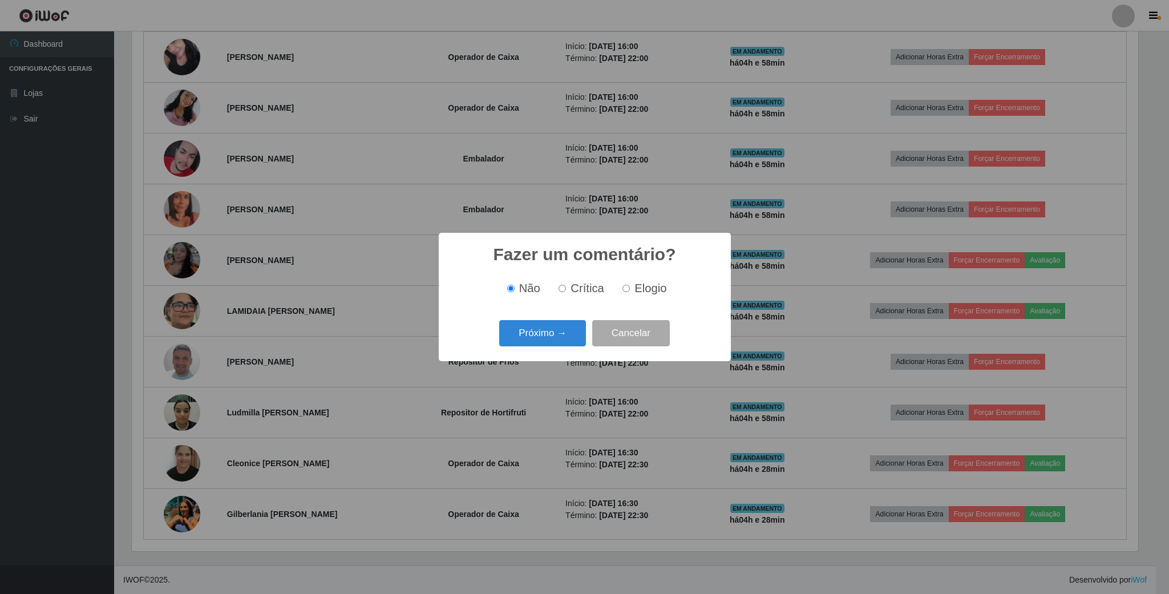
click at [623, 291] on input "Elogio" at bounding box center [625, 288] width 7 height 7
radio input "true"
click at [570, 325] on button "Próximo →" at bounding box center [542, 333] width 87 height 27
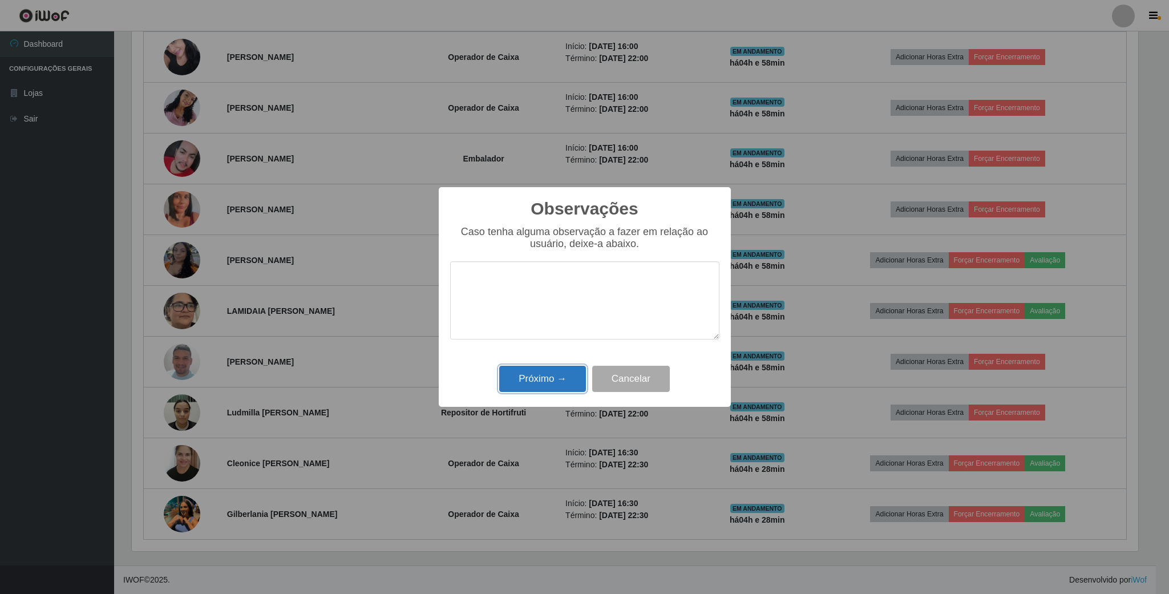
click at [553, 371] on button "Próximo →" at bounding box center [542, 379] width 87 height 27
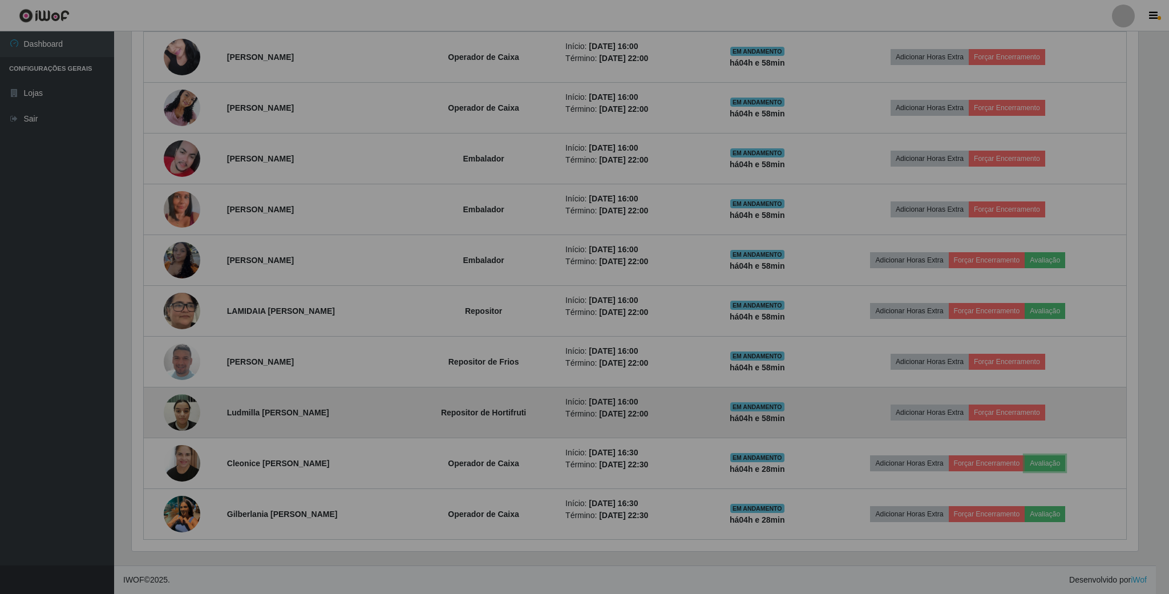
scroll to position [238, 1015]
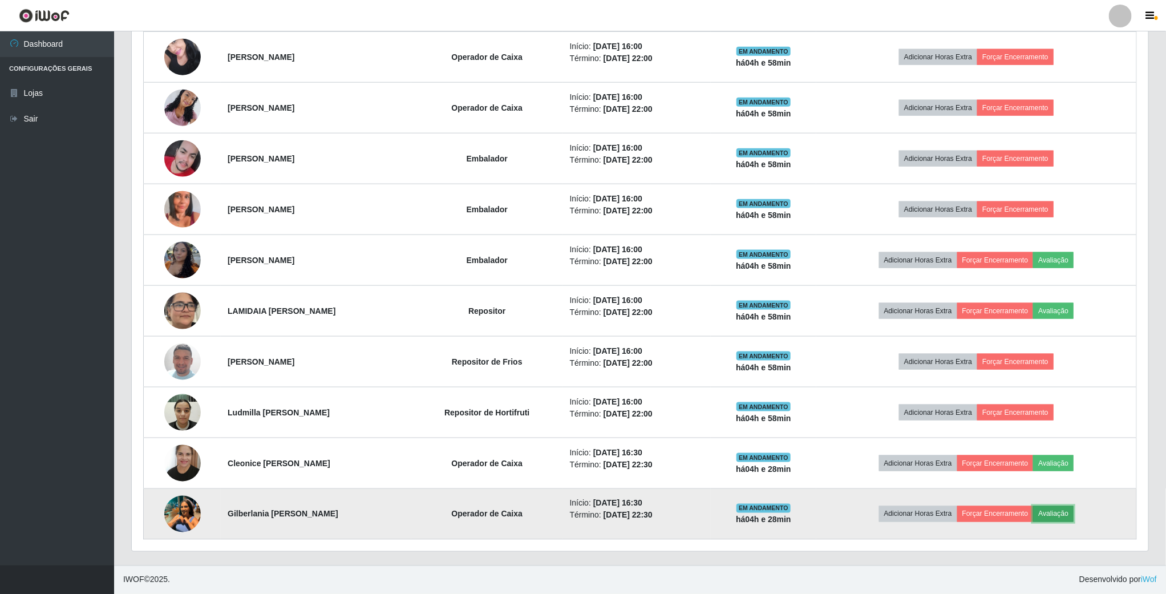
click at [1074, 516] on button "Avaliação" at bounding box center [1053, 514] width 41 height 16
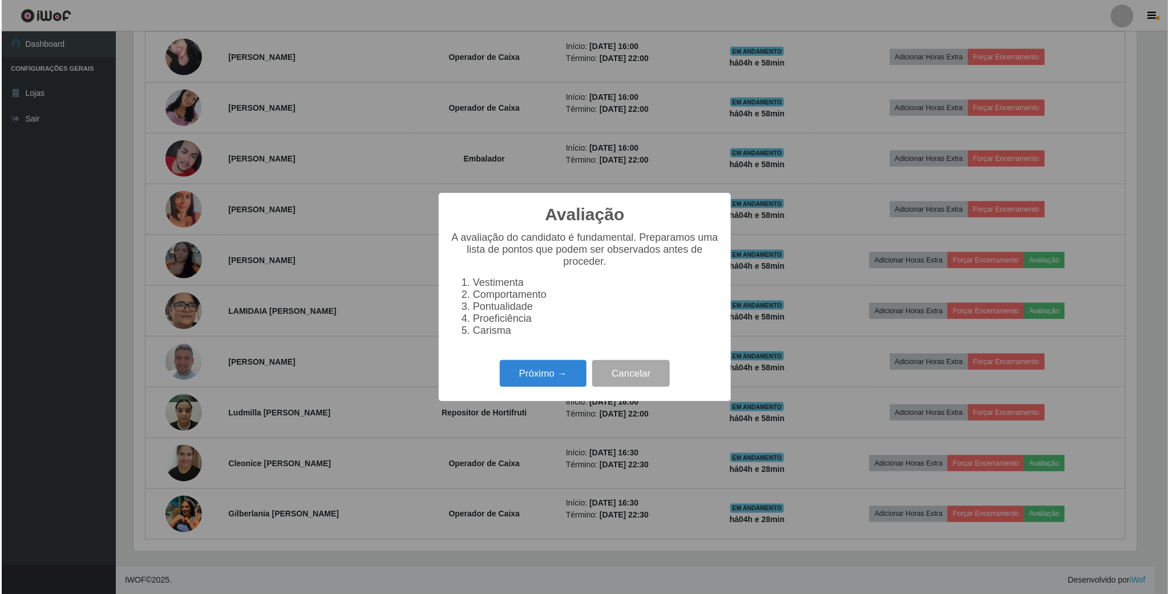
scroll to position [238, 1006]
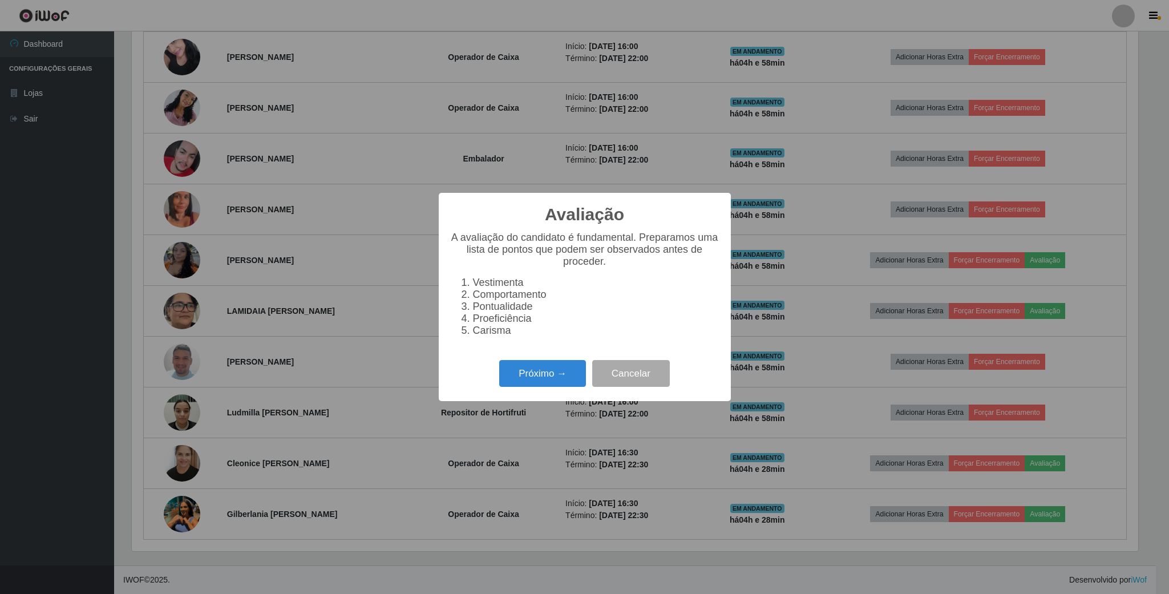
click at [543, 390] on div "Próximo → Cancelar" at bounding box center [584, 373] width 269 height 33
click at [560, 376] on button "Próximo →" at bounding box center [542, 373] width 87 height 27
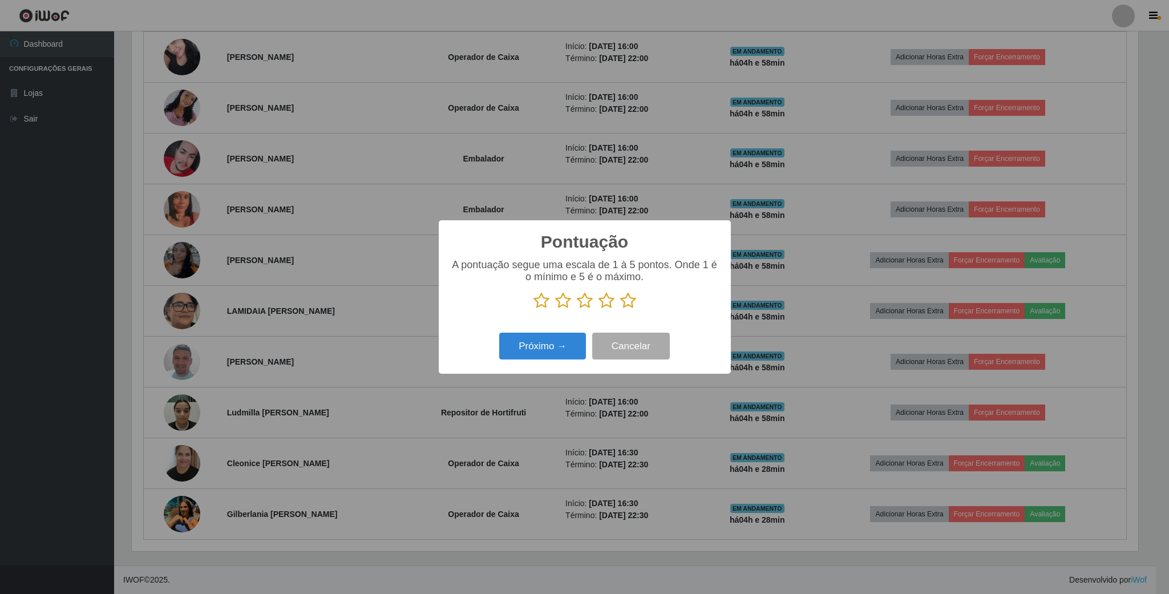
click at [581, 307] on icon at bounding box center [585, 300] width 16 height 17
click at [577, 309] on input "radio" at bounding box center [577, 309] width 0 height 0
drag, startPoint x: 554, startPoint y: 350, endPoint x: 565, endPoint y: 350, distance: 10.8
click at [565, 350] on button "Próximo →" at bounding box center [542, 346] width 87 height 27
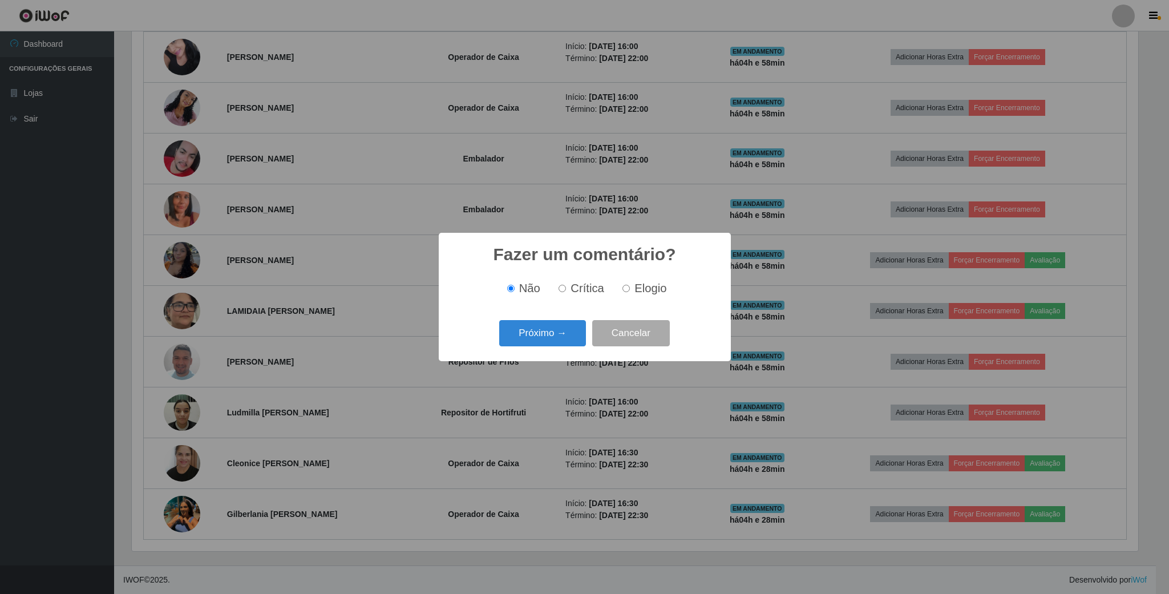
drag, startPoint x: 631, startPoint y: 289, endPoint x: 573, endPoint y: 315, distance: 63.6
click at [631, 290] on label "Elogio" at bounding box center [642, 288] width 48 height 13
click at [630, 290] on input "Elogio" at bounding box center [625, 288] width 7 height 7
radio input "true"
click at [560, 331] on button "Próximo →" at bounding box center [542, 333] width 87 height 27
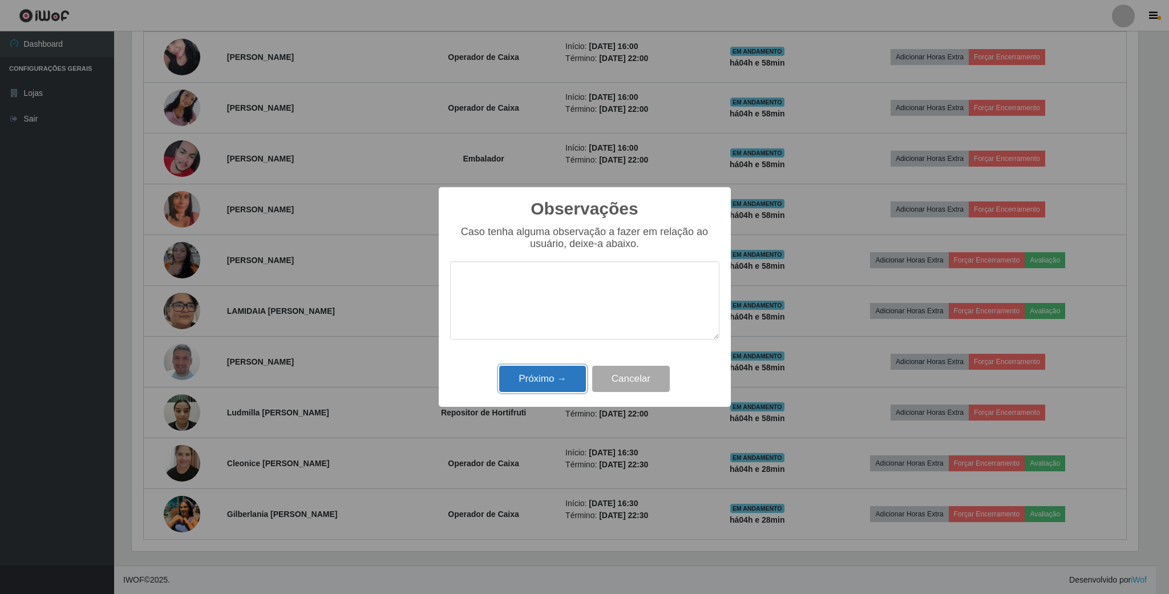
click at [557, 373] on button "Próximo →" at bounding box center [542, 379] width 87 height 27
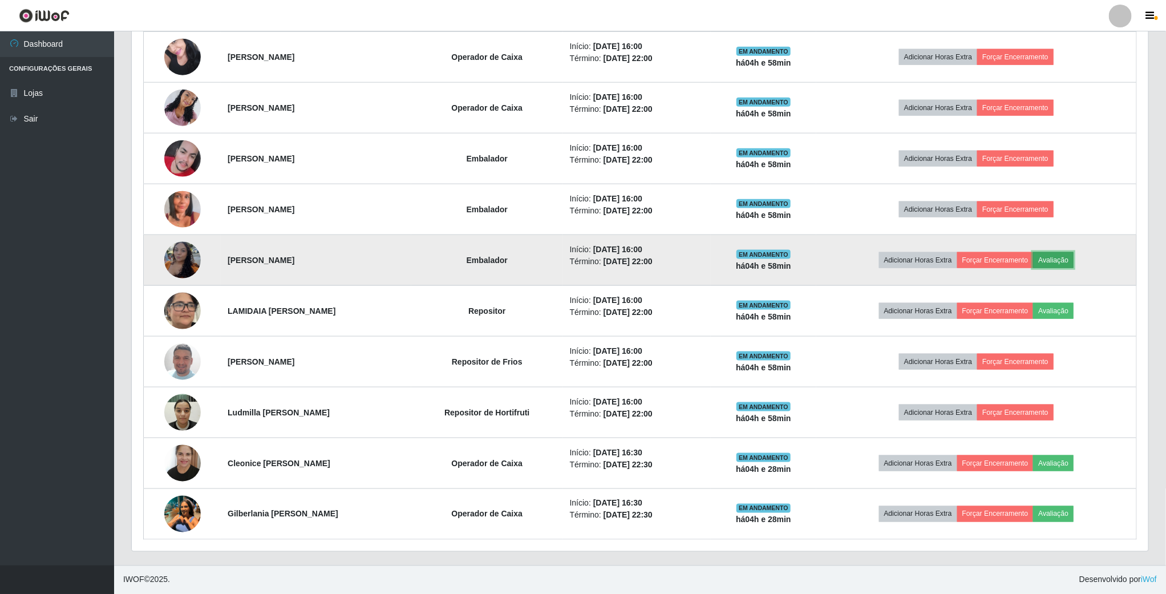
click at [1071, 257] on button "Avaliação" at bounding box center [1053, 260] width 41 height 16
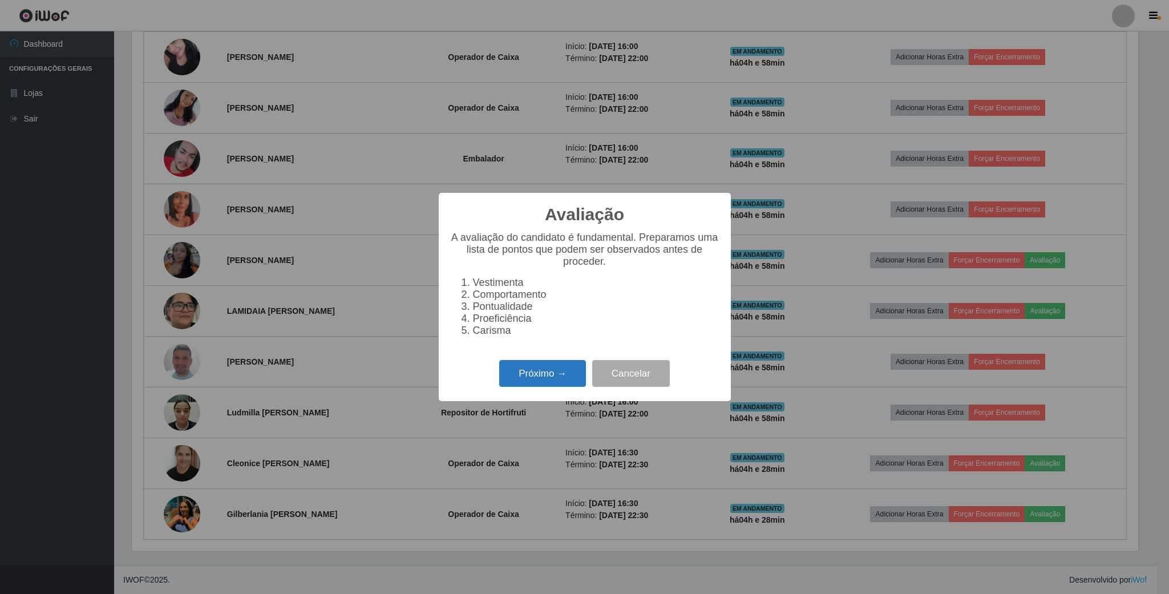
click at [562, 383] on button "Próximo →" at bounding box center [542, 373] width 87 height 27
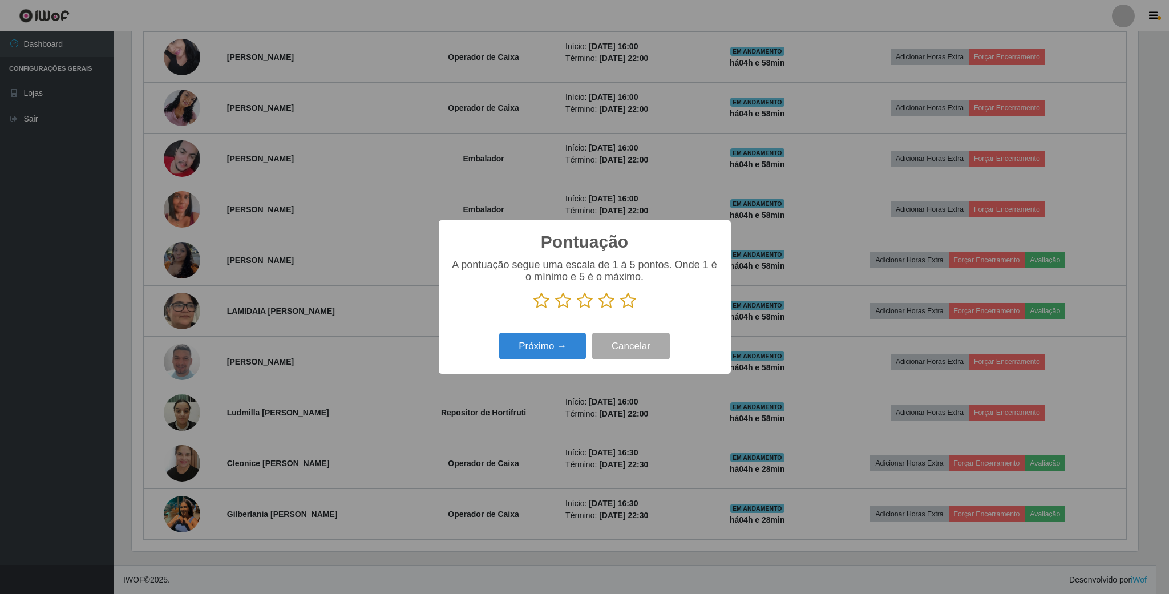
click at [588, 295] on icon at bounding box center [585, 300] width 16 height 17
click at [577, 309] on input "radio" at bounding box center [577, 309] width 0 height 0
click at [565, 350] on button "Próximo →" at bounding box center [542, 346] width 87 height 27
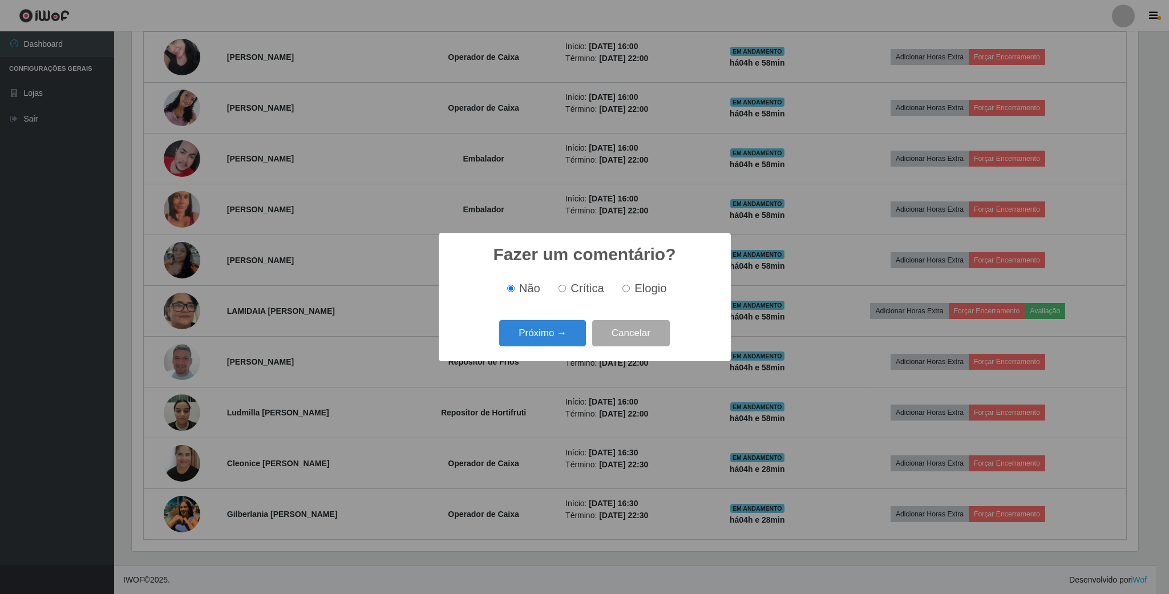
click at [622, 298] on div "Não Crítica Elogio" at bounding box center [584, 289] width 269 height 34
drag, startPoint x: 630, startPoint y: 286, endPoint x: 625, endPoint y: 291, distance: 6.9
click at [630, 288] on label "Elogio" at bounding box center [642, 288] width 48 height 13
click at [630, 288] on input "Elogio" at bounding box center [625, 288] width 7 height 7
radio input "true"
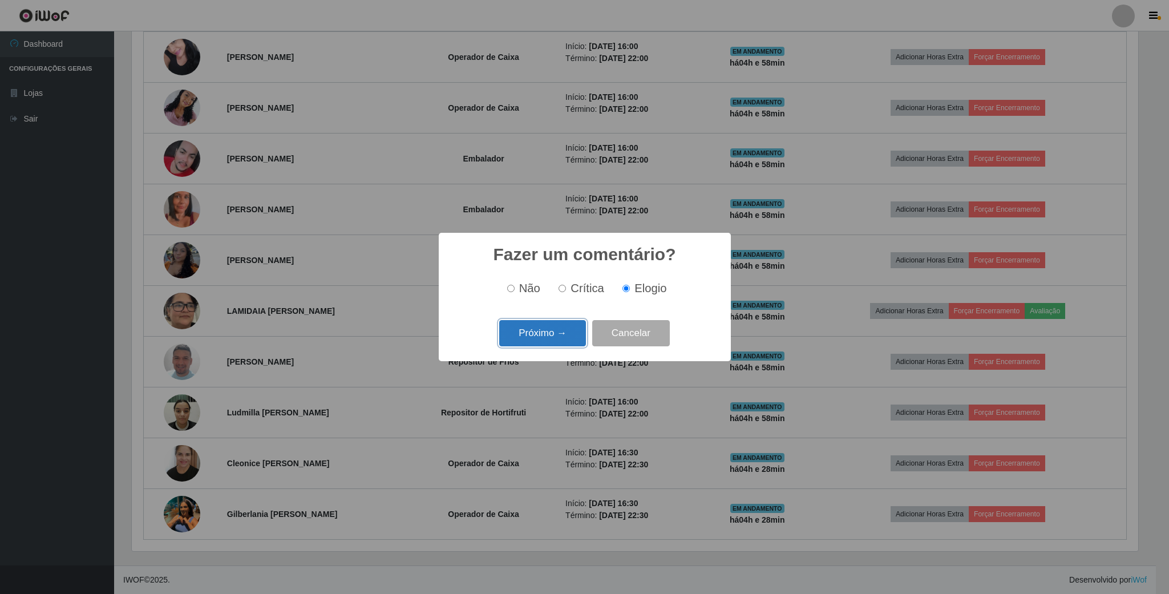
click at [544, 334] on button "Próximo →" at bounding box center [542, 333] width 87 height 27
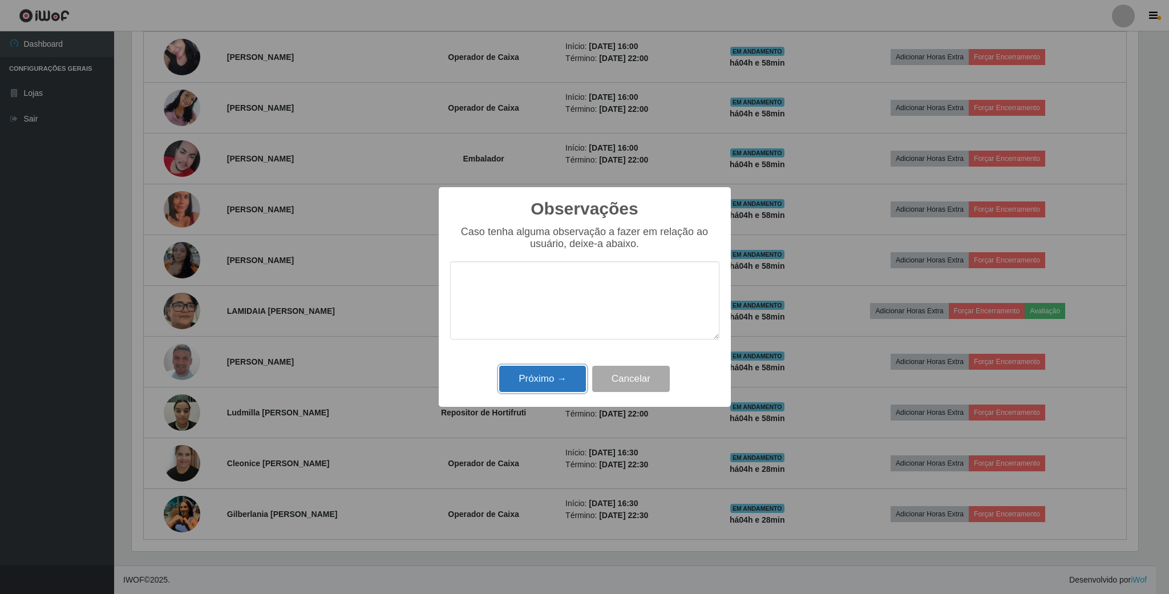
click at [560, 370] on button "Próximo →" at bounding box center [542, 379] width 87 height 27
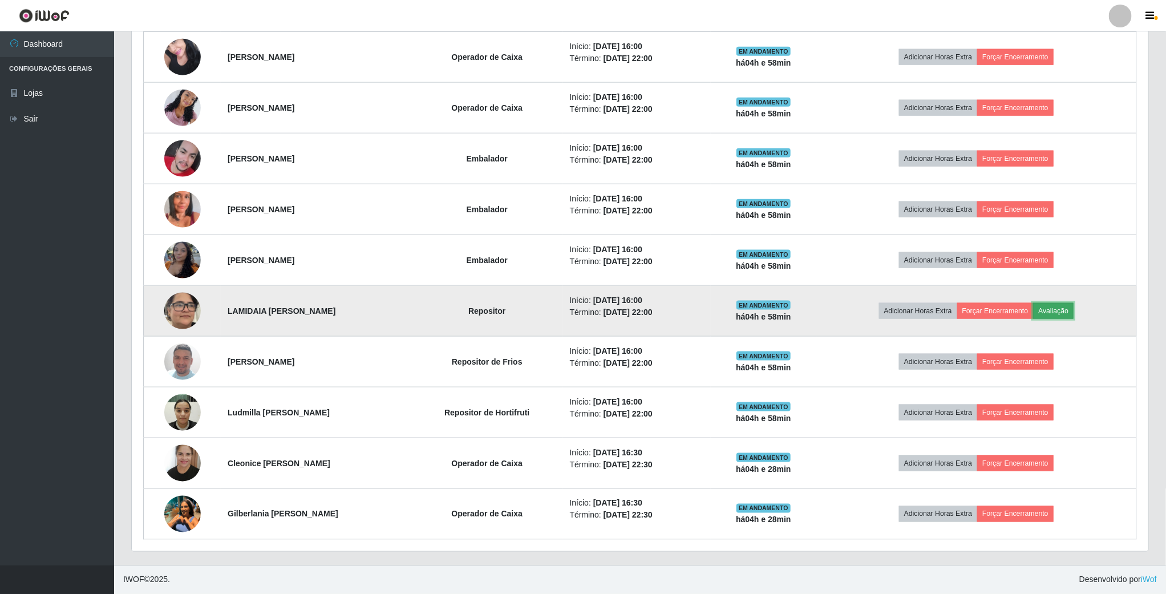
click at [1074, 308] on button "Avaliação" at bounding box center [1053, 311] width 41 height 16
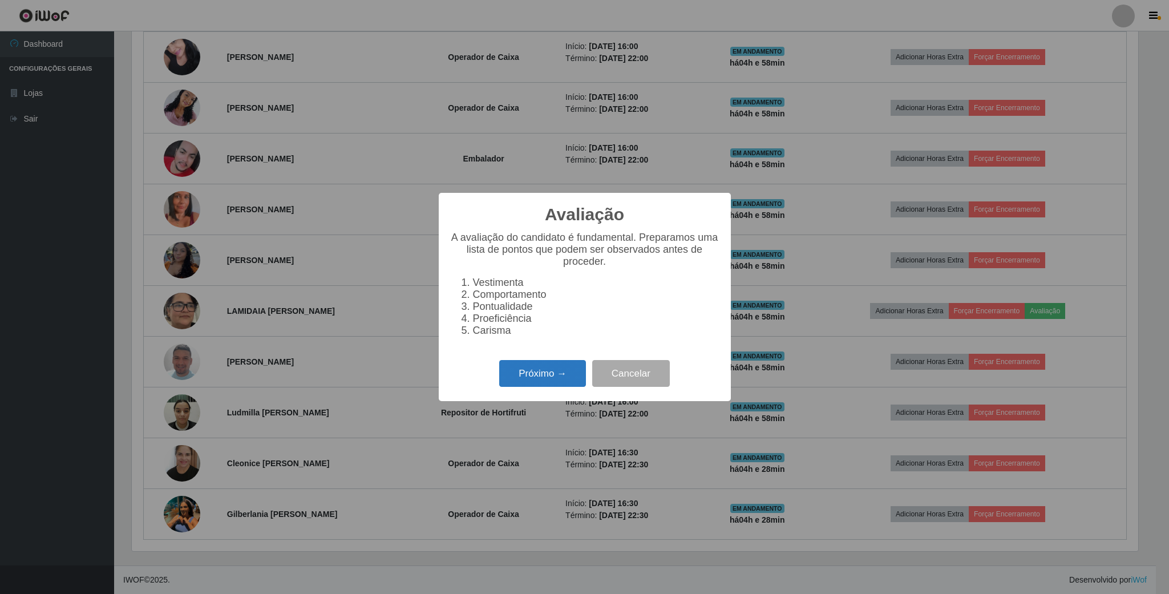
click at [536, 378] on button "Próximo →" at bounding box center [542, 373] width 87 height 27
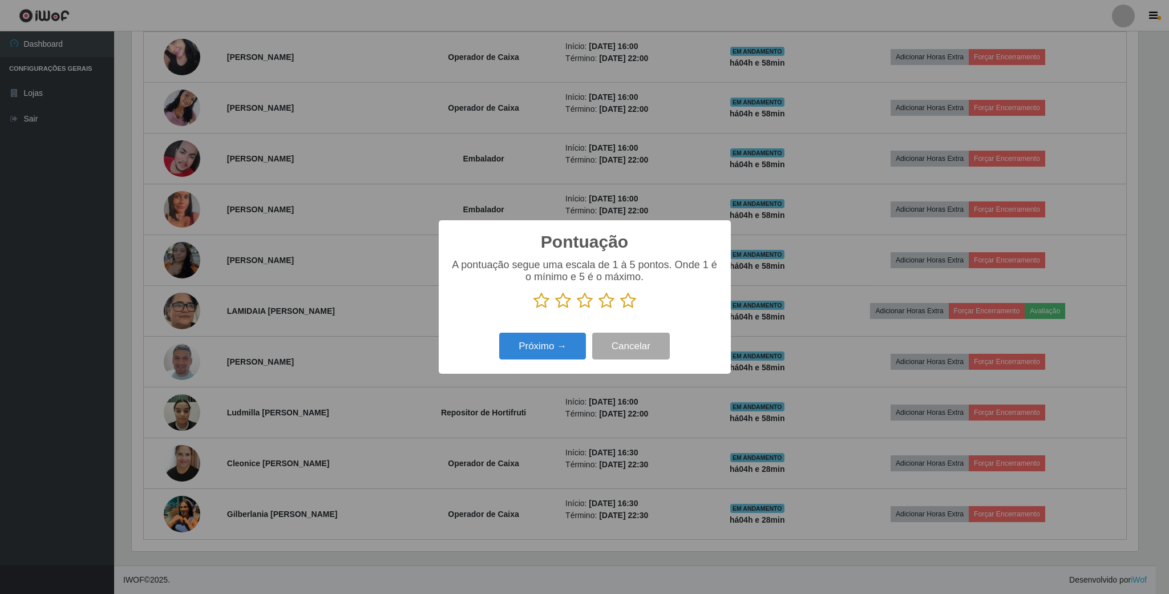
click at [586, 309] on icon at bounding box center [585, 300] width 16 height 17
click at [577, 309] on input "radio" at bounding box center [577, 309] width 0 height 0
click at [557, 339] on button "Próximo →" at bounding box center [542, 346] width 87 height 27
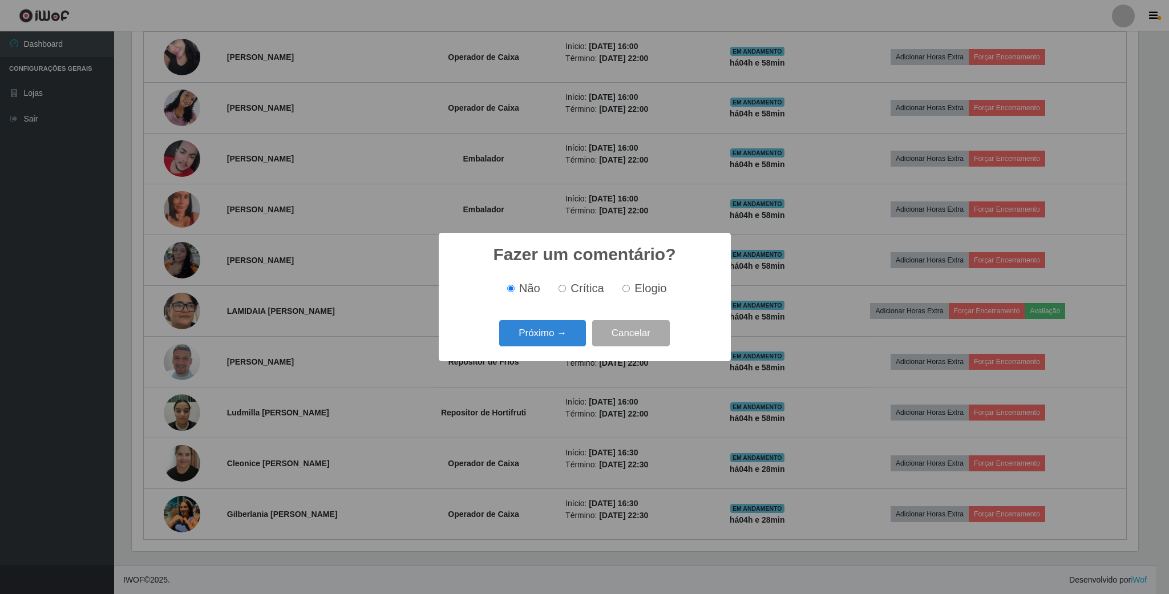
click at [618, 293] on div "Não Crítica Elogio" at bounding box center [584, 288] width 269 height 13
click at [625, 297] on div "Não Crítica Elogio" at bounding box center [584, 289] width 269 height 34
click at [629, 293] on label "Elogio" at bounding box center [642, 288] width 48 height 13
drag, startPoint x: 642, startPoint y: 283, endPoint x: 656, endPoint y: 283, distance: 13.7
click at [644, 283] on span "Elogio" at bounding box center [650, 288] width 32 height 13
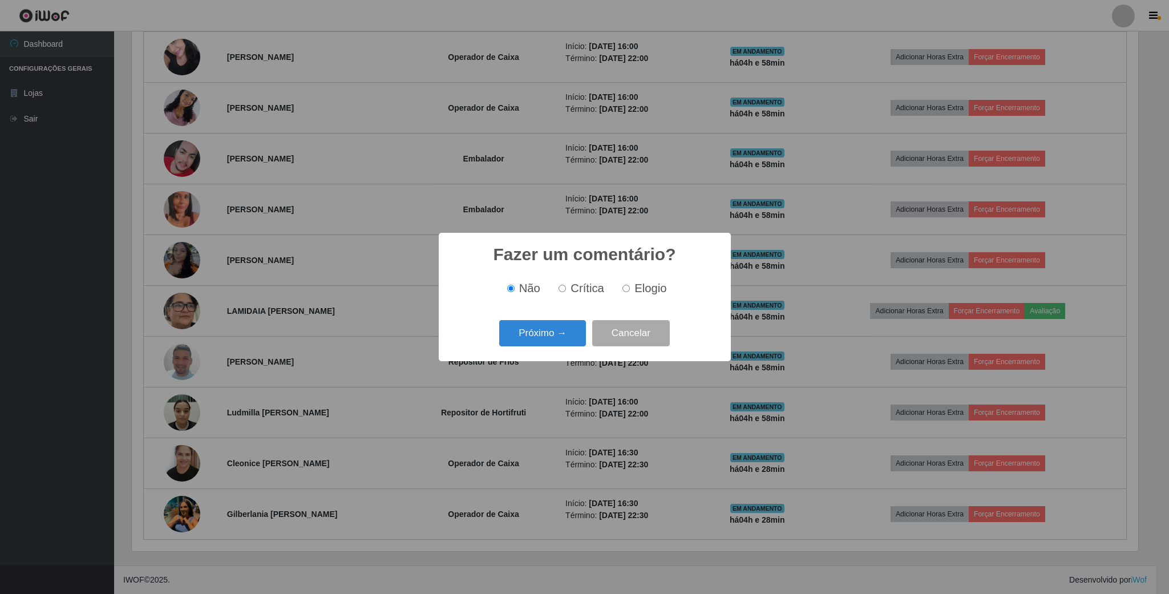
click at [630, 285] on input "Elogio" at bounding box center [625, 288] width 7 height 7
radio input "true"
click at [546, 321] on button "Próximo →" at bounding box center [542, 333] width 87 height 27
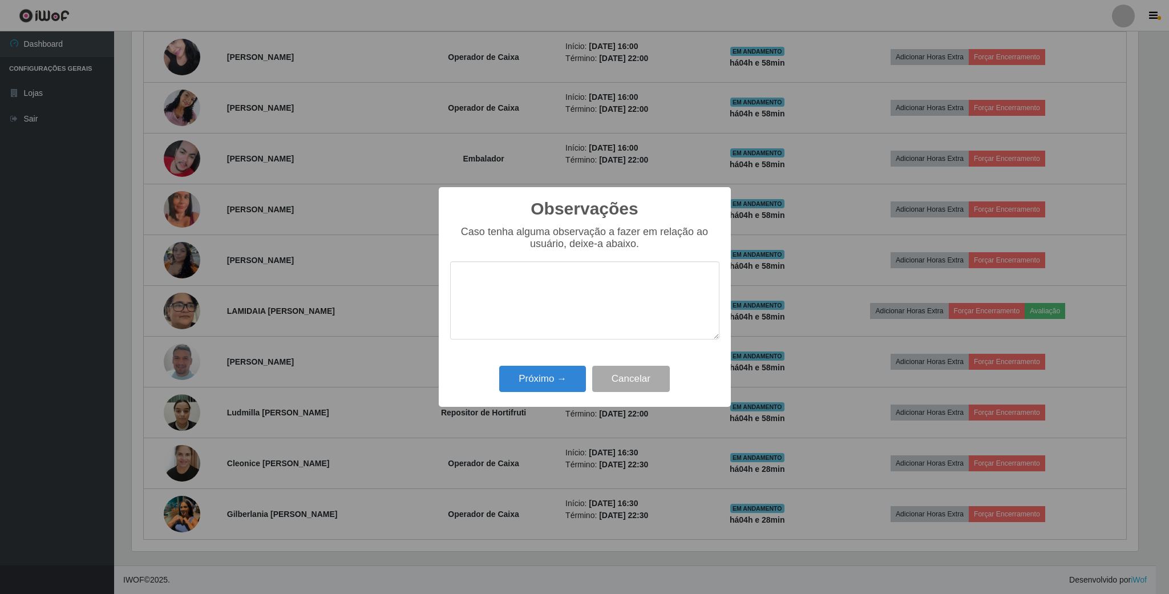
click at [549, 321] on textarea at bounding box center [584, 300] width 269 height 78
click at [550, 370] on button "Próximo →" at bounding box center [542, 379] width 87 height 27
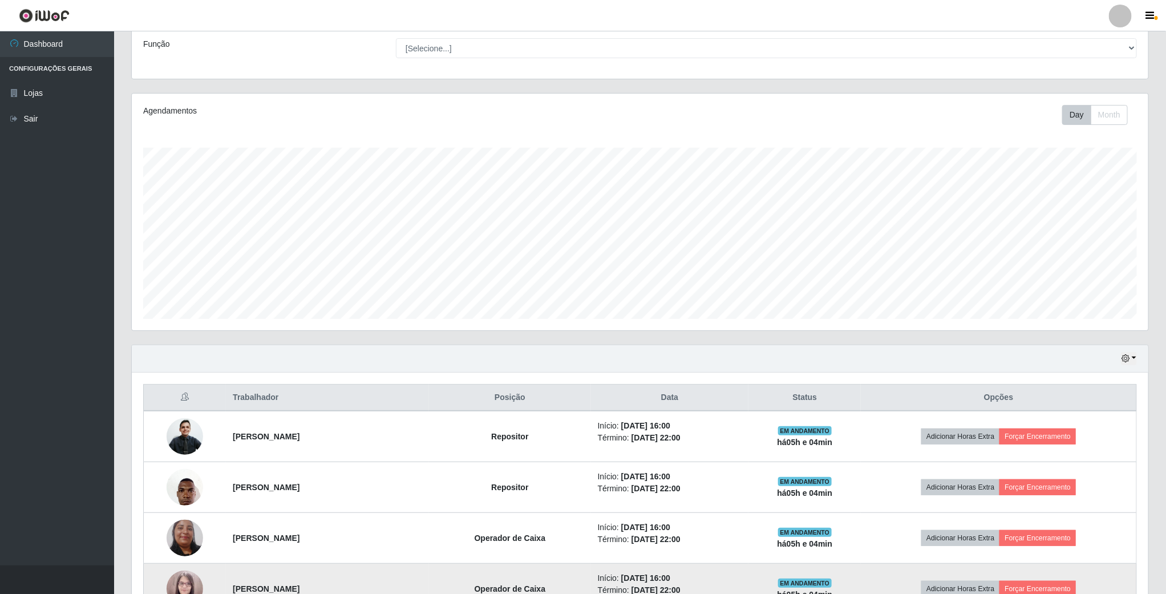
scroll to position [79, 0]
